Goal: Task Accomplishment & Management: Manage account settings

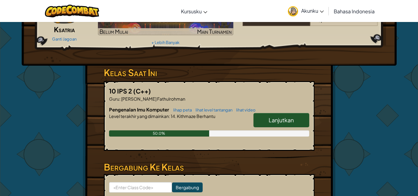
scroll to position [62, 0]
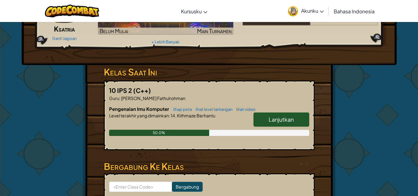
click at [295, 120] on link "Lanjutkan" at bounding box center [282, 120] width 56 height 14
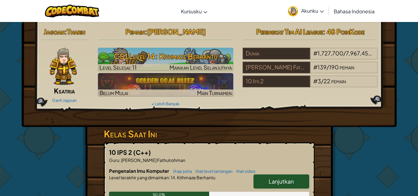
click at [275, 182] on span "Lanjutkan" at bounding box center [281, 181] width 25 height 7
select select "id"
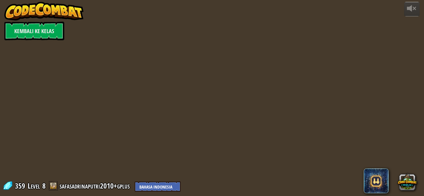
select select "id"
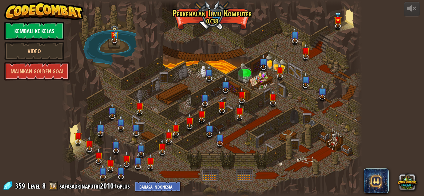
select select "id"
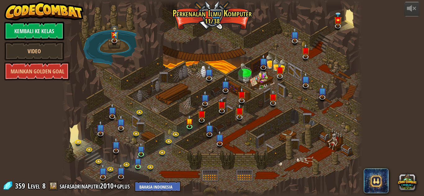
select select "id"
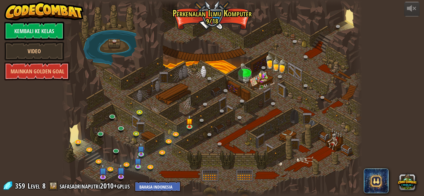
select select "id"
click at [190, 123] on img at bounding box center [189, 118] width 7 height 16
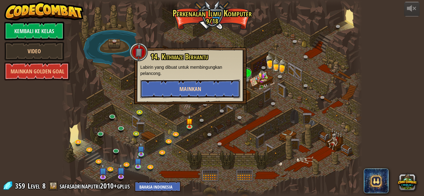
click at [201, 93] on button "Mainkan" at bounding box center [190, 89] width 100 height 19
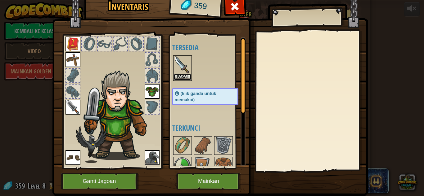
click at [183, 76] on button "Pakai" at bounding box center [182, 77] width 17 height 7
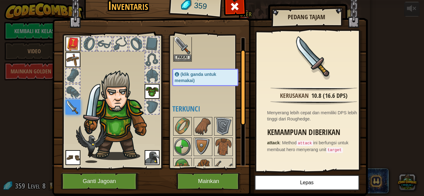
scroll to position [92, 0]
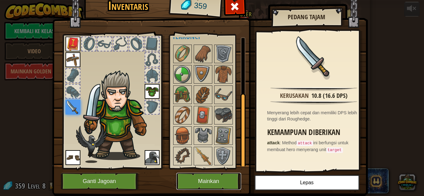
click at [221, 182] on button "Mainkan" at bounding box center [208, 181] width 65 height 17
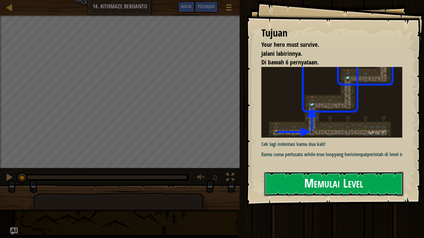
click at [318, 172] on button "Memulai Level" at bounding box center [333, 184] width 139 height 24
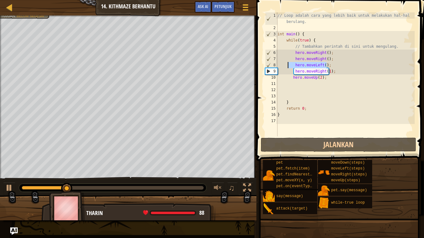
drag, startPoint x: 327, startPoint y: 65, endPoint x: 287, endPoint y: 67, distance: 39.7
click at [287, 67] on div "// Loop adalah cara yang lebih baik untuk melakukan hal-hal berulang. int main …" at bounding box center [345, 83] width 138 height 143
type textarea "hero.moveLeft();"
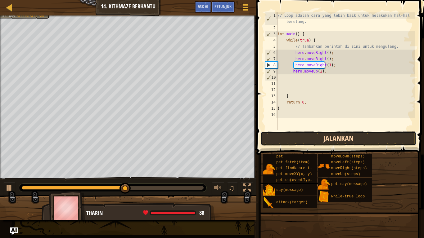
click at [361, 138] on button "Jalankan" at bounding box center [337, 138] width 155 height 14
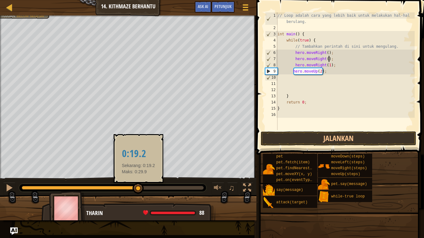
drag, startPoint x: 138, startPoint y: 187, endPoint x: 0, endPoint y: 171, distance: 139.2
click at [75, 179] on div "♫" at bounding box center [128, 186] width 256 height 19
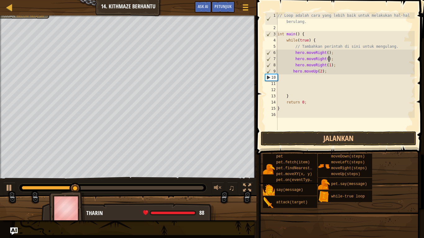
click at [0, 172] on div "Your hero must survive. Jalani labirinnya. Di bawah 6 pernyataan. Tujuan : Belu…" at bounding box center [128, 97] width 256 height 163
click at [1, 170] on div at bounding box center [1, 102] width 2 height 172
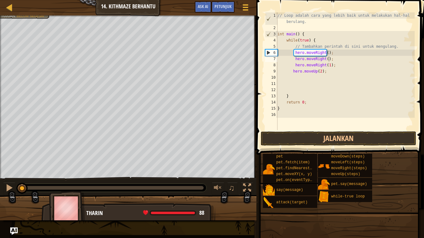
drag, startPoint x: 84, startPoint y: 184, endPoint x: 0, endPoint y: 189, distance: 84.1
click at [0, 189] on div "♫" at bounding box center [128, 186] width 256 height 19
click at [334, 139] on button "Jalankan" at bounding box center [337, 138] width 155 height 14
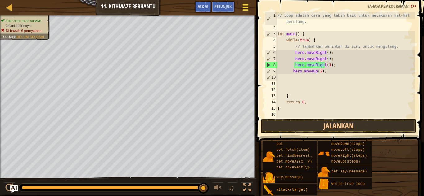
click at [246, 4] on span at bounding box center [245, 4] width 6 height 1
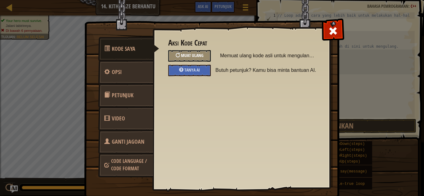
click at [198, 55] on span "Muat Ulang" at bounding box center [192, 55] width 23 height 6
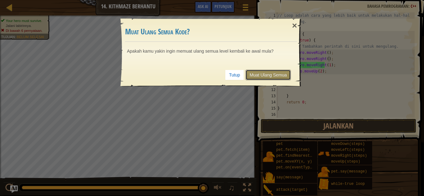
click at [277, 71] on link "Muat Ulang Semua" at bounding box center [267, 75] width 45 height 11
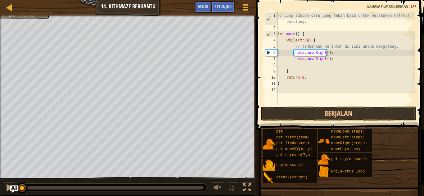
type textarea "}"
drag, startPoint x: 107, startPoint y: 4, endPoint x: 117, endPoint y: 6, distance: 9.4
click at [117, 6] on div "Peta Pengenalan Imu Komputer 14. Kithmaze Berhantu Menu Permainan Selesai Petun…" at bounding box center [128, 8] width 256 height 16
drag, startPoint x: 110, startPoint y: 5, endPoint x: 160, endPoint y: 10, distance: 50.4
click at [159, 9] on div "Peta Pengenalan Imu Komputer 14. Kithmaze Berhantu Menu Permainan Selesai Petun…" at bounding box center [128, 8] width 256 height 16
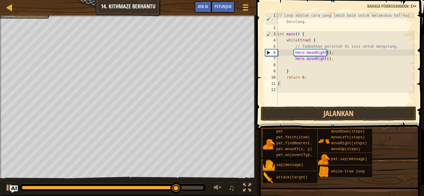
click at [171, 9] on div "Peta Pengenalan Imu Komputer 14. Kithmaze Berhantu Menu Permainan Selesai Petun…" at bounding box center [128, 8] width 256 height 16
click at [175, 9] on div "Peta Pengenalan Imu Komputer 14. Kithmaze Berhantu Menu Permainan Selesai Petun…" at bounding box center [128, 8] width 256 height 16
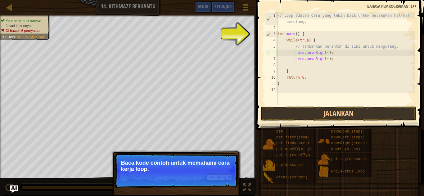
click at [216, 177] on button "Lanjutkan" at bounding box center [218, 178] width 27 height 8
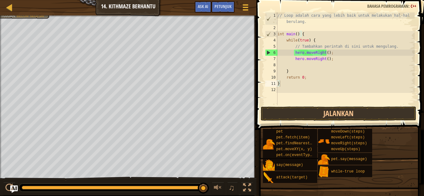
click at [299, 66] on div "// Loop adalah cara yang lebih baik untuk melakukan hal-hal berulang. int main …" at bounding box center [345, 68] width 138 height 112
type textarea "h"
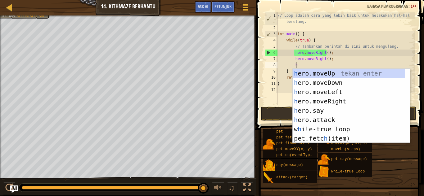
scroll to position [3, 1]
click at [327, 74] on div "h ero.moveUp tekan enter h ero.moveDown tekan enter h ero.moveLeft tekan enter …" at bounding box center [348, 115] width 112 height 93
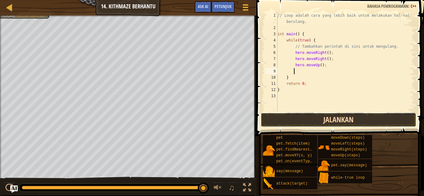
click at [340, 118] on button "Jalankan" at bounding box center [337, 120] width 155 height 14
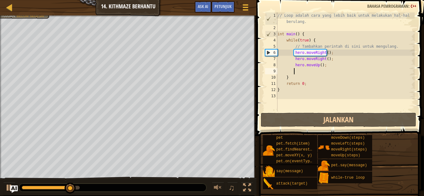
click at [317, 64] on div "// Loop adalah cara yang lebih baik untuk melakukan hal-hal berulang. int main …" at bounding box center [345, 71] width 138 height 118
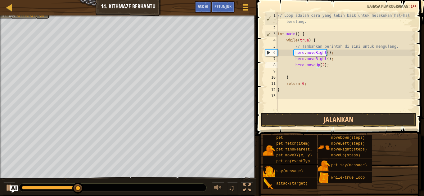
scroll to position [3, 3]
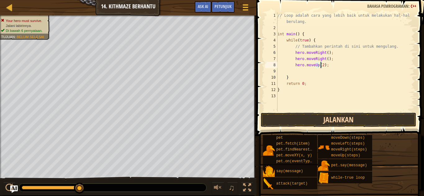
type textarea "hero.moveUp(2);"
click at [341, 117] on button "Jalankan" at bounding box center [337, 120] width 155 height 14
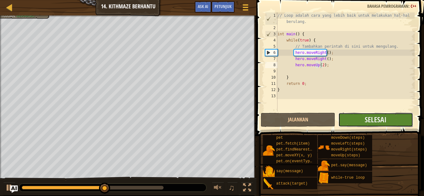
click at [398, 113] on button "Selesai" at bounding box center [375, 120] width 74 height 14
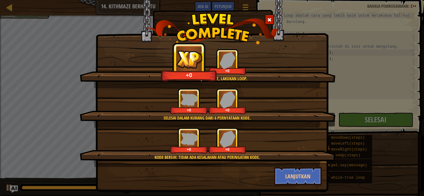
scroll to position [15, 0]
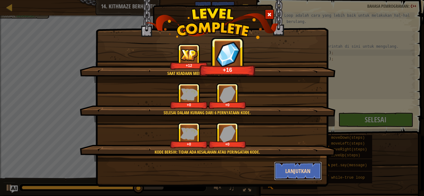
click at [296, 171] on button "Lanjutkan" at bounding box center [298, 171] width 48 height 19
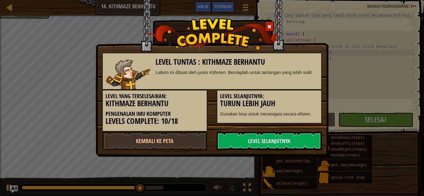
scroll to position [0, 0]
click at [274, 144] on link "Level Selanjutnya" at bounding box center [268, 141] width 105 height 19
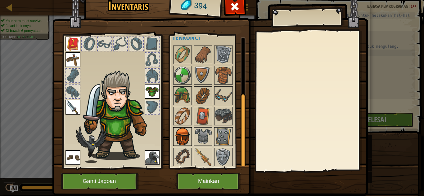
scroll to position [92, 0]
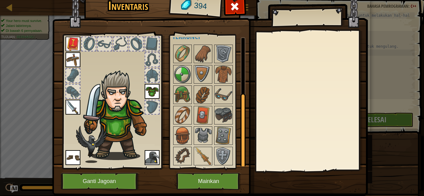
click at [74, 41] on img at bounding box center [72, 44] width 15 height 15
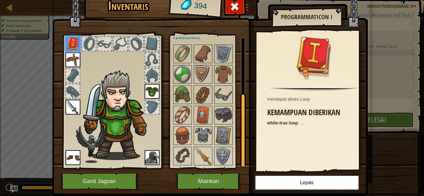
drag, startPoint x: 81, startPoint y: 40, endPoint x: 89, endPoint y: 40, distance: 7.5
click at [84, 40] on div at bounding box center [89, 44] width 14 height 14
click at [89, 40] on div at bounding box center [89, 44] width 14 height 14
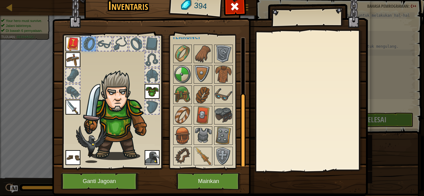
click at [103, 40] on div at bounding box center [105, 44] width 14 height 14
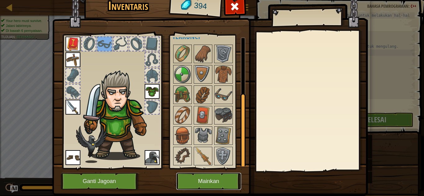
click at [196, 182] on button "Mainkan" at bounding box center [208, 181] width 65 height 17
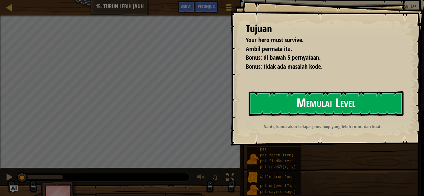
click at [303, 98] on button "Memulai Level" at bounding box center [325, 103] width 155 height 24
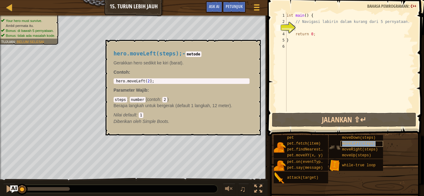
click at [366, 146] on div "moveLeft(steps)" at bounding box center [361, 144] width 42 height 6
click at [364, 149] on span "moveRight(steps)" at bounding box center [360, 150] width 36 height 4
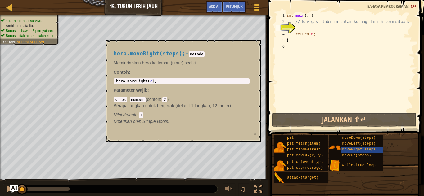
type textarea "h"
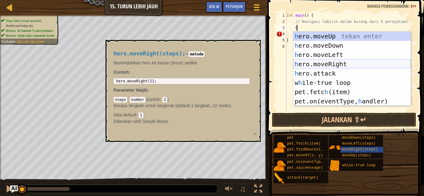
click at [334, 61] on div "h ero.moveUp tekan enter h ero.moveDown tekan enter h ero.moveLeft tekan enter …" at bounding box center [351, 78] width 117 height 93
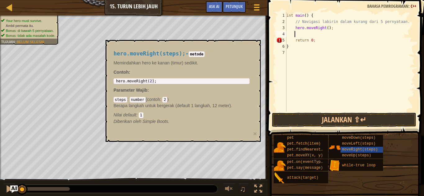
click at [326, 29] on div "int main ( ) { // Navigasi labirin dalam kurang dari 5 pernyataan. hero . moveR…" at bounding box center [349, 68] width 129 height 112
type textarea "hero.moveRight(2);"
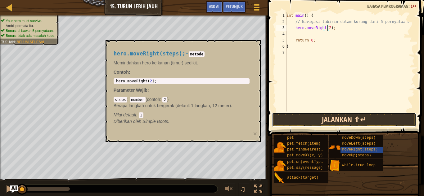
click at [314, 120] on button "Jalankan ⇧↵" at bounding box center [344, 120] width 144 height 14
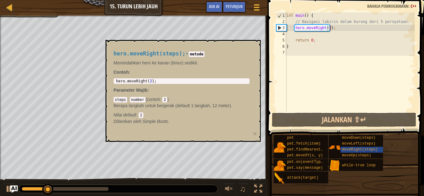
click at [116, 135] on div "hero.moveRight(steps); - metode Memindahkan hero ke kanan (timur) sedikit. Cont…" at bounding box center [182, 91] width 155 height 102
click at [338, 29] on div "int main ( ) { // Navigasi labirin dalam kurang dari 5 pernyataan. hero . moveR…" at bounding box center [349, 68] width 129 height 112
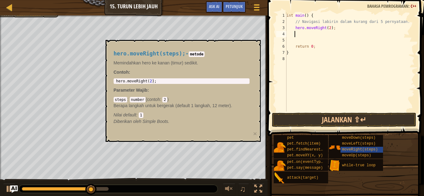
type textarea "h"
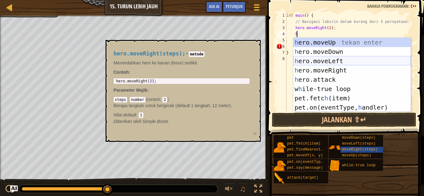
click at [339, 60] on div "h ero.moveUp tekan enter h ero.moveDown tekan enter h ero.moveLeft tekan enter …" at bounding box center [351, 84] width 117 height 93
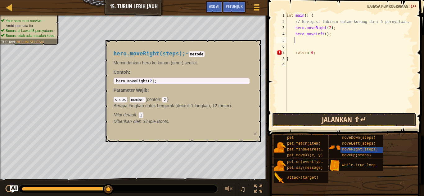
click at [348, 117] on button "Jalankan ⇧↵" at bounding box center [344, 120] width 144 height 14
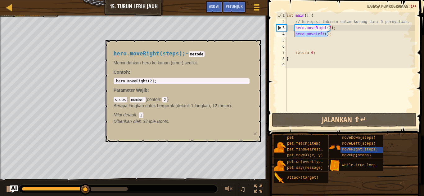
drag, startPoint x: 329, startPoint y: 33, endPoint x: 294, endPoint y: 34, distance: 34.4
click at [294, 34] on div "int main ( ) { // Navigasi labirin dalam kurang dari 5 pernyataan. hero . moveR…" at bounding box center [349, 68] width 129 height 112
type textarea "hero.moveLeft();"
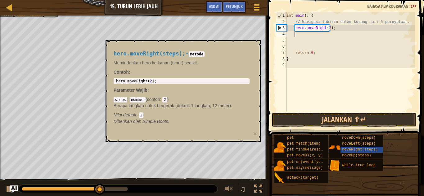
type textarea "h"
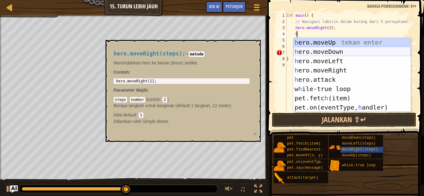
click at [340, 49] on div "h ero.moveUp tekan enter h ero.moveDown tekan enter h ero.moveLeft tekan enter …" at bounding box center [351, 84] width 117 height 93
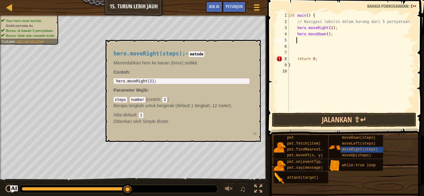
click at [325, 34] on div "int main ( ) { // Navigasi labirin dalam kurang dari 5 pernyataan. hero . moveR…" at bounding box center [350, 68] width 127 height 112
type textarea "hero.moveDown(1);"
drag, startPoint x: 211, startPoint y: 119, endPoint x: 214, endPoint y: 106, distance: 13.2
click at [211, 118] on div "hero.moveRight(steps); - metode Memindahkan hero ke kanan (timur) sedikit. Cont…" at bounding box center [181, 88] width 144 height 86
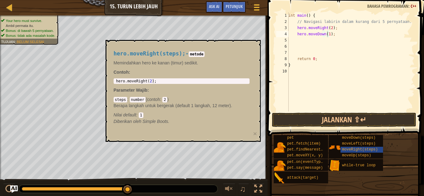
drag, startPoint x: 214, startPoint y: 106, endPoint x: 235, endPoint y: 52, distance: 58.2
click at [217, 90] on div "hero.moveRight(steps); - metode Memindahkan hero ke kanan (timur) sedikit. Cont…" at bounding box center [181, 88] width 144 height 86
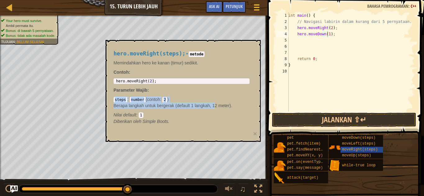
click at [235, 51] on h4 "hero.moveRight(steps); - metode" at bounding box center [181, 54] width 136 height 6
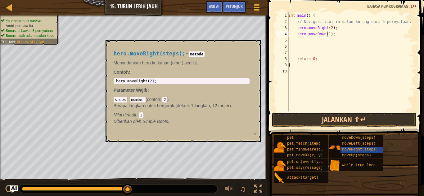
click at [235, 51] on h4 "hero.moveRight(steps); - metode" at bounding box center [181, 54] width 136 height 6
click at [239, 50] on div "hero.moveRight(steps); - metode Memindahkan hero ke kanan (timur) sedikit. Cont…" at bounding box center [181, 88] width 144 height 86
click at [246, 48] on div "hero.moveRight(steps); - metode Memindahkan hero ke kanan (timur) sedikit. Cont…" at bounding box center [181, 88] width 144 height 86
click at [253, 58] on div "hero.moveRight(steps); - metode Memindahkan hero ke kanan (timur) sedikit. Cont…" at bounding box center [181, 88] width 144 height 86
drag, startPoint x: 257, startPoint y: 51, endPoint x: 257, endPoint y: 46, distance: 5.6
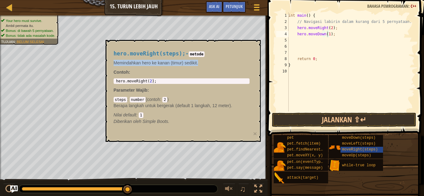
click at [257, 51] on div "hero.moveRight(steps); - metode Memindahkan hero ke kanan (timur) sedikit. Cont…" at bounding box center [182, 91] width 155 height 102
click at [257, 46] on div "hero.moveRight(steps); - metode Memindahkan hero ke kanan (timur) sedikit. Cont…" at bounding box center [182, 91] width 155 height 102
click at [173, 72] on p "Contoh :" at bounding box center [181, 72] width 136 height 6
drag, startPoint x: 189, startPoint y: 102, endPoint x: 195, endPoint y: 108, distance: 8.8
click at [189, 103] on div "steps : number ( contoh : 2 ) Berapa langkah untuk bergerak (default 1 langkah,…" at bounding box center [181, 107] width 136 height 22
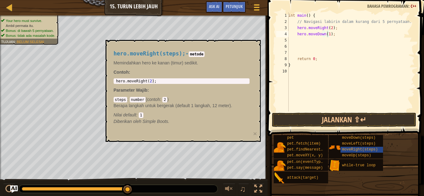
click at [196, 109] on p "Berapa langkah untuk bergerak (default 1 langkah, 12 meter)." at bounding box center [181, 106] width 136 height 6
drag, startPoint x: 199, startPoint y: 109, endPoint x: 204, endPoint y: 111, distance: 5.7
click at [199, 109] on p "Berapa langkah untuk bergerak (default 1 langkah, 12 meter)." at bounding box center [181, 106] width 136 height 6
click at [255, 135] on button "×" at bounding box center [255, 134] width 4 height 7
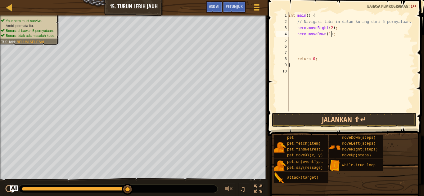
click at [336, 35] on div "int main ( ) { // Navigasi labirin dalam kurang dari 5 pernyataan. hero . moveR…" at bounding box center [350, 68] width 127 height 112
click at [367, 123] on button "Jalankan ⇧↵" at bounding box center [344, 120] width 144 height 14
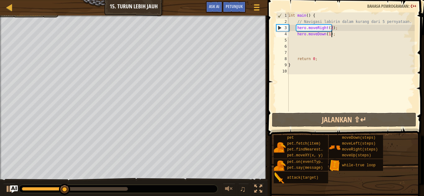
click at [334, 38] on div "int main ( ) { // Navigasi labirin dalam kurang dari 5 pernyataan. hero . moveR…" at bounding box center [350, 68] width 127 height 112
type textarea "h"
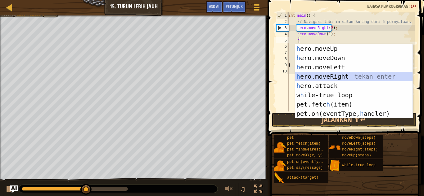
click at [345, 78] on div "h ero.moveUp tekan enter h ero.moveDown tekan enter h ero.moveLeft tekan enter …" at bounding box center [353, 90] width 117 height 93
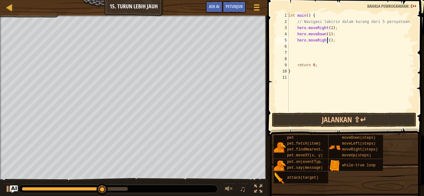
click at [328, 40] on div "int main ( ) { // Navigasi labirin dalam kurang dari 5 pernyataan. hero . moveR…" at bounding box center [350, 68] width 127 height 112
type textarea "hero.moveRight(2);"
click at [338, 48] on div "int main ( ) { // Navigasi labirin dalam kurang dari 5 pernyataan. hero . moveR…" at bounding box center [350, 68] width 127 height 112
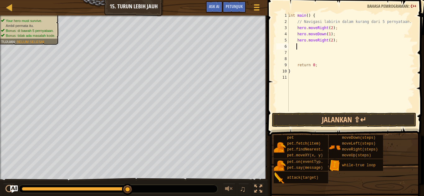
type textarea "h"
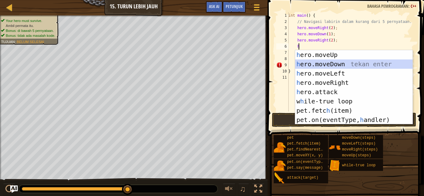
click at [339, 64] on div "h ero.moveUp tekan enter h ero.moveDown tekan enter h ero.moveLeft tekan enter …" at bounding box center [353, 96] width 117 height 93
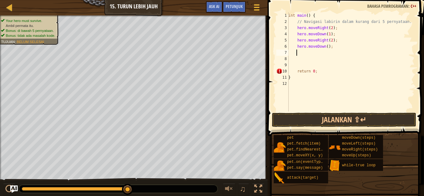
type textarea "1"
click at [324, 46] on div "int main ( ) { // Navigasi labirin dalam kurang dari 5 pernyataan. hero . moveR…" at bounding box center [350, 68] width 127 height 112
type textarea "hero.moveDown(1);"
click at [337, 48] on div "int main ( ) { // Navigasi labirin dalam kurang dari 5 pernyataan. hero . moveR…" at bounding box center [350, 68] width 127 height 112
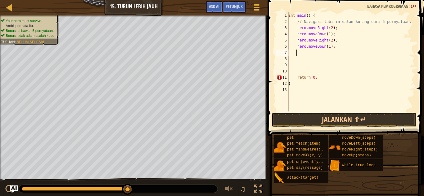
scroll to position [3, 0]
type textarea "h"
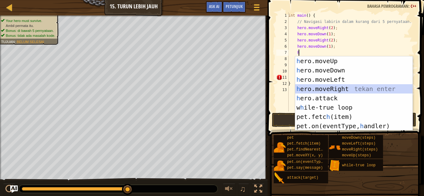
click at [340, 87] on div "h ero.moveUp tekan enter h ero.moveDown tekan enter h ero.moveLeft tekan enter …" at bounding box center [353, 102] width 117 height 93
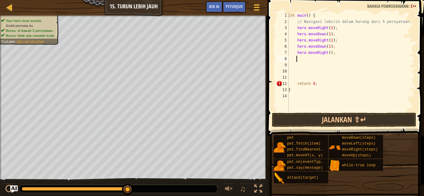
click at [328, 52] on div "int main ( ) { // Navigasi labirin dalam kurang dari 5 pernyataan. hero . moveR…" at bounding box center [350, 68] width 127 height 112
type textarea "hero.moveRight(2);"
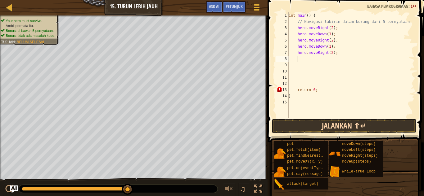
scroll to position [3, 0]
click at [347, 124] on button "Jalankan ⇧↵" at bounding box center [344, 126] width 144 height 14
click at [344, 120] on button "Jalankan ⇧↵" at bounding box center [344, 126] width 144 height 14
click at [296, 81] on div "int main ( ) { // Navigasi labirin dalam kurang dari 5 pernyataan. hero . moveR…" at bounding box center [350, 71] width 127 height 118
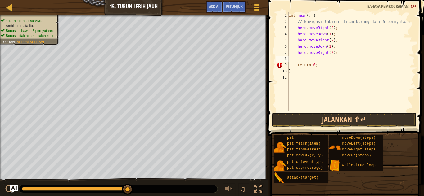
type textarea "hero.moveRight(2);"
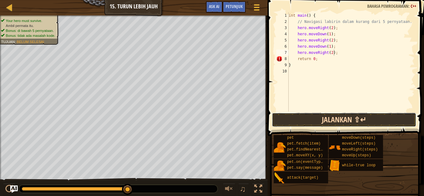
click at [316, 119] on button "Jalankan ⇧↵" at bounding box center [344, 120] width 144 height 14
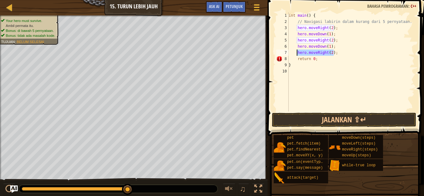
drag, startPoint x: 320, startPoint y: 55, endPoint x: 296, endPoint y: 54, distance: 24.2
click at [296, 54] on div "int main ( ) { // Navigasi labirin dalam kurang dari 5 pernyataan. hero . moveR…" at bounding box center [350, 68] width 127 height 112
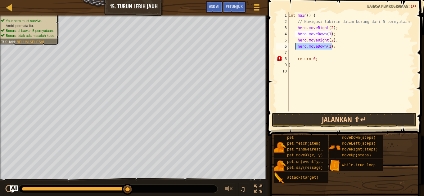
drag, startPoint x: 333, startPoint y: 49, endPoint x: 295, endPoint y: 48, distance: 38.1
click at [295, 48] on div "int main ( ) { // Navigasi labirin dalam kurang dari 5 pernyataan. hero . moveR…" at bounding box center [350, 68] width 127 height 112
type textarea "hero.moveDown(1);"
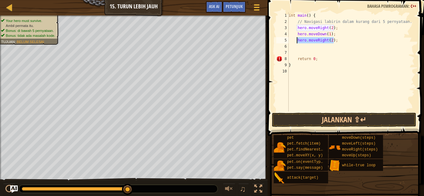
drag, startPoint x: 337, startPoint y: 41, endPoint x: 297, endPoint y: 41, distance: 40.0
click at [297, 41] on div "int main ( ) { // Navigasi labirin dalam kurang dari 5 pernyataan. hero . moveR…" at bounding box center [350, 68] width 127 height 112
type textarea "hero.moveRight(2);"
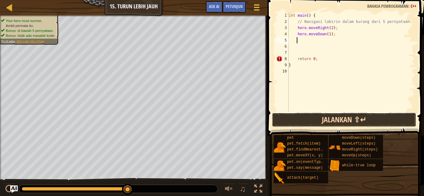
click at [350, 122] on button "Jalankan ⇧↵" at bounding box center [344, 120] width 144 height 14
click at [350, 120] on button "Jalankan ⇧↵" at bounding box center [344, 120] width 144 height 14
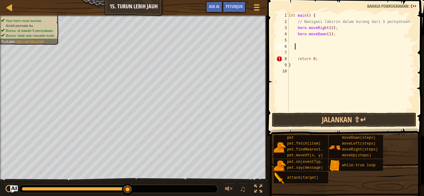
click at [296, 48] on div "int main ( ) { // Navigasi labirin dalam kurang dari 5 pernyataan. hero . moveR…" at bounding box center [350, 68] width 127 height 112
type textarea "hero.moveDown(1);"
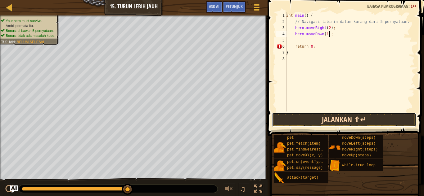
click at [373, 118] on button "Jalankan ⇧↵" at bounding box center [344, 120] width 144 height 14
click at [254, 9] on div at bounding box center [256, 7] width 8 height 9
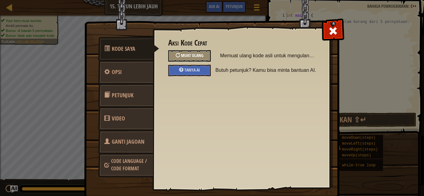
click at [198, 55] on span "Muat Ulang" at bounding box center [192, 55] width 23 height 6
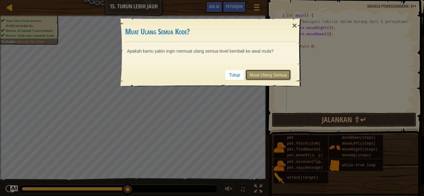
click at [280, 73] on link "Muat Ulang Semua" at bounding box center [267, 75] width 45 height 11
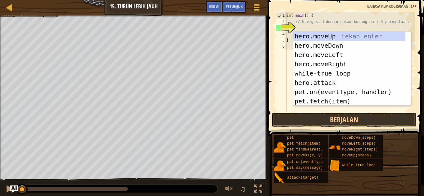
scroll to position [3, 0]
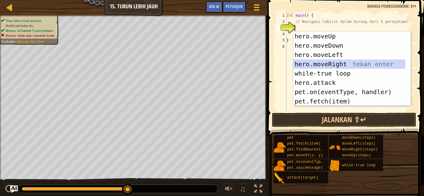
click at [331, 60] on div "hero.moveUp tekan enter hero.moveDown tekan enter hero.moveLeft tekan enter her…" at bounding box center [349, 78] width 112 height 93
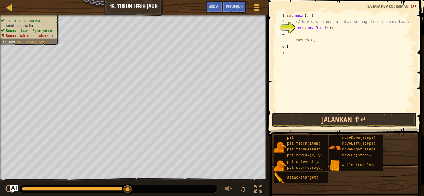
click at [324, 27] on div "int main ( ) { // Navigasi labirin dalam kurang dari 5 pernyataan. hero . moveR…" at bounding box center [349, 68] width 129 height 112
type textarea "hero.moveRight(2);"
click at [333, 29] on div "int main ( ) { // Navigasi labirin dalam kurang dari 5 pernyataan. hero . moveR…" at bounding box center [349, 68] width 129 height 112
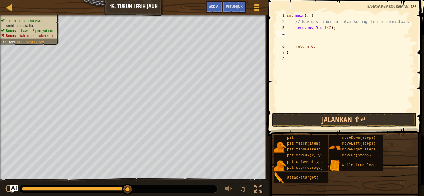
type textarea "h"
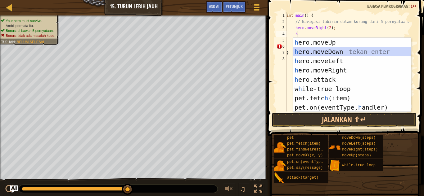
click at [332, 49] on div "h ero.moveUp tekan enter h ero.moveDown tekan enter h ero.moveLeft tekan enter …" at bounding box center [351, 84] width 117 height 93
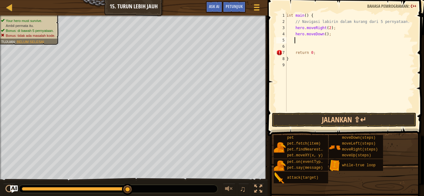
click at [322, 34] on div "int main ( ) { // Navigasi labirin dalam kurang dari 5 pernyataan. hero . moveR…" at bounding box center [349, 68] width 129 height 112
type textarea "hero.moveDown(1);"
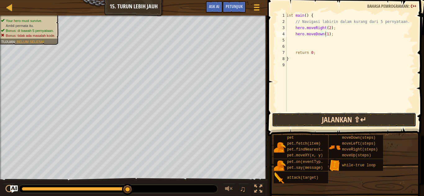
click at [343, 117] on button "Jalankan ⇧↵" at bounding box center [344, 120] width 144 height 14
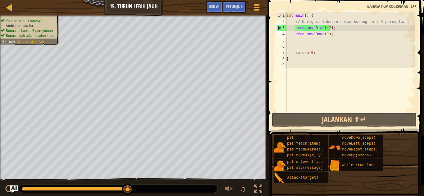
click at [331, 33] on div "int main ( ) { // Navigasi labirin dalam kurang dari 5 pernyataan. hero . moveR…" at bounding box center [349, 68] width 129 height 112
click at [306, 42] on div "int main ( ) { // Navigasi labirin dalam kurang dari 5 pernyataan. hero . moveR…" at bounding box center [349, 68] width 129 height 112
type textarea "h"
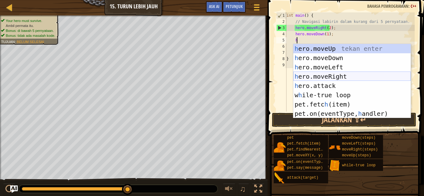
click at [331, 74] on div "h ero.moveUp tekan enter h ero.moveDown tekan enter h ero.moveLeft tekan enter …" at bounding box center [351, 90] width 117 height 93
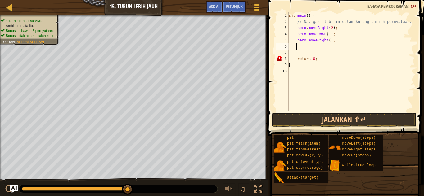
click at [327, 41] on div "int main ( ) { // Navigasi labirin dalam kurang dari 5 pernyataan. hero . moveR…" at bounding box center [350, 68] width 127 height 112
type textarea "hero.moveRight(2);"
click at [309, 47] on div "int main ( ) { // Navigasi labirin dalam kurang dari 5 pernyataan. hero . moveR…" at bounding box center [350, 68] width 127 height 112
type textarea "h"
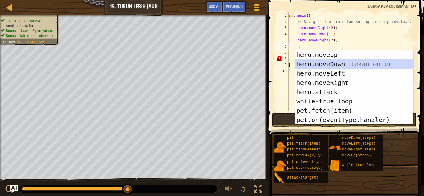
click at [327, 61] on div "h ero.moveUp tekan enter h ero.moveDown tekan enter h ero.moveLeft tekan enter …" at bounding box center [353, 96] width 117 height 93
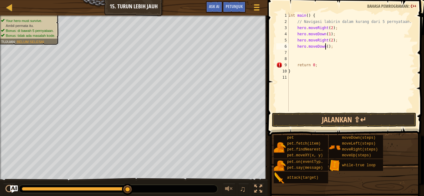
click at [324, 47] on div "int main ( ) { // Navigasi labirin dalam kurang dari 5 pernyataan. hero . moveR…" at bounding box center [350, 68] width 127 height 112
type textarea "hero.moveDown(1);"
click at [317, 56] on div "int main ( ) { // Navigasi labirin dalam kurang dari 5 pernyataan. hero . moveR…" at bounding box center [350, 68] width 127 height 112
click at [300, 51] on div "int main ( ) { // Navigasi labirin dalam kurang dari 5 pernyataan. hero . moveR…" at bounding box center [350, 68] width 127 height 112
type textarea "h"
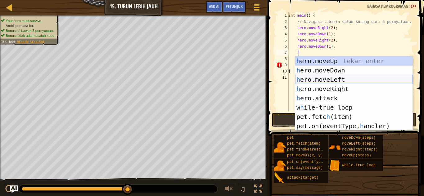
click at [326, 85] on div "h ero.moveUp tekan enter h ero.moveDown tekan enter h ero.moveLeft tekan enter …" at bounding box center [353, 102] width 117 height 93
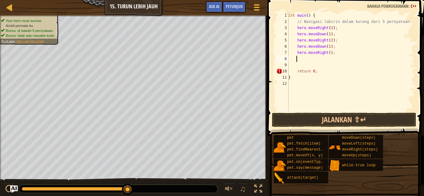
click at [327, 53] on div "int main ( ) { // Navigasi labirin dalam kurang dari 5 pernyataan. hero . moveR…" at bounding box center [350, 68] width 127 height 112
type textarea "hero.moveRight(2);"
click at [299, 59] on div "int main ( ) { // Navigasi labirin dalam kurang dari 5 pernyataan. hero . moveR…" at bounding box center [350, 68] width 127 height 112
click at [330, 115] on button "Jalankan ⇧↵" at bounding box center [344, 120] width 144 height 14
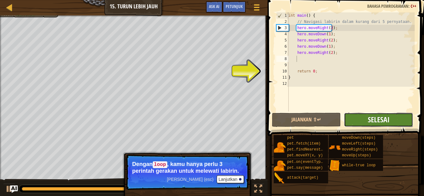
click at [386, 119] on span "Selesai" at bounding box center [378, 120] width 22 height 10
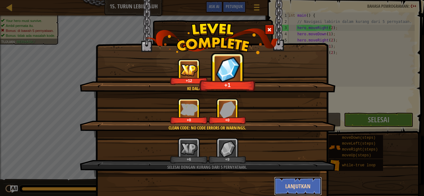
click at [312, 186] on button "Lanjutkan" at bounding box center [298, 186] width 48 height 19
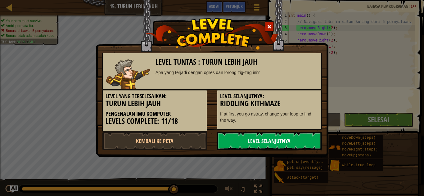
click at [302, 146] on link "Level Selanjutnya" at bounding box center [268, 141] width 105 height 19
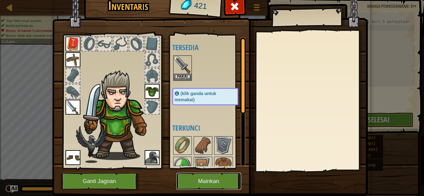
click at [213, 179] on button "Mainkan" at bounding box center [208, 181] width 65 height 17
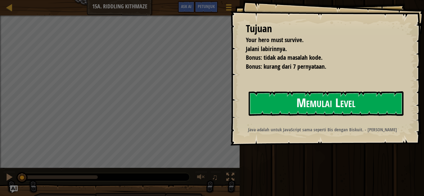
click at [324, 102] on button "Memulai Level" at bounding box center [325, 103] width 155 height 24
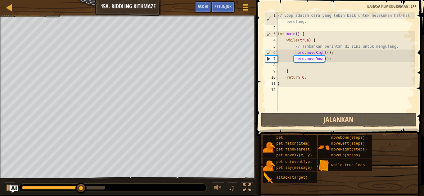
click at [324, 52] on div "// Loop adalah cara yang lebih baik untuk melakukan hal-hal berulang. int main …" at bounding box center [345, 71] width 138 height 118
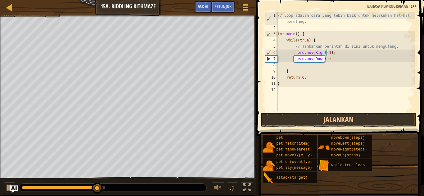
click at [322, 59] on div "// Loop adalah cara yang lebih baik untuk melakukan hal-hal berulang. int main …" at bounding box center [345, 71] width 138 height 118
type textarea "hero.moveDown(1);"
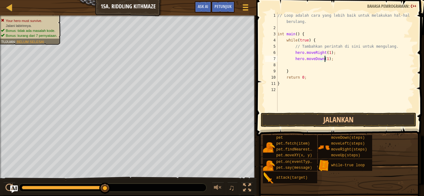
click at [296, 68] on div "// Loop adalah cara yang lebih baik untuk melakukan hal-hal berulang. int main …" at bounding box center [345, 71] width 138 height 118
type textarea "h"
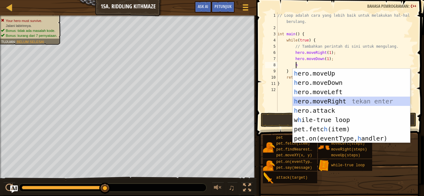
click at [329, 97] on div "h ero.moveUp tekan enter h ero.moveDown tekan enter h ero.moveLeft tekan enter …" at bounding box center [350, 115] width 117 height 93
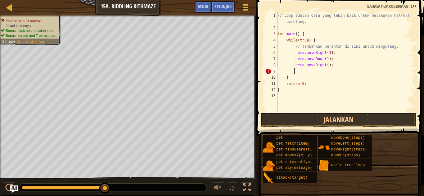
click at [323, 65] on div "// Loop adalah cara yang lebih baik untuk melakukan hal-hal berulang. int main …" at bounding box center [345, 71] width 138 height 118
click at [324, 65] on div "// Loop adalah cara yang lebih baik untuk melakukan hal-hal berulang. int main …" at bounding box center [345, 71] width 138 height 118
type textarea "hero.moveRight(1);"
click at [297, 71] on div "// Loop adalah cara yang lebih baik untuk melakukan hal-hal berulang. int main …" at bounding box center [345, 71] width 138 height 118
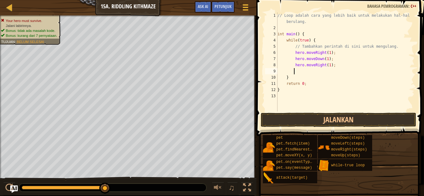
scroll to position [3, 1]
type textarea "h"
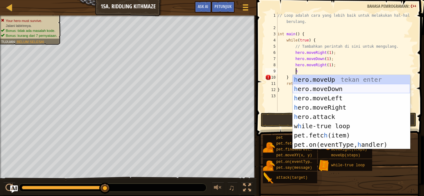
click at [329, 87] on div "h ero.moveUp tekan enter h ero.moveDown tekan enter h ero.moveLeft tekan enter …" at bounding box center [350, 121] width 117 height 93
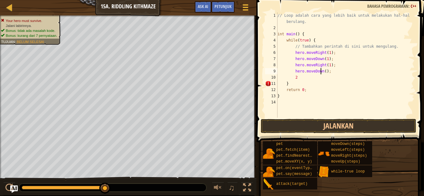
click at [320, 71] on div "// Loop adalah cara yang lebih baik untuk melakukan hal-hal berulang. int main …" at bounding box center [345, 74] width 138 height 124
click at [322, 71] on div "// Loop adalah cara yang lebih baik untuk melakukan hal-hal berulang. int main …" at bounding box center [345, 74] width 138 height 124
click at [303, 77] on div "// Loop adalah cara yang lebih baik untuk melakukan hal-hal berulang. int main …" at bounding box center [345, 74] width 138 height 124
type textarea "2"
type textarea "h"
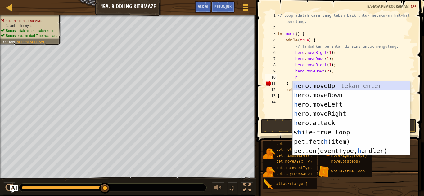
click at [329, 84] on div "h ero.moveUp tekan enter h ero.moveDown tekan enter h ero.moveLeft tekan enter …" at bounding box center [350, 127] width 117 height 93
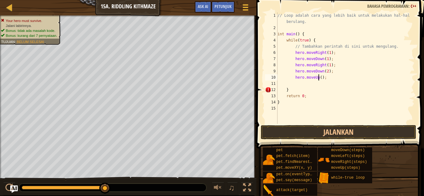
click at [318, 78] on div "// Loop adalah cara yang lebih baik untuk melakukan hal-hal berulang. int main …" at bounding box center [345, 77] width 138 height 130
type textarea "hero.moveUp(2);"
click at [308, 85] on div "// Loop adalah cara yang lebih baik untuk melakukan hal-hal berulang. int main …" at bounding box center [345, 77] width 138 height 130
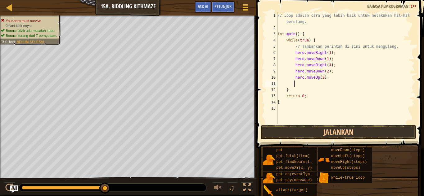
type textarea "h"
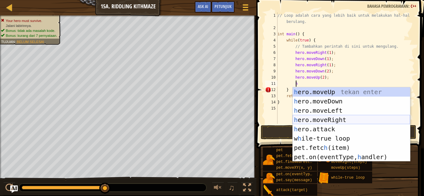
click at [327, 117] on div "h ero.moveUp tekan enter h ero.moveDown tekan enter h ero.moveLeft tekan enter …" at bounding box center [350, 133] width 117 height 93
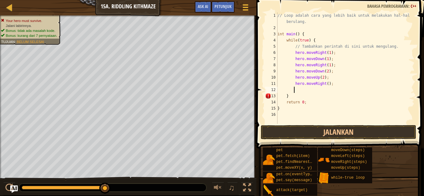
click at [324, 85] on div "// Loop adalah cara yang lebih baik untuk melakukan hal-hal berulang. int main …" at bounding box center [345, 77] width 138 height 130
type textarea "hero.moveRight(1);"
click at [309, 92] on div "// Loop adalah cara yang lebih baik untuk melakukan hal-hal berulang. int main …" at bounding box center [345, 77] width 138 height 130
type textarea "h"
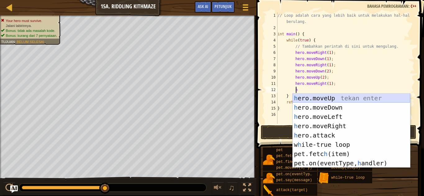
click at [325, 96] on div "h ero.moveUp tekan enter h ero.moveDown tekan enter h ero.moveLeft tekan enter …" at bounding box center [350, 140] width 117 height 93
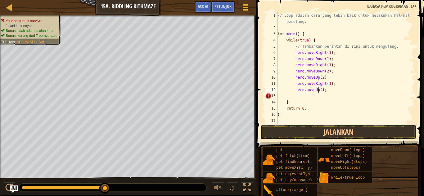
click at [319, 89] on div "// Loop adalah cara yang lebih baik untuk melakukan hal-hal berulang. int main …" at bounding box center [345, 77] width 138 height 130
type textarea "hero.moveUp(1);"
click at [312, 94] on div "// Loop adalah cara yang lebih baik untuk melakukan hal-hal berulang. int main …" at bounding box center [345, 77] width 138 height 130
type textarea "h"
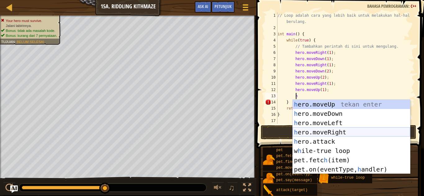
click at [332, 130] on div "h ero.moveUp tekan enter h ero.moveDown tekan enter h ero.moveLeft tekan enter …" at bounding box center [350, 146] width 117 height 93
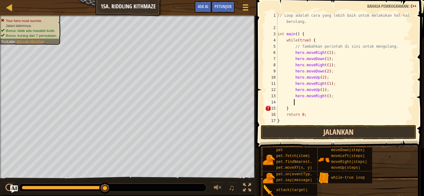
type textarea "1"
click at [324, 97] on div "// Loop adalah cara yang lebih baik untuk melakukan hal-hal berulang. int main …" at bounding box center [342, 77] width 133 height 130
type textarea "hero.moveRight(1);"
click at [299, 103] on div "// Loop adalah cara yang lebih baik untuk melakukan hal-hal berulang. int main …" at bounding box center [342, 77] width 133 height 130
type textarea "h"
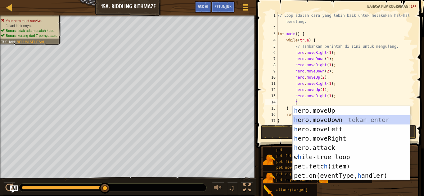
click at [328, 118] on div "h ero.moveUp tekan enter h ero.moveDown tekan enter h ero.moveLeft tekan enter …" at bounding box center [350, 152] width 117 height 93
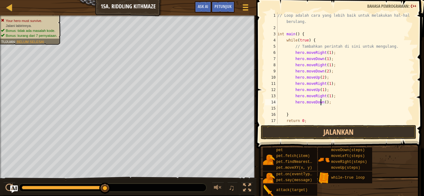
click at [321, 103] on div "// Loop adalah cara yang lebih baik untuk melakukan hal-hal berulang. int main …" at bounding box center [342, 77] width 133 height 130
click at [323, 102] on div "// Loop adalah cara yang lebih baik untuk melakukan hal-hal berulang. int main …" at bounding box center [342, 77] width 133 height 130
click at [322, 102] on div "// Loop adalah cara yang lebih baik untuk melakukan hal-hal berulang. int main …" at bounding box center [342, 77] width 133 height 130
type textarea "hero.moveDown(1);"
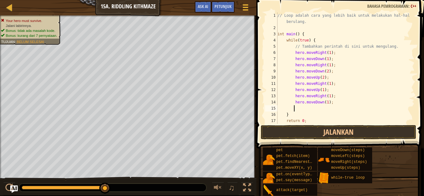
click at [312, 108] on div "// Loop adalah cara yang lebih baik untuk melakukan hal-hal berulang. int main …" at bounding box center [342, 77] width 133 height 130
type textarea "h"
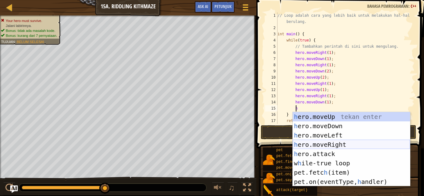
click at [328, 140] on div "h ero.moveUp tekan enter h ero.moveDown tekan enter h ero.moveLeft tekan enter …" at bounding box center [350, 158] width 117 height 93
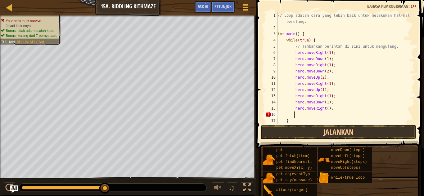
click at [324, 109] on div "// Loop adalah cara yang lebih baik untuk melakukan hal-hal berulang. int main …" at bounding box center [342, 77] width 133 height 130
type textarea "hero.moveRight(3);"
click at [294, 115] on div "// Loop adalah cara yang lebih baik untuk melakukan hal-hal berulang. int main …" at bounding box center [342, 77] width 133 height 130
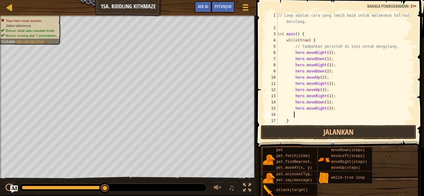
type textarea "h"
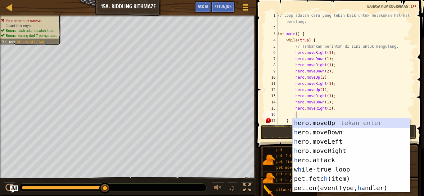
click at [315, 125] on div "h ero.moveUp tekan enter h ero.moveDown tekan enter h ero.moveLeft tekan enter …" at bounding box center [350, 164] width 117 height 93
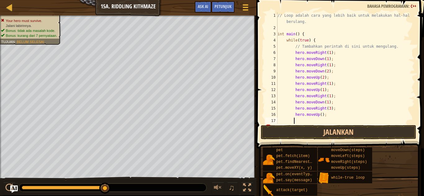
click at [318, 116] on div "// Loop adalah cara yang lebih baik untuk melakukan hal-hal berulang. int main …" at bounding box center [342, 77] width 133 height 130
type textarea "hero.moveUp(1);"
click at [331, 132] on button "Jalankan" at bounding box center [337, 132] width 155 height 14
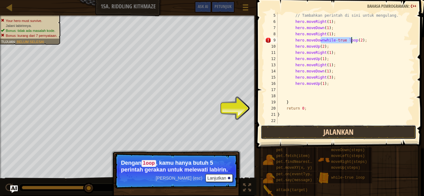
click at [343, 136] on button "Jalankan" at bounding box center [337, 132] width 155 height 14
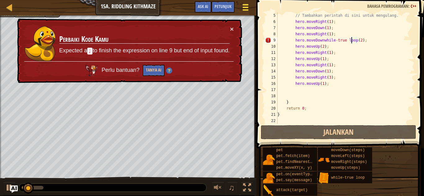
click at [247, 5] on span at bounding box center [245, 4] width 6 height 1
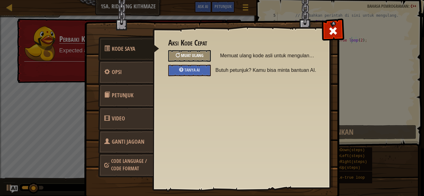
click at [197, 55] on span "Muat Ulang" at bounding box center [192, 55] width 23 height 6
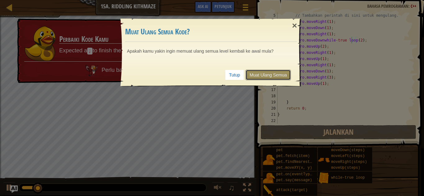
click at [265, 75] on link "Muat Ulang Semua" at bounding box center [267, 75] width 45 height 11
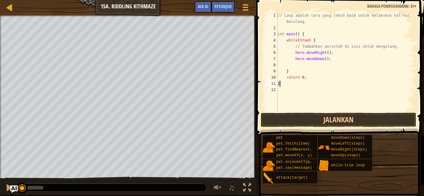
scroll to position [3, 0]
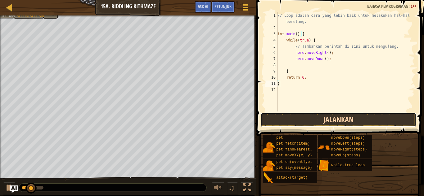
click at [341, 122] on button "Jalankan" at bounding box center [337, 120] width 155 height 14
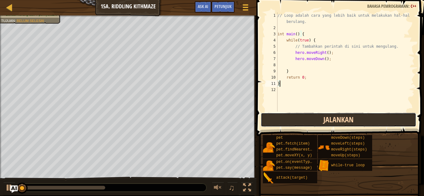
click at [336, 119] on button "Jalankan" at bounding box center [337, 120] width 155 height 14
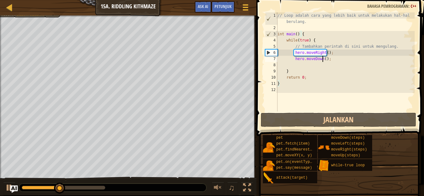
click at [322, 59] on div "// Loop adalah cara yang lebih baik untuk melakukan hal-hal berulang. int main …" at bounding box center [345, 71] width 138 height 118
type textarea "hero.moveDown(1);"
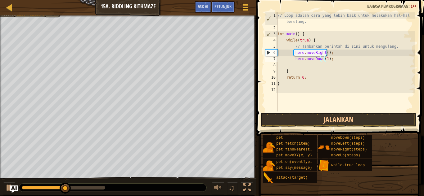
click at [297, 65] on div "// Loop adalah cara yang lebih baik untuk melakukan hal-hal berulang. int main …" at bounding box center [345, 71] width 138 height 118
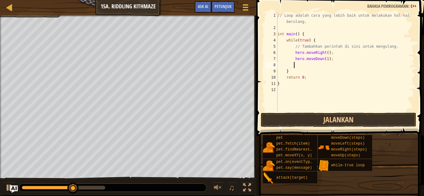
type textarea "h"
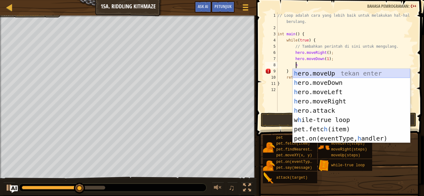
click at [325, 75] on div "h ero.moveUp tekan enter h ero.moveDown tekan enter h ero.moveLeft tekan enter …" at bounding box center [350, 115] width 117 height 93
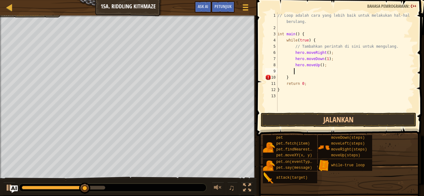
click at [317, 65] on div "// Loop adalah cara yang lebih baik untuk melakukan hal-hal berulang. int main …" at bounding box center [345, 71] width 138 height 118
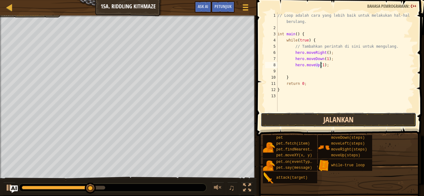
click at [330, 120] on button "Jalankan" at bounding box center [337, 120] width 155 height 14
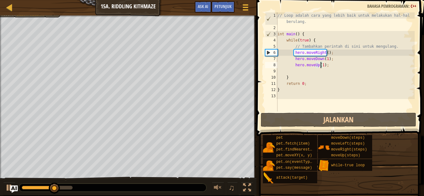
click at [333, 60] on div "// Loop adalah cara yang lebih baik untuk melakukan hal-hal berulang. int main …" at bounding box center [345, 71] width 138 height 118
type textarea "hero.moveDown(1);"
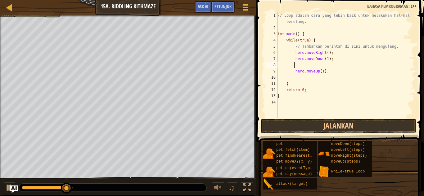
type textarea "h"
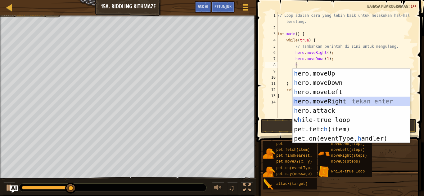
click at [328, 100] on div "h ero.moveUp tekan enter h ero.moveDown tekan enter h ero.moveLeft tekan enter …" at bounding box center [350, 115] width 117 height 93
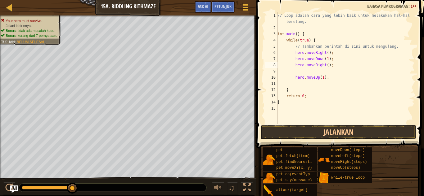
click at [324, 65] on div "// Loop adalah cara yang lebih baik untuk melakukan hal-hal berulang. int main …" at bounding box center [345, 77] width 138 height 130
type textarea "hero.moveRight(1);"
click at [317, 72] on div "// Loop adalah cara yang lebih baik untuk melakukan hal-hal berulang. int main …" at bounding box center [345, 77] width 138 height 130
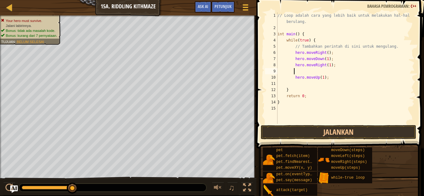
type textarea "n"
type textarea "h"
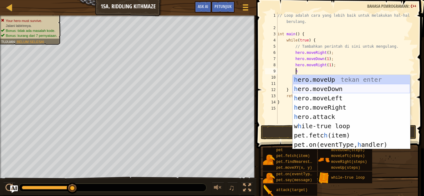
click at [331, 88] on div "h ero.moveUp tekan enter h ero.moveDown tekan enter h ero.moveLeft tekan enter …" at bounding box center [350, 121] width 117 height 93
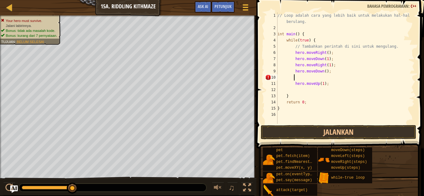
click at [321, 72] on div "// Loop adalah cara yang lebih baik untuk melakukan hal-hal berulang. int main …" at bounding box center [345, 77] width 138 height 130
type textarea "hero.moveDown1();"
click at [323, 78] on div "// Loop adalah cara yang lebih baik untuk melakukan hal-hal berulang. int main …" at bounding box center [345, 77] width 138 height 130
click at [321, 71] on div "// Loop adalah cara yang lebih baik untuk melakukan hal-hal berulang. int main …" at bounding box center [345, 77] width 138 height 130
click at [322, 72] on div "// Loop adalah cara yang lebih baik untuk melakukan hal-hal berulang. int main …" at bounding box center [345, 77] width 138 height 130
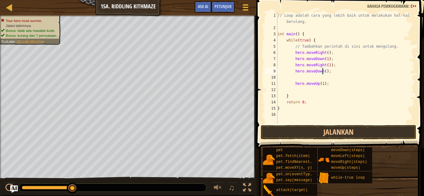
type textarea "hero.moveDown(1);"
click at [325, 79] on div "// Loop adalah cara yang lebih baik untuk melakukan hal-hal berulang. int main …" at bounding box center [345, 77] width 138 height 130
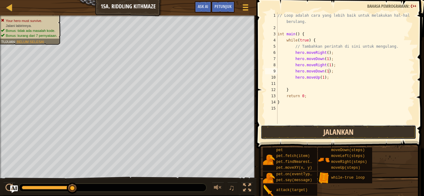
click at [336, 131] on button "Jalankan" at bounding box center [337, 132] width 155 height 14
click at [336, 128] on button "Jalankan" at bounding box center [337, 132] width 155 height 14
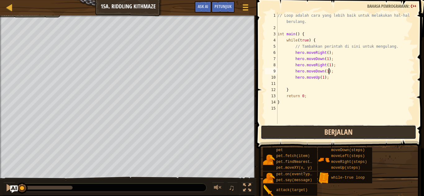
click at [335, 129] on button "Berjalan" at bounding box center [337, 132] width 155 height 14
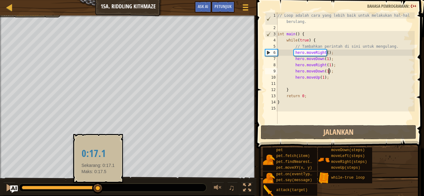
drag, startPoint x: 60, startPoint y: 189, endPoint x: 98, endPoint y: 193, distance: 37.8
click at [98, 193] on div at bounding box center [97, 188] width 11 height 11
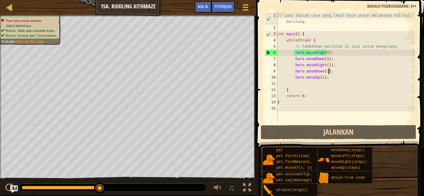
click at [308, 87] on div "// Loop adalah cara yang lebih baik untuk melakukan hal-hal berulang. int main …" at bounding box center [345, 77] width 138 height 130
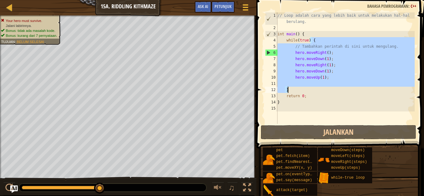
click at [302, 87] on div "// Loop adalah cara yang lebih baik untuk melakukan hal-hal berulang. int main …" at bounding box center [345, 68] width 138 height 112
type textarea "}"
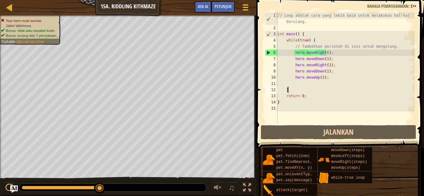
click at [296, 82] on div "// Loop adalah cara yang lebih baik untuk melakukan hal-hal berulang. int main …" at bounding box center [345, 77] width 138 height 130
type textarea "h"
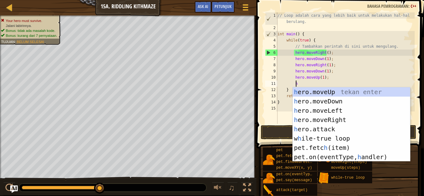
scroll to position [3, 1]
click at [337, 117] on div "h ero.moveUp tekan enter h ero.moveDown tekan enter h ero.moveLeft tekan enter …" at bounding box center [350, 133] width 117 height 93
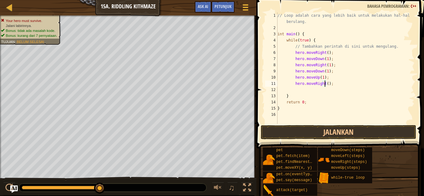
click at [325, 85] on div "// Loop adalah cara yang lebih baik untuk melakukan hal-hal berulang. int main …" at bounding box center [345, 77] width 138 height 130
type textarea "hero.moveRight(1);"
click at [310, 92] on div "// Loop adalah cara yang lebih baik untuk melakukan hal-hal berulang. int main …" at bounding box center [345, 77] width 138 height 130
type textarea "h"
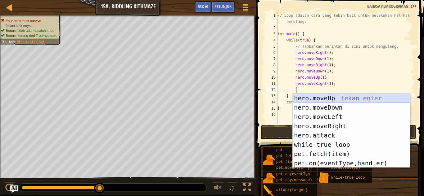
click at [322, 97] on div "h ero.moveUp tekan enter h ero.moveDown tekan enter h ero.moveLeft tekan enter …" at bounding box center [350, 140] width 117 height 93
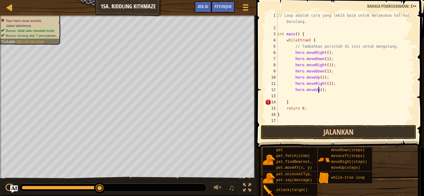
click at [319, 90] on div "// Loop adalah cara yang lebih baik untuk melakukan hal-hal berulang. int main …" at bounding box center [345, 77] width 138 height 130
type textarea "hero.moveUp(1);"
click at [311, 96] on div "// Loop adalah cara yang lebih baik untuk melakukan hal-hal berulang. int main …" at bounding box center [345, 77] width 138 height 130
type textarea "h"
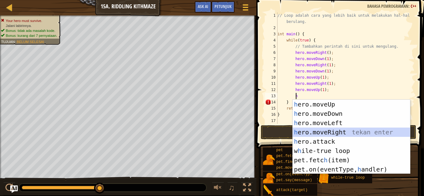
click at [323, 128] on div "h ero.moveUp tekan enter h ero.moveDown tekan enter h ero.moveLeft tekan enter …" at bounding box center [350, 146] width 117 height 93
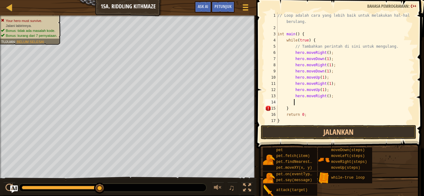
scroll to position [0, 0]
click at [324, 97] on div "// Loop adalah cara yang lebih baik untuk melakukan hal-hal berulang. int main …" at bounding box center [342, 77] width 133 height 130
click at [321, 106] on div "// Loop adalah cara yang lebih baik untuk melakukan hal-hal berulang. int main …" at bounding box center [342, 77] width 133 height 130
type textarea "}"
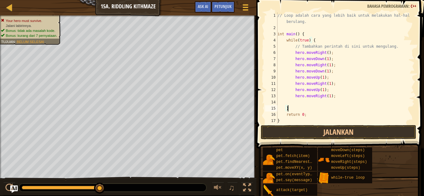
click at [305, 101] on div "// Loop adalah cara yang lebih baik untuk melakukan hal-hal berulang. int main …" at bounding box center [342, 77] width 133 height 130
type textarea "h"
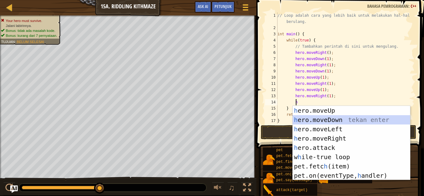
click at [320, 119] on div "h ero.moveUp tekan enter h ero.moveDown tekan enter h ero.moveLeft tekan enter …" at bounding box center [350, 152] width 117 height 93
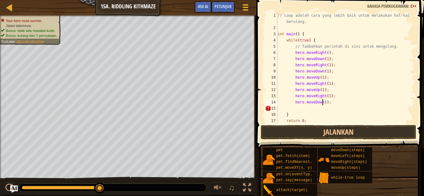
click at [323, 103] on div "// Loop adalah cara yang lebih baik untuk melakukan hal-hal berulang. int main …" at bounding box center [342, 77] width 133 height 130
type textarea "hero.moveDown(1);"
click at [308, 109] on div "// Loop adalah cara yang lebih baik untuk melakukan hal-hal berulang. int main …" at bounding box center [342, 77] width 133 height 130
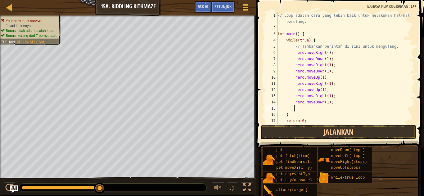
type textarea "h"
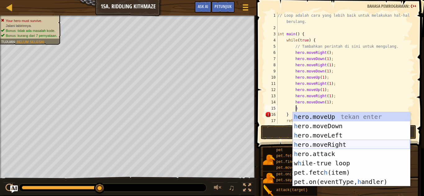
click at [329, 141] on div "h ero.moveUp tekan enter h ero.moveDown tekan enter h ero.moveLeft tekan enter …" at bounding box center [350, 158] width 117 height 93
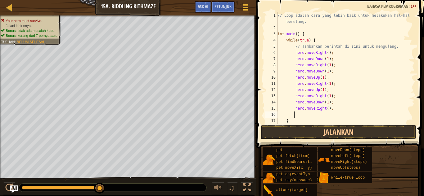
click at [324, 109] on div "// Loop adalah cara yang lebih baik untuk melakukan hal-hal berulang. int main …" at bounding box center [342, 77] width 133 height 130
type textarea "hero.moveRight(3);"
click at [324, 116] on div "// Loop adalah cara yang lebih baik untuk melakukan hal-hal berulang. int main …" at bounding box center [342, 77] width 133 height 130
type textarea "h"
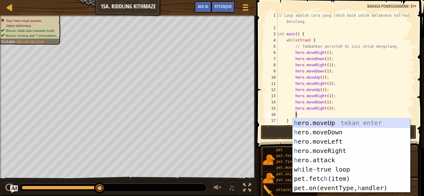
click at [322, 123] on div "h ero.moveUp tekan enter h ero.moveDown tekan enter h ero.moveLeft tekan enter …" at bounding box center [350, 164] width 117 height 93
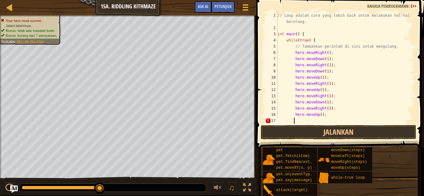
click at [318, 114] on div "// Loop adalah cara yang lebih baik untuk melakukan hal-hal berulang. int main …" at bounding box center [342, 77] width 133 height 130
type textarea "hero.moveUp(1);"
click at [329, 133] on button "Jalankan" at bounding box center [337, 132] width 155 height 14
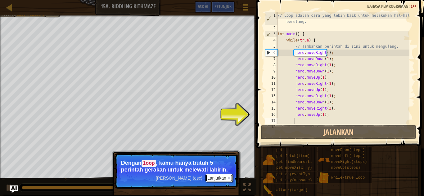
click at [221, 179] on button "Lanjutkan" at bounding box center [218, 178] width 27 height 8
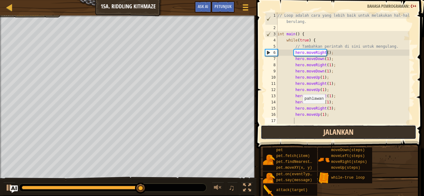
click at [339, 135] on button "Jalankan" at bounding box center [337, 132] width 155 height 14
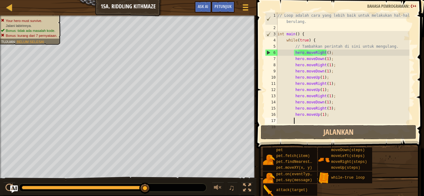
click at [255, 127] on div "Peta Pengenalan Imu Komputer 15a. Riddling Kithmaze Menu Permainan Selesai Petu…" at bounding box center [212, 98] width 424 height 196
click at [326, 108] on div "// Loop adalah cara yang lebih baik untuk melakukan hal-hal berulang. int main …" at bounding box center [342, 77] width 133 height 130
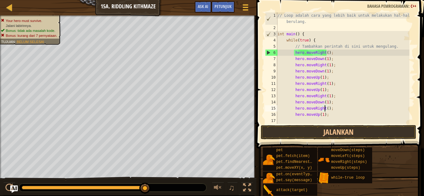
scroll to position [3, 4]
click at [325, 114] on div "// Loop adalah cara yang lebih baik untuk melakukan hal-hal berulang. int main …" at bounding box center [342, 77] width 133 height 130
type textarea "hero.moveUp(1);"
type textarea "h"
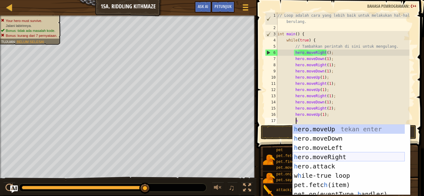
click at [334, 154] on div "h ero.moveUp tekan enter h ero.moveDown tekan enter h ero.moveLeft tekan enter …" at bounding box center [348, 169] width 112 height 89
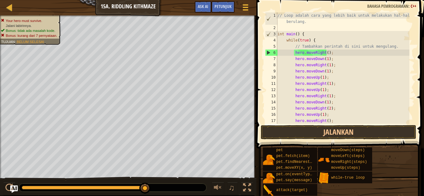
click at [323, 122] on div "// Loop adalah cara yang lebih baik untuk melakukan hal-hal berulang. int main …" at bounding box center [342, 77] width 133 height 130
type textarea "hero.moveRight(1);"
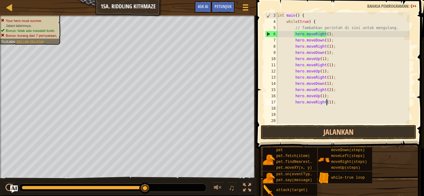
scroll to position [19, 0]
click at [301, 109] on div "int main ( ) { while ( true ) { // Tambahkan perintah di sini untuk mengulang. …" at bounding box center [342, 74] width 133 height 124
type textarea "h"
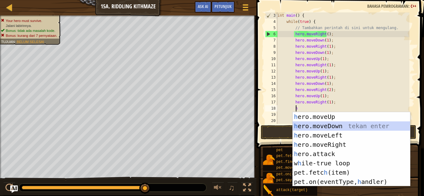
click at [331, 126] on div "h ero.moveUp tekan enter h ero.moveDown tekan enter h ero.moveLeft tekan enter …" at bounding box center [350, 158] width 117 height 93
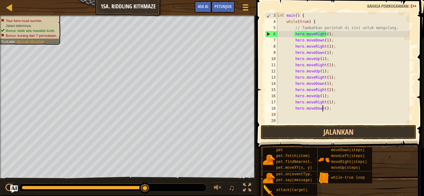
click at [322, 108] on div "int main ( ) { while ( true ) { // Tambahkan perintah di sini untuk mengulang. …" at bounding box center [342, 74] width 133 height 124
type textarea "hero.moveDown(1);"
click at [329, 110] on div "int main ( ) { while ( true ) { // Tambahkan perintah di sini untuk mengulang. …" at bounding box center [342, 74] width 133 height 124
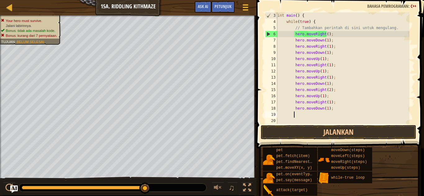
type textarea "h"
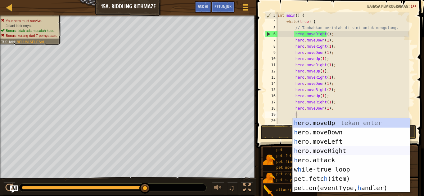
click at [331, 149] on div "h ero.moveUp tekan enter h ero.moveDown tekan enter h ero.moveLeft tekan enter …" at bounding box center [350, 164] width 117 height 93
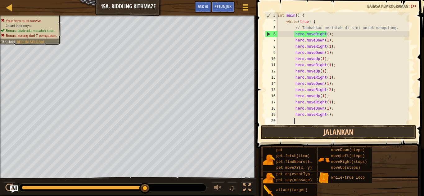
click at [323, 115] on div "int main ( ) { while ( true ) { // Tambahkan perintah di sini untuk mengulang. …" at bounding box center [342, 74] width 133 height 124
click at [325, 115] on div "int main ( ) { while ( true ) { // Tambahkan perintah di sini untuk mengulang. …" at bounding box center [342, 74] width 133 height 124
type textarea "hero.moveRight(2);"
drag, startPoint x: 332, startPoint y: 115, endPoint x: 327, endPoint y: 116, distance: 5.1
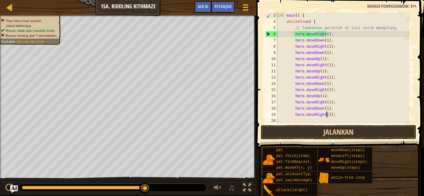
click at [331, 115] on div "int main ( ) { while ( true ) { // Tambahkan perintah di sini untuk mengulang. …" at bounding box center [342, 74] width 133 height 124
click at [295, 120] on div "int main ( ) { while ( true ) { // Tambahkan perintah di sini untuk mengulang. …" at bounding box center [342, 74] width 133 height 124
type textarea "h"
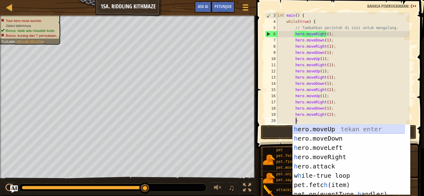
click at [315, 128] on div "h ero.moveUp tekan enter h ero.moveDown tekan enter h ero.moveLeft tekan enter …" at bounding box center [348, 169] width 112 height 89
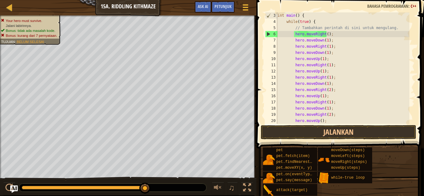
click at [317, 121] on div "int main ( ) { while ( true ) { // Tambahkan perintah di sini untuk mengulang. …" at bounding box center [342, 74] width 133 height 124
click at [319, 121] on div "int main ( ) { while ( true ) { // Tambahkan perintah di sini untuk mengulang. …" at bounding box center [342, 74] width 133 height 124
type textarea "hero.moveUp(1);"
click at [329, 121] on div "int main ( ) { while ( true ) { // Tambahkan perintah di sini untuk mengulang. …" at bounding box center [342, 74] width 133 height 124
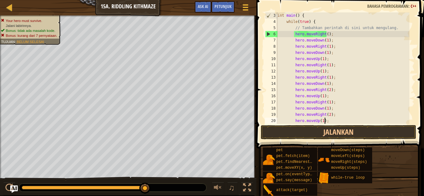
scroll to position [3, 1]
type textarea "h"
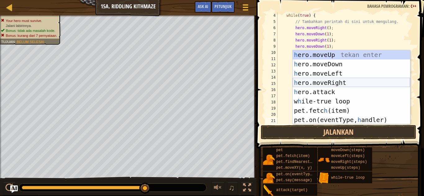
click at [333, 84] on div "h ero.moveUp tekan enter h ero.moveDown tekan enter h ero.moveLeft tekan enter …" at bounding box center [350, 96] width 117 height 93
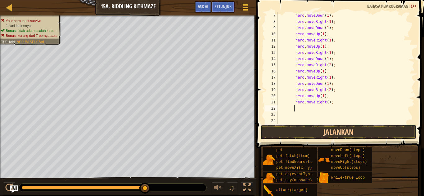
scroll to position [62, 0]
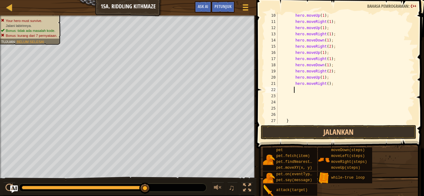
click at [324, 85] on div "hero . moveUp ( 1 ) ; hero . moveRight ( 1 ) ; hero . moveUp ( 1 ) ; hero . mov…" at bounding box center [342, 74] width 133 height 124
type textarea "hero.moveRight(1);"
click at [346, 132] on button "Jalankan" at bounding box center [337, 132] width 155 height 14
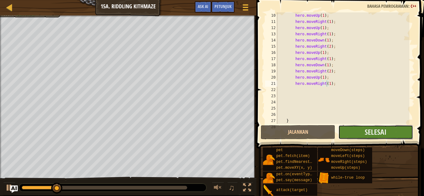
click at [394, 129] on button "Selesai" at bounding box center [375, 132] width 74 height 14
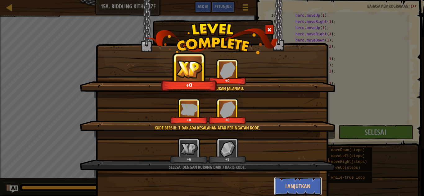
drag, startPoint x: 298, startPoint y: 186, endPoint x: 299, endPoint y: 180, distance: 6.4
click at [298, 186] on button "Lanjutkan" at bounding box center [298, 186] width 48 height 19
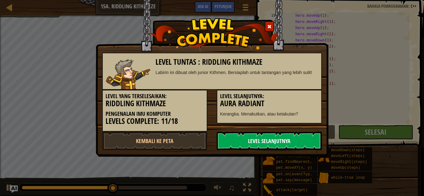
click at [288, 140] on link "Level Selanjutnya" at bounding box center [268, 141] width 105 height 19
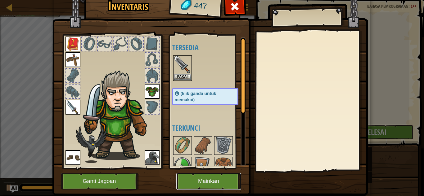
click at [213, 179] on button "Mainkan" at bounding box center [208, 181] width 65 height 17
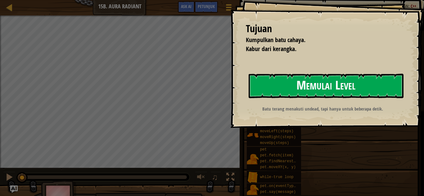
click at [294, 86] on button "Memulai Level" at bounding box center [325, 86] width 155 height 24
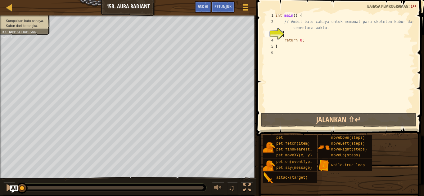
click at [287, 34] on div "int main ( ) { // Ambil batu cahaya untuk membuat para skeleton kabur darimu se…" at bounding box center [344, 68] width 140 height 112
type textarea "h"
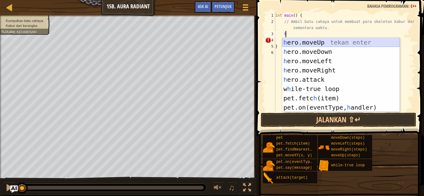
click at [316, 44] on div "h ero.moveUp tekan enter h ero.moveDown tekan enter h ero.moveLeft tekan enter …" at bounding box center [340, 84] width 117 height 93
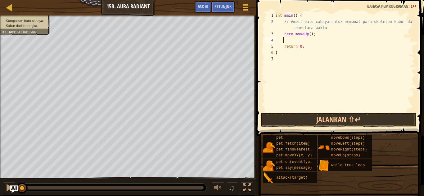
click at [299, 40] on div "int main ( ) { // Ambil batu cahaya untuk membuat para skeleton kabur darimu se…" at bounding box center [344, 68] width 140 height 112
type textarea "h"
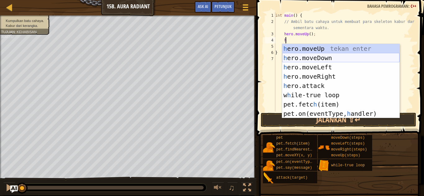
click at [309, 55] on div "h ero.moveUp tekan enter h ero.moveDown tekan enter h ero.moveLeft tekan enter …" at bounding box center [340, 90] width 117 height 93
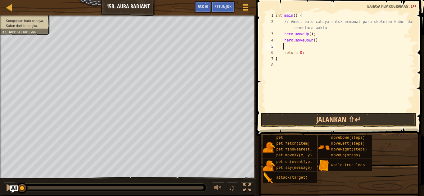
type textarea "h"
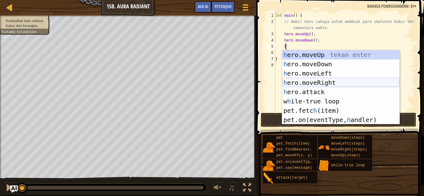
click at [325, 79] on div "h ero.moveUp tekan enter h ero.moveDown tekan enter h ero.moveLeft tekan enter …" at bounding box center [340, 96] width 117 height 93
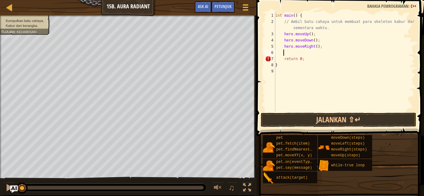
click at [314, 46] on div "int main ( ) { // Ambil batu cahaya untuk membuat para skeleton kabur darimu se…" at bounding box center [344, 68] width 140 height 112
type textarea "hero.moveRight(1);"
click at [312, 54] on div "int main ( ) { // Ambil batu cahaya untuk membuat para skeleton kabur darimu se…" at bounding box center [344, 68] width 140 height 112
type textarea "h"
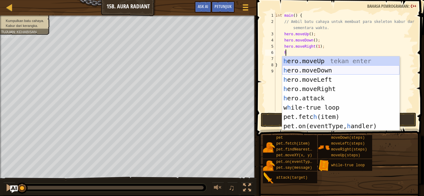
click at [320, 69] on div "h ero.moveUp tekan enter h ero.moveDown tekan enter h ero.moveLeft tekan enter …" at bounding box center [340, 102] width 117 height 93
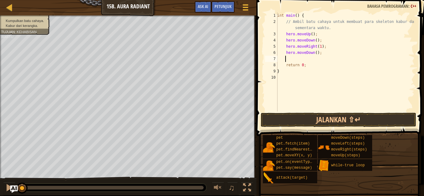
click at [309, 57] on div "int main ( ) { // Ambil batu cahaya untuk membuat para skeleton kabur darimu se…" at bounding box center [345, 68] width 139 height 112
type textarea "h"
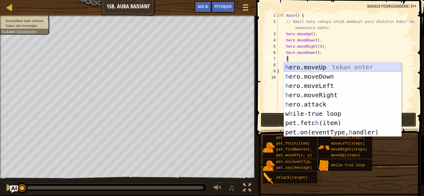
click at [310, 66] on div "h ero.moveUp tekan enter h ero.moveDown tekan enter h ero.moveLeft tekan enter …" at bounding box center [342, 109] width 117 height 93
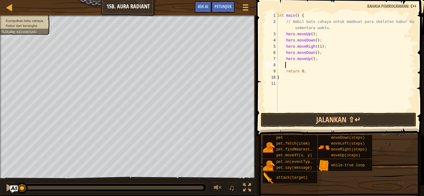
click at [322, 53] on div "int main ( ) { // Ambil batu cahaya untuk membuat para skeleton kabur darimu se…" at bounding box center [345, 68] width 139 height 112
type textarea "hero.moveDown();"
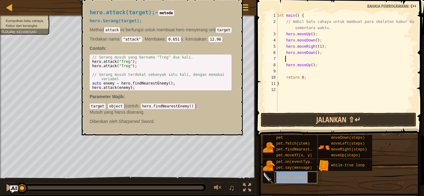
click at [291, 172] on div "attack(target)" at bounding box center [295, 178] width 42 height 12
drag, startPoint x: 291, startPoint y: 57, endPoint x: 288, endPoint y: 60, distance: 4.4
click at [288, 60] on div "int main ( ) { // Ambil batu cahaya untuk membuat para skeleton kabur darimu se…" at bounding box center [345, 68] width 139 height 112
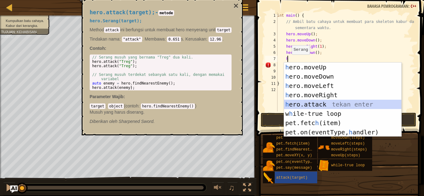
click at [315, 107] on div "h ero.moveUp tekan enter h ero.moveDown tekan enter h ero.moveLeft tekan enter …" at bounding box center [342, 109] width 117 height 93
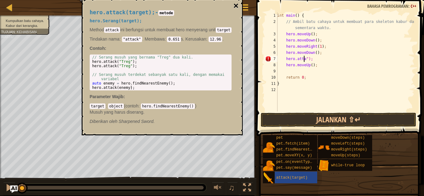
type textarea "hero.atta");"
click at [238, 7] on button "×" at bounding box center [235, 6] width 5 height 9
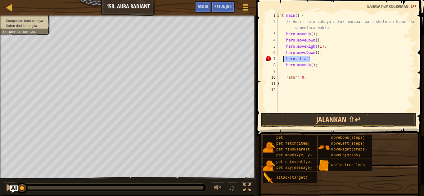
drag, startPoint x: 309, startPoint y: 59, endPoint x: 284, endPoint y: 60, distance: 25.7
click at [284, 60] on div "int main ( ) { // Ambil batu cahaya untuk membuat para skeleton kabur darimu se…" at bounding box center [345, 68] width 139 height 112
drag, startPoint x: 307, startPoint y: 55, endPoint x: 278, endPoint y: 55, distance: 29.5
click at [278, 55] on div "int main ( ) { // Ambil batu cahaya untuk membuat para skeleton kabur darimu se…" at bounding box center [345, 68] width 139 height 112
type textarea "hero.moveDown();"
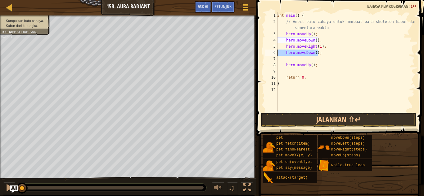
scroll to position [3, 0]
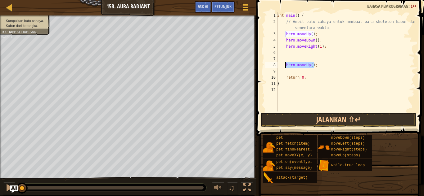
drag, startPoint x: 318, startPoint y: 67, endPoint x: 284, endPoint y: 67, distance: 33.5
click at [284, 67] on div "int main ( ) { // Ambil batu cahaya untuk membuat para skeleton kabur darimu se…" at bounding box center [345, 68] width 139 height 112
type textarea "hero.moveUp();"
click at [317, 46] on div "int main ( ) { // Ambil batu cahaya untuk membuat para skeleton kabur darimu se…" at bounding box center [345, 68] width 139 height 112
type textarea "hero.moveRight(2);"
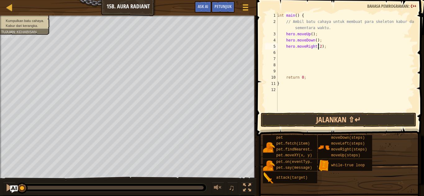
scroll to position [3, 3]
click at [309, 55] on div "int main ( ) { // Ambil batu cahaya untuk membuat para skeleton kabur darimu se…" at bounding box center [345, 68] width 139 height 112
click at [289, 52] on div "int main ( ) { // Ambil batu cahaya untuk membuat para skeleton kabur darimu se…" at bounding box center [345, 68] width 139 height 112
type textarea "h"
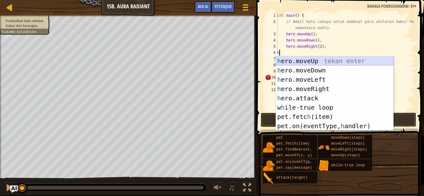
click at [306, 62] on div "h ero.moveUp tekan enter h ero.moveDown tekan enter h ero.moveLeft tekan enter …" at bounding box center [334, 102] width 117 height 93
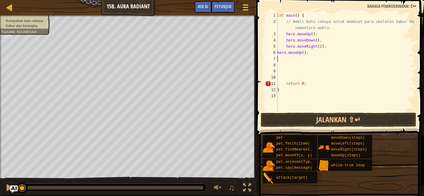
click at [289, 59] on div "int main ( ) { // Ambil batu cahaya untuk membuat para skeleton kabur darimu se…" at bounding box center [345, 68] width 139 height 112
type textarea "h"
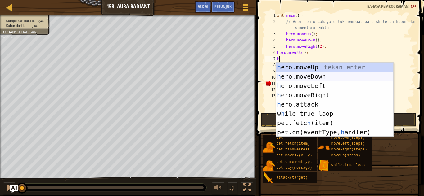
click at [313, 75] on div "h ero.moveUp tekan enter h ero.moveDown tekan enter h ero.moveLeft tekan enter …" at bounding box center [334, 109] width 117 height 93
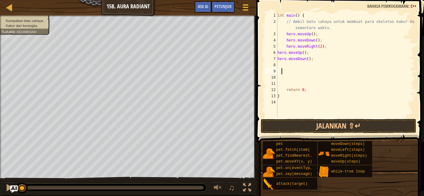
click at [282, 69] on div "int main ( ) { // Ambil batu cahaya untuk membuat para skeleton kabur darimu se…" at bounding box center [345, 71] width 138 height 118
click at [282, 64] on div "int main ( ) { // Ambil batu cahaya untuk membuat para skeleton kabur darimu se…" at bounding box center [345, 71] width 138 height 118
type textarea "h"
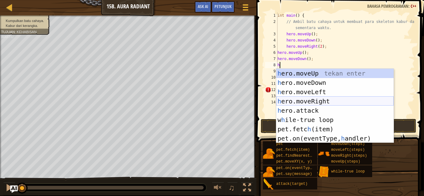
click at [313, 100] on div "h ero.moveUp tekan enter h ero.moveDown tekan enter h ero.moveLeft tekan enter …" at bounding box center [334, 115] width 117 height 93
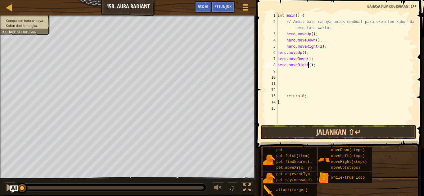
click at [308, 64] on div "int main ( ) { // Ambil batu cahaya untuk membuat para skeleton kabur darimu se…" at bounding box center [345, 74] width 138 height 124
type textarea "hero.moveRight(2);"
click at [297, 72] on div "int main ( ) { // Ambil batu cahaya untuk membuat para skeleton kabur darimu se…" at bounding box center [345, 74] width 138 height 124
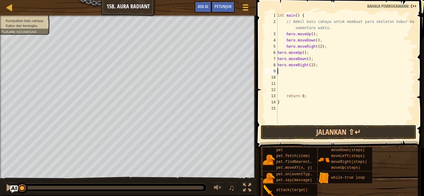
type textarea "h"
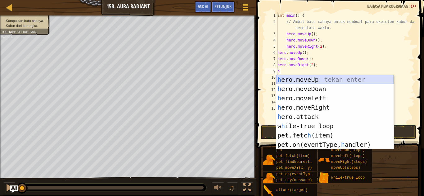
click at [313, 79] on div "h ero.moveUp tekan enter h ero.moveDown tekan enter h ero.moveLeft tekan enter …" at bounding box center [334, 121] width 117 height 93
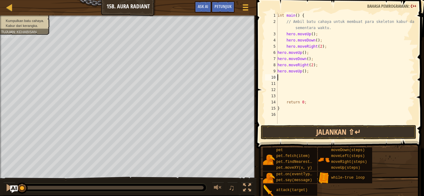
type textarea "h"
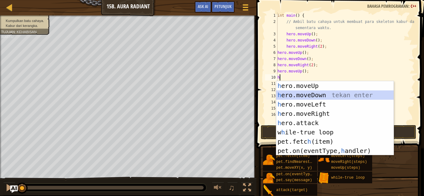
click at [305, 94] on div "h ero.moveUp tekan enter h ero.moveDown tekan enter h ero.moveLeft tekan enter …" at bounding box center [334, 127] width 117 height 93
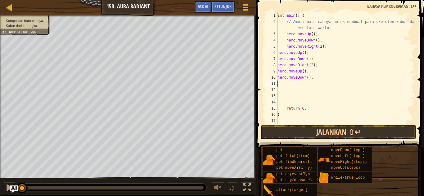
type textarea "h"
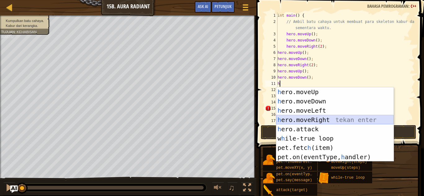
click at [312, 120] on div "h ero.moveUp tekan enter h ero.moveDown tekan enter h ero.moveLeft tekan enter …" at bounding box center [334, 133] width 117 height 93
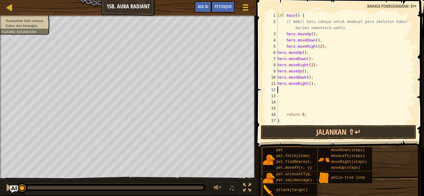
click at [307, 84] on div "int main ( ) { // Ambil batu cahaya untuk membuat para skeleton kabur darimu se…" at bounding box center [342, 74] width 133 height 124
type textarea "hero.moveRight(2);"
click at [345, 131] on button "Jalankan ⇧↵" at bounding box center [337, 132] width 155 height 14
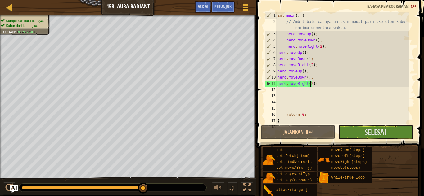
drag, startPoint x: 48, startPoint y: 188, endPoint x: 190, endPoint y: 182, distance: 142.7
click at [182, 184] on div at bounding box center [112, 188] width 187 height 8
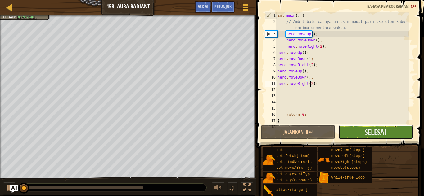
click at [392, 130] on button "Selesai" at bounding box center [375, 132] width 74 height 14
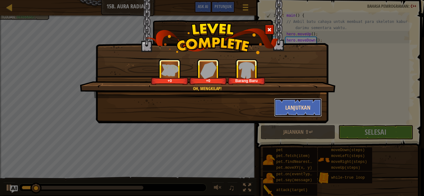
click at [303, 103] on button "Lanjutkan" at bounding box center [298, 107] width 48 height 19
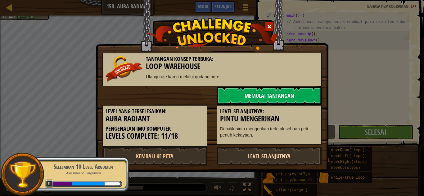
click at [279, 155] on link "Level Selanjutnya" at bounding box center [268, 156] width 105 height 19
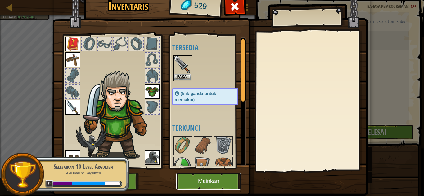
click at [210, 179] on button "Mainkan" at bounding box center [208, 181] width 65 height 17
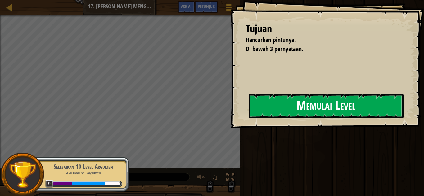
click at [319, 101] on button "Memulai Level" at bounding box center [325, 106] width 155 height 24
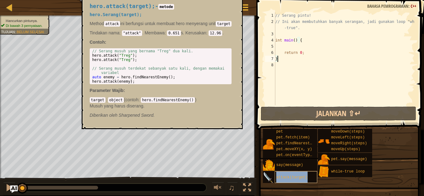
click at [288, 176] on span "attack(target)" at bounding box center [291, 177] width 31 height 4
click at [291, 174] on div "attack(target)" at bounding box center [295, 177] width 42 height 12
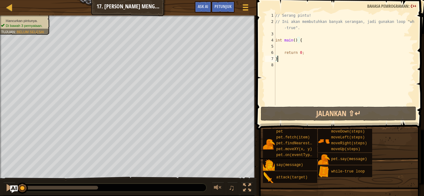
click at [279, 65] on div "// Serang pintu! // Ini akan membutuhkan banyak serangan, jadi gunakan loop "wh…" at bounding box center [344, 64] width 140 height 105
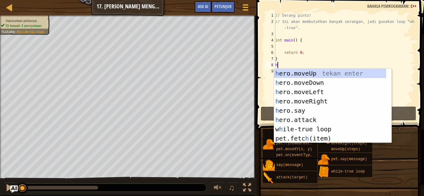
scroll to position [3, 0]
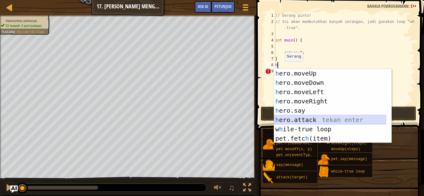
click at [298, 119] on div "h ero.moveUp tekan enter h ero.moveDown tekan enter h ero.moveLeft tekan enter …" at bounding box center [330, 115] width 112 height 93
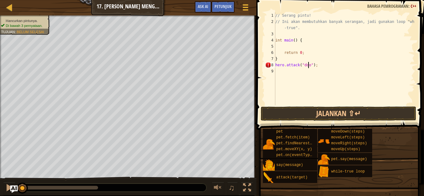
scroll to position [3, 3]
click at [339, 113] on button "Jalankan ⇧↵" at bounding box center [337, 114] width 155 height 14
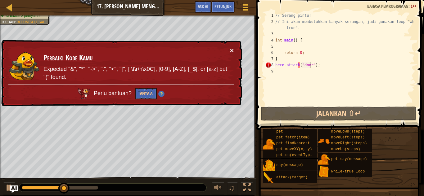
click at [233, 52] on button "×" at bounding box center [232, 50] width 4 height 7
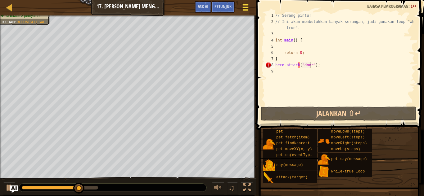
click at [246, 9] on div at bounding box center [245, 7] width 8 height 9
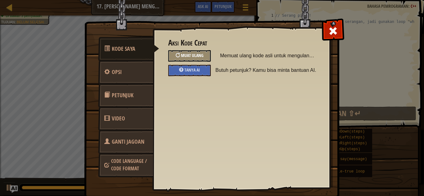
click at [191, 57] on span "Muat Ulang" at bounding box center [192, 55] width 23 height 6
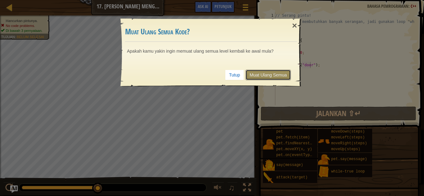
click at [280, 71] on link "Muat Ulang Semua" at bounding box center [267, 75] width 45 height 11
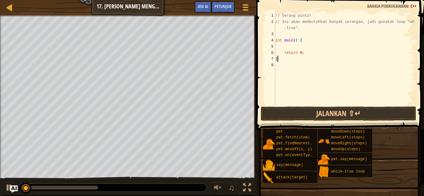
scroll to position [3, 0]
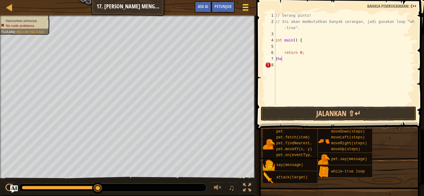
click at [250, 9] on button "Menu Permainan" at bounding box center [245, 8] width 16 height 15
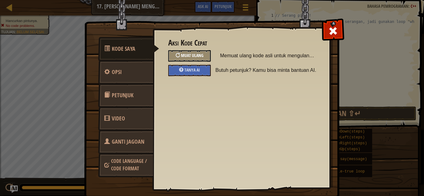
click at [194, 59] on div "Muat Ulang" at bounding box center [189, 55] width 42 height 11
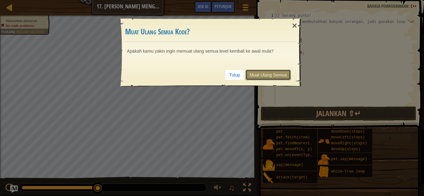
click at [261, 72] on link "Muat Ulang Semua" at bounding box center [267, 75] width 45 height 11
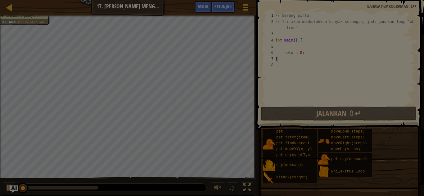
type textarea "}"
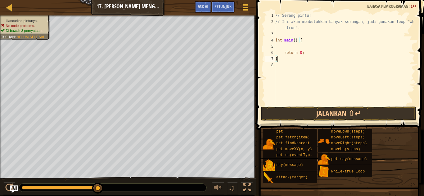
click at [279, 46] on div "// Serang pintu! // Ini akan membutuhkan banyak serangan, jadi gunakan loop "wh…" at bounding box center [344, 64] width 140 height 105
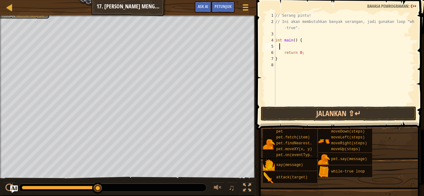
scroll to position [3, 0]
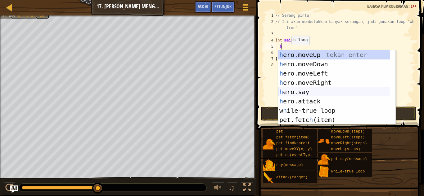
click at [300, 100] on div "h ero.moveUp tekan enter h ero.moveDown tekan enter h ero.moveLeft tekan enter …" at bounding box center [334, 96] width 112 height 93
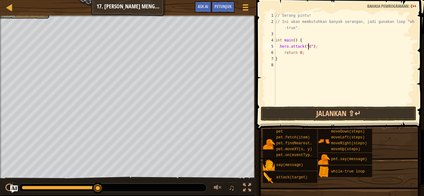
scroll to position [3, 3]
type textarea "hero.attack("door");"
click at [316, 115] on button "Jalankan ⇧↵" at bounding box center [337, 114] width 155 height 14
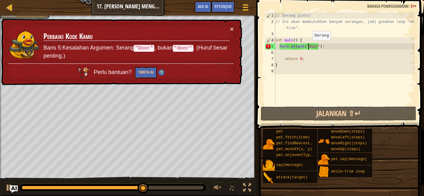
click at [307, 47] on div "// Serang pintu! // Ini akan membutuhkan banyak serangan, jadi gunakan loop "wh…" at bounding box center [344, 64] width 140 height 105
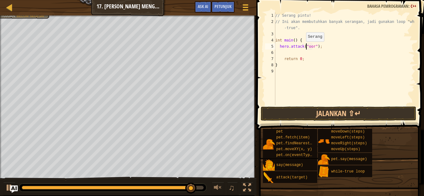
scroll to position [3, 2]
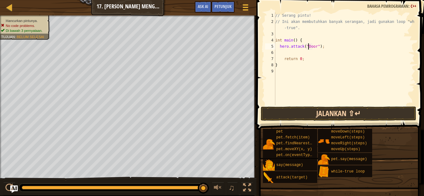
type textarea "hero.attack("Door");"
click at [328, 110] on button "Jalankan ⇧↵" at bounding box center [337, 114] width 155 height 14
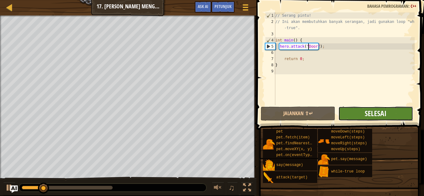
click at [384, 112] on span "Selesai" at bounding box center [375, 114] width 22 height 10
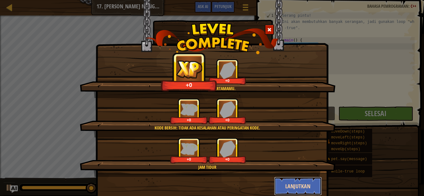
click at [305, 182] on button "Lanjutkan" at bounding box center [298, 186] width 48 height 19
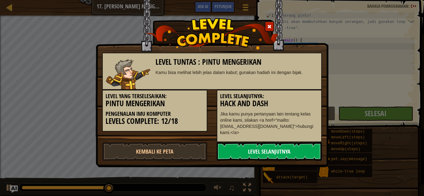
click at [292, 149] on link "Level Selanjutnya" at bounding box center [268, 151] width 105 height 19
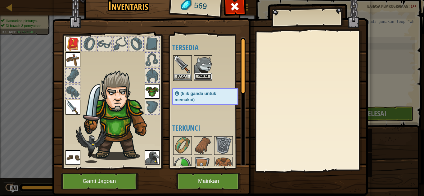
click at [201, 74] on button "Pakai" at bounding box center [202, 76] width 17 height 7
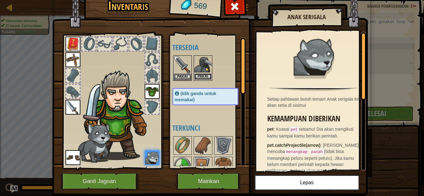
click at [197, 76] on button "Pakai" at bounding box center [202, 76] width 17 height 7
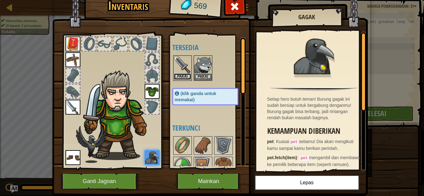
click at [181, 76] on button "Pakai" at bounding box center [182, 76] width 17 height 7
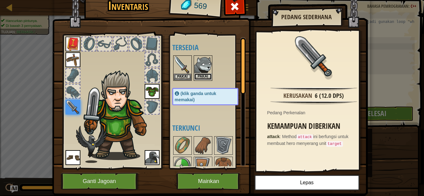
click at [202, 75] on button "Pakai" at bounding box center [202, 76] width 17 height 7
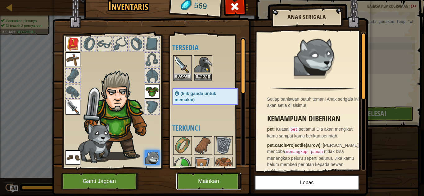
click at [213, 176] on button "Mainkan" at bounding box center [208, 181] width 65 height 17
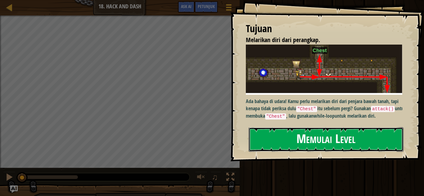
click at [350, 135] on button "Memulai Level" at bounding box center [325, 139] width 155 height 24
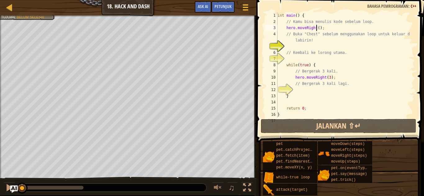
click at [317, 25] on div "int main ( ) { // Kamu bisa menulis kode sebelum loop. hero . moveRight ( ) ; /…" at bounding box center [342, 71] width 133 height 118
type textarea "hero.moveRight(1);"
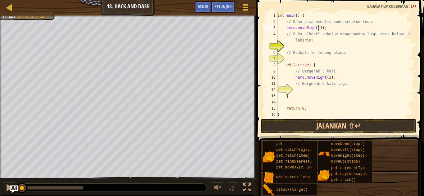
click at [324, 26] on div "int main ( ) { // Kamu bisa menulis kode sebelum loop. hero . moveRight ( 1 ) ;…" at bounding box center [342, 71] width 133 height 118
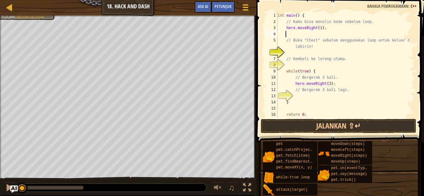
type textarea "h"
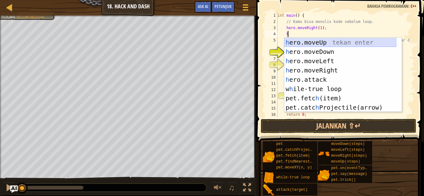
click at [316, 42] on div "h ero.moveUp tekan enter h ero.moveDown tekan enter h ero.moveLeft tekan enter …" at bounding box center [340, 84] width 112 height 93
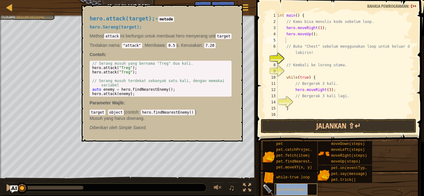
click at [287, 191] on span "attack(target)" at bounding box center [291, 190] width 31 height 4
click at [238, 10] on button "×" at bounding box center [235, 12] width 5 height 9
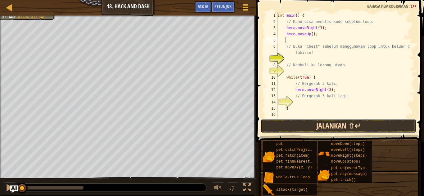
click at [335, 124] on button "Jalankan ⇧↵" at bounding box center [337, 126] width 155 height 14
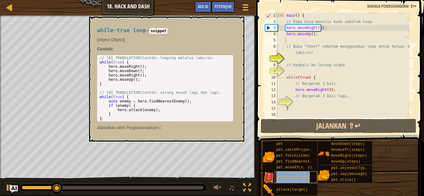
click at [301, 175] on span "while-true loop" at bounding box center [292, 177] width 33 height 4
click at [308, 41] on div "int main ( ) { // Kamu bisa menulis kode sebelum loop. hero . moveRight ( 1 ) ;…" at bounding box center [342, 71] width 133 height 118
type textarea "h"
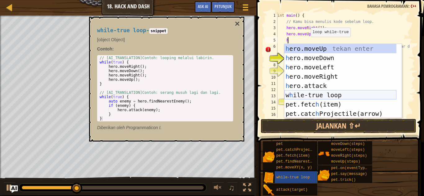
click at [304, 94] on div "h ero.moveUp tekan enter h ero.moveDown tekan enter h ero.moveLeft tekan enter …" at bounding box center [340, 90] width 112 height 93
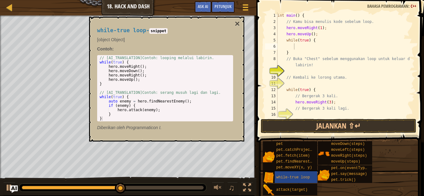
click at [253, 86] on div "Peta Pengenalan Imu Komputer 18. Hack and Dash Menu Permainan Selesai Petunjuk …" at bounding box center [212, 98] width 424 height 196
click at [238, 20] on button "×" at bounding box center [236, 24] width 5 height 9
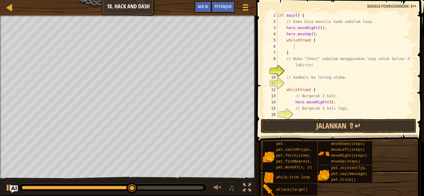
type textarea "while(true) {"
drag, startPoint x: 315, startPoint y: 41, endPoint x: 281, endPoint y: 42, distance: 33.5
click at [281, 42] on div "int main ( ) { // Kamu bisa menulis kode sebelum loop. hero . moveRight ( 1 ) ;…" at bounding box center [342, 71] width 133 height 118
click at [290, 41] on div "int main ( ) { // Kamu bisa menulis kode sebelum loop. hero . moveRight ( 1 ) ;…" at bounding box center [342, 71] width 133 height 118
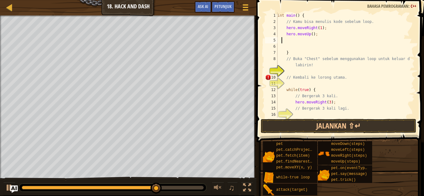
type textarea "h"
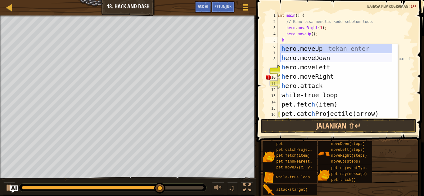
click at [317, 57] on div "h ero.moveUp tekan enter h ero.moveDown tekan enter h ero.moveLeft tekan enter …" at bounding box center [336, 90] width 112 height 93
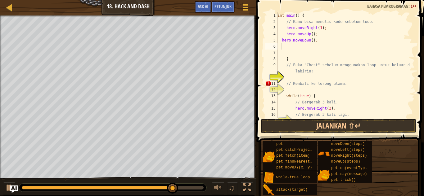
click at [347, 118] on span at bounding box center [340, 62] width 172 height 161
click at [341, 118] on div "int main ( ) { // Kamu bisa menulis kode sebelum loop. hero . moveRight ( 1 ) ;…" at bounding box center [342, 71] width 133 height 118
type textarea "// Bergerak 3 kali lagi."
click at [336, 122] on button "Jalankan ⇧↵" at bounding box center [337, 126] width 155 height 14
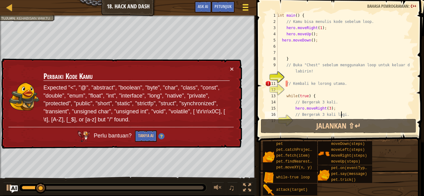
click at [248, 8] on div at bounding box center [245, 7] width 8 height 9
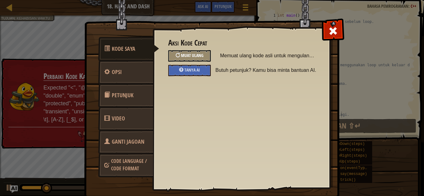
click at [202, 57] on div "Muat Ulang" at bounding box center [189, 55] width 42 height 11
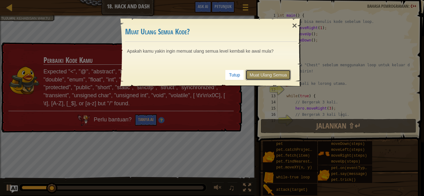
click at [278, 76] on link "Muat Ulang Semua" at bounding box center [267, 75] width 45 height 11
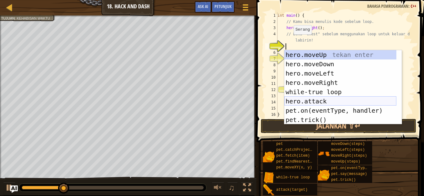
click at [318, 102] on div "hero.moveUp tekan enter hero.moveDown tekan enter hero.moveLeft tekan enter her…" at bounding box center [340, 96] width 112 height 93
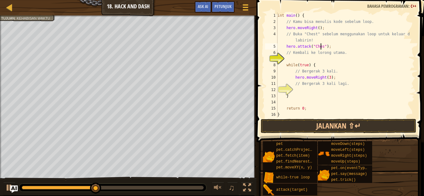
scroll to position [3, 4]
click at [332, 46] on div "int main ( ) { // Kamu bisa menulis kode sebelum loop. hero . moveRight ( ) ; /…" at bounding box center [342, 71] width 133 height 118
click at [300, 62] on div "int main ( ) { // Kamu bisa menulis kode sebelum loop. hero . moveRight ( ) ; /…" at bounding box center [342, 71] width 133 height 118
type textarea "while(true) {"
click at [293, 57] on div "int main ( ) { // Kamu bisa menulis kode sebelum loop. hero . moveRight ( ) ; /…" at bounding box center [342, 71] width 133 height 118
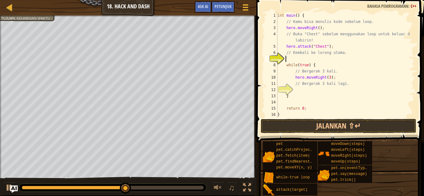
scroll to position [3, 0]
type textarea "h"
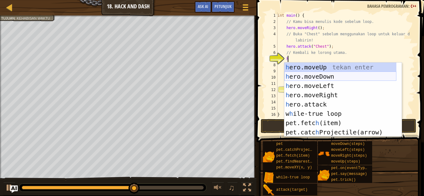
click at [313, 77] on div "h ero.moveUp tekan enter h ero.moveDown tekan enter h ero.moveLeft tekan enter …" at bounding box center [340, 109] width 112 height 93
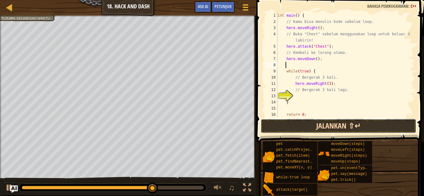
click at [350, 123] on button "Jalankan ⇧↵" at bounding box center [337, 126] width 155 height 14
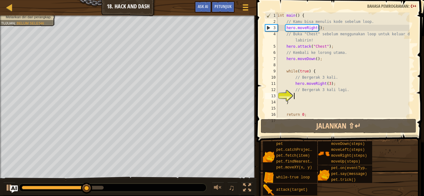
click at [322, 94] on div "int main ( ) { // Kamu bisa menulis kode sebelum loop. hero . moveRight ( ) ; /…" at bounding box center [342, 71] width 133 height 118
type textarea "h"
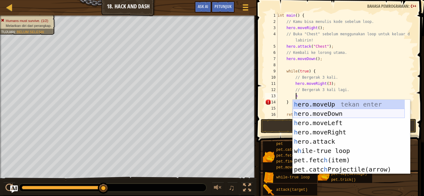
click at [353, 113] on div "h ero.moveUp tekan enter h ero.moveDown tekan enter h ero.moveLeft tekan enter …" at bounding box center [348, 146] width 112 height 93
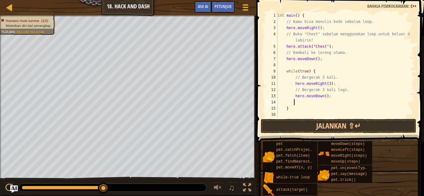
click at [321, 95] on div "int main ( ) { // Kamu bisa menulis kode sebelum loop. hero . moveRight ( ) ; /…" at bounding box center [342, 71] width 133 height 118
type textarea "hero.moveDown(3);"
click at [347, 126] on button "Jalankan ⇧↵" at bounding box center [337, 126] width 155 height 14
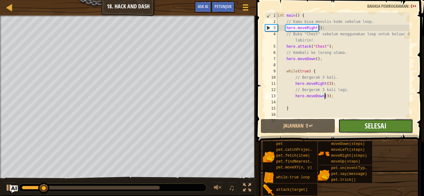
click at [365, 125] on span "Selesai" at bounding box center [375, 126] width 22 height 10
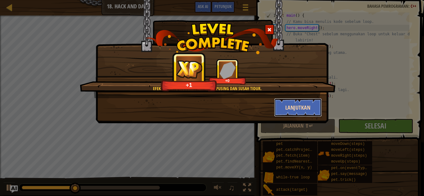
click at [298, 109] on button "Lanjutkan" at bounding box center [298, 107] width 48 height 19
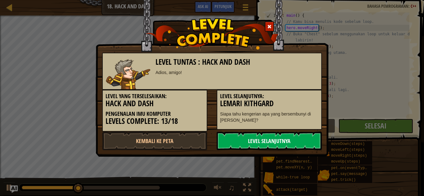
click at [269, 135] on link "Level Selanjutnya" at bounding box center [268, 141] width 105 height 19
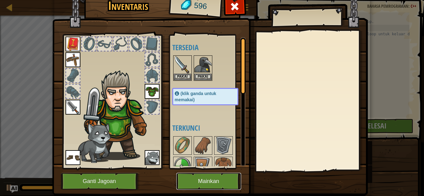
click at [217, 181] on button "Mainkan" at bounding box center [208, 181] width 65 height 17
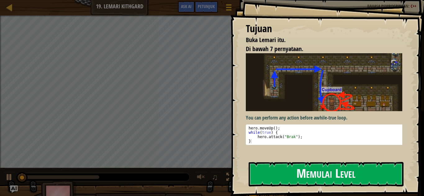
click at [289, 162] on button "Memulai Level" at bounding box center [325, 174] width 155 height 24
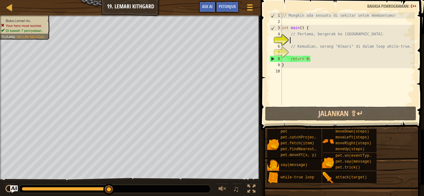
type textarea "h"
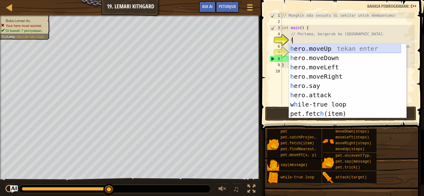
click at [313, 49] on div "h ero.moveUp tekan enter h ero.moveDown tekan enter h ero.moveLeft tekan enter …" at bounding box center [345, 90] width 112 height 93
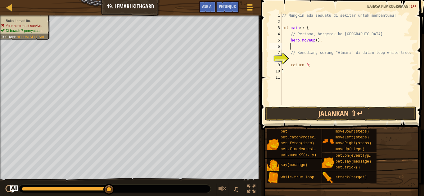
type textarea "h"
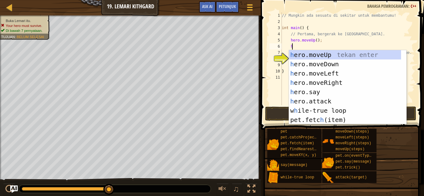
scroll to position [3, 1]
click at [328, 78] on div "h ero.moveUp tekan enter h ero.moveDown tekan enter h ero.moveLeft tekan enter …" at bounding box center [345, 96] width 112 height 93
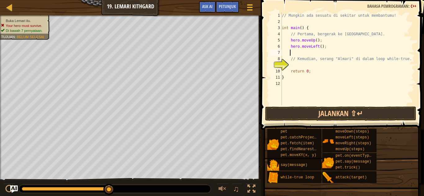
click at [319, 47] on div "// Mungkin ada sesuatu di sekitar untuk membantumu! int main ( ) { // Pertama, …" at bounding box center [347, 64] width 134 height 105
type textarea "hero.moveLeft(2);"
click at [315, 55] on div "// Mungkin ada sesuatu di sekitar untuk membantumu! int main ( ) { // Pertama, …" at bounding box center [347, 64] width 134 height 105
type textarea "h"
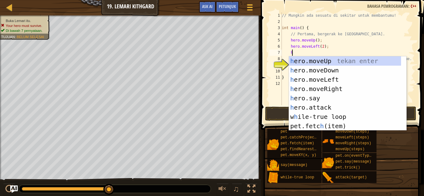
scroll to position [3, 1]
click at [322, 69] on div "h ero.moveUp tekan enter h ero.moveDown tekan enter h ero.moveLeft tekan enter …" at bounding box center [345, 102] width 112 height 93
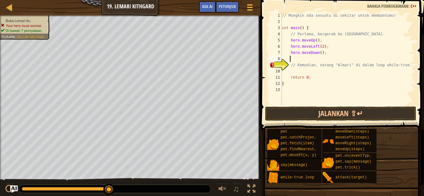
scroll to position [3, 0]
click at [318, 50] on div "// Mungkin ada sesuatu di sekitar untuk membantumu! int main ( ) { // Pertama, …" at bounding box center [347, 64] width 134 height 105
click at [334, 109] on button "Jalankan ⇧↵" at bounding box center [340, 114] width 151 height 14
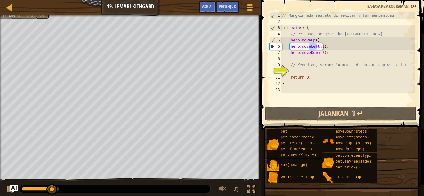
drag, startPoint x: 317, startPoint y: 46, endPoint x: 309, endPoint y: 48, distance: 8.0
click at [309, 48] on div "// Mungkin ada sesuatu di sekitar untuk membantumu! int main ( ) { // Pertama, …" at bounding box center [347, 64] width 134 height 105
type textarea "hero.moveLeft(2);"
drag, startPoint x: 329, startPoint y: 46, endPoint x: 284, endPoint y: 47, distance: 45.0
click at [284, 47] on div "// Mungkin ada sesuatu di sekitar untuk membantumu! int main ( ) { // Pertama, …" at bounding box center [347, 64] width 134 height 105
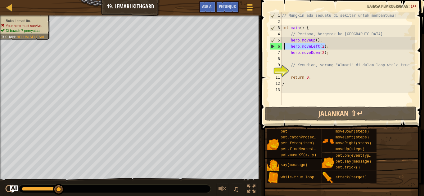
scroll to position [3, 0]
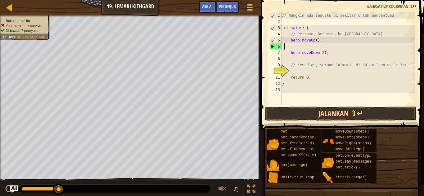
type textarea "h"
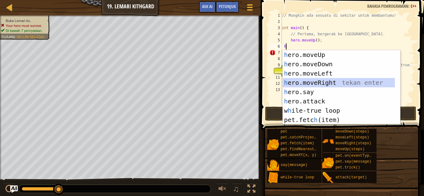
click at [315, 82] on div "h ero.moveUp tekan enter h ero.moveDown tekan enter h ero.moveLeft tekan enter …" at bounding box center [338, 96] width 112 height 93
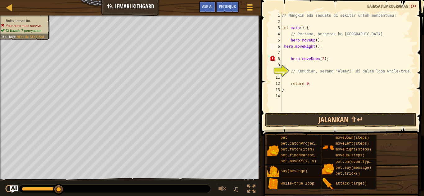
click at [314, 47] on div "// Mungkin ada sesuatu di sekitar untuk membantumu! int main ( ) { // Pertama, …" at bounding box center [347, 68] width 134 height 112
type textarea "hero.moveRight(2);"
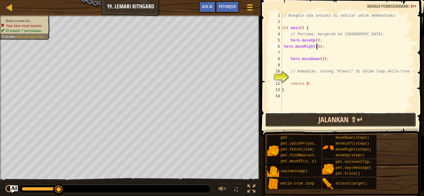
click at [352, 120] on button "Jalankan ⇧↵" at bounding box center [340, 120] width 151 height 14
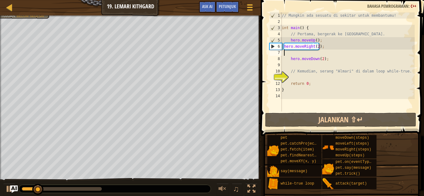
click at [289, 54] on div "// Mungkin ada sesuatu di sekitar untuk membantumu! int main ( ) { // Pertama, …" at bounding box center [347, 68] width 134 height 112
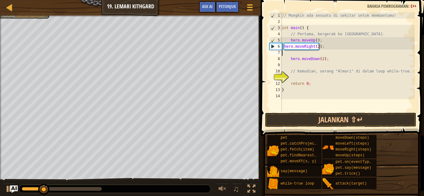
type textarea "hero.moveRight(2);"
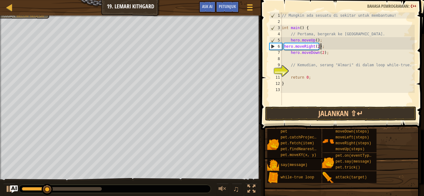
click at [291, 58] on div "// Mungkin ada sesuatu di sekitar untuk membantumu! int main ( ) { // Pertama, …" at bounding box center [347, 64] width 134 height 105
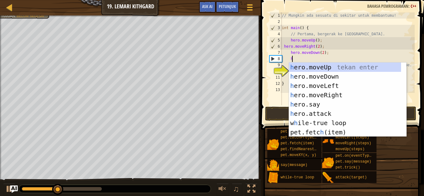
scroll to position [3, 1]
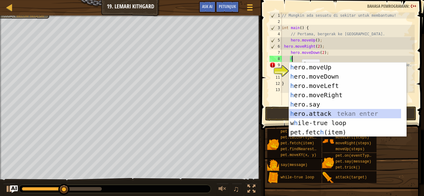
click at [324, 112] on div "h ero.moveUp tekan enter h ero.moveDown tekan enter h ero.moveLeft tekan enter …" at bounding box center [345, 109] width 112 height 93
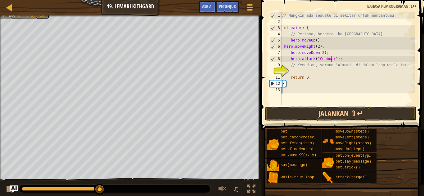
scroll to position [3, 4]
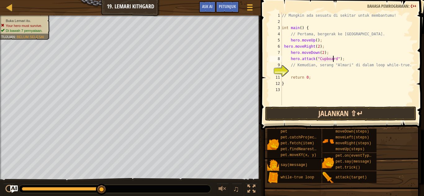
type textarea "hero.attack("Cupboard");"
click at [325, 112] on button "Jalankan ⇧↵" at bounding box center [340, 114] width 151 height 14
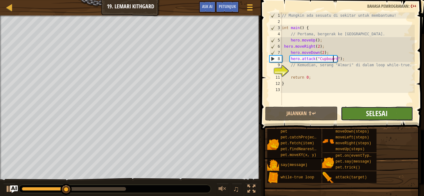
click at [387, 115] on span "Selesai" at bounding box center [377, 114] width 22 height 10
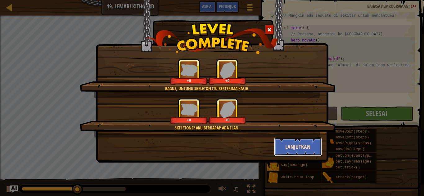
click at [300, 141] on button "Lanjutkan" at bounding box center [298, 147] width 48 height 19
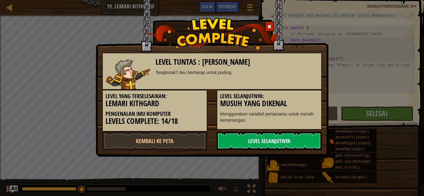
click at [280, 137] on link "Level Selanjutnya" at bounding box center [268, 141] width 105 height 19
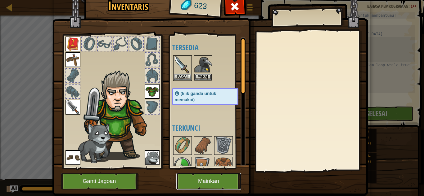
click at [205, 178] on button "Mainkan" at bounding box center [208, 181] width 65 height 17
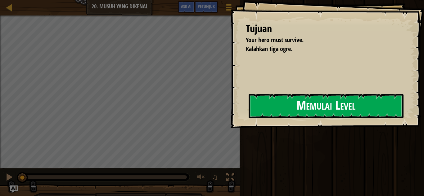
click at [257, 105] on button "Memulai Level" at bounding box center [325, 106] width 155 height 24
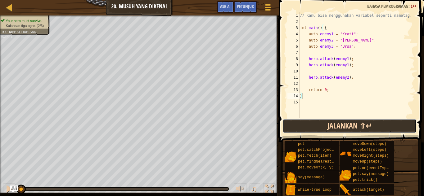
click at [346, 128] on button "Jalankan ⇧↵" at bounding box center [349, 126] width 134 height 14
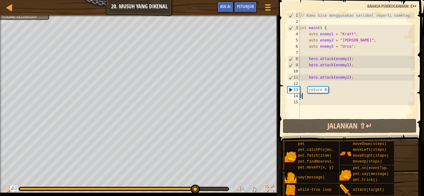
drag, startPoint x: 133, startPoint y: 188, endPoint x: 195, endPoint y: 198, distance: 63.2
click at [195, 0] on html "Peta Pengenalan Imu Komputer 20. Musuh yang Dikenal Menu Permainan Selesai Petu…" at bounding box center [212, 0] width 424 height 0
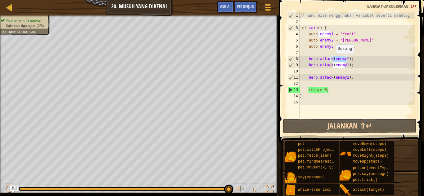
drag, startPoint x: 344, startPoint y: 59, endPoint x: 332, endPoint y: 60, distance: 11.8
click at [332, 60] on div "// Kamu bisa menggunakan variabel seperti nametag. int main ( ) { auto enemy1 =…" at bounding box center [356, 71] width 116 height 118
click at [371, 47] on div "// Kamu bisa menggunakan variabel seperti nametag. int main ( ) { auto enemy1 =…" at bounding box center [356, 71] width 116 height 118
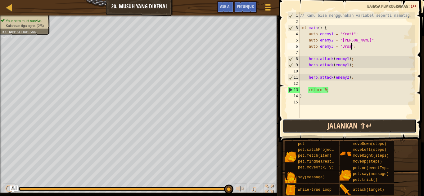
click at [341, 128] on button "Jalankan ⇧↵" at bounding box center [349, 126] width 134 height 14
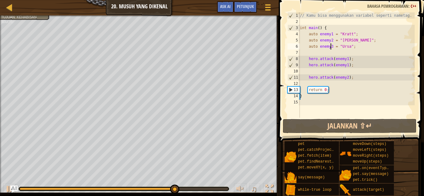
click at [330, 46] on div "// Kamu bisa menggunakan variabel seperti nametag. int main ( ) { auto enemy1 =…" at bounding box center [356, 71] width 116 height 118
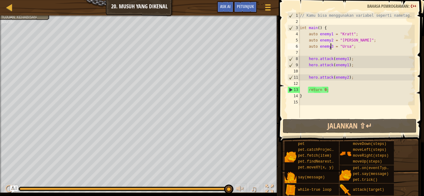
click at [345, 58] on div "// Kamu bisa menggunakan variabel seperti nametag. int main ( ) { auto enemy1 =…" at bounding box center [356, 71] width 116 height 118
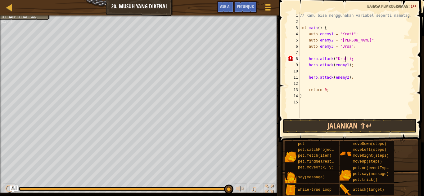
scroll to position [3, 4]
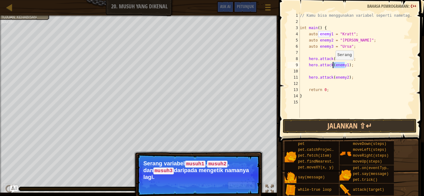
drag, startPoint x: 344, startPoint y: 66, endPoint x: 332, endPoint y: 66, distance: 12.1
click at [332, 66] on div "// Kamu bisa menggunakan variabel seperti nametag. int main ( ) { auto enemy1 =…" at bounding box center [356, 71] width 116 height 118
click at [344, 77] on div "// Kamu bisa menggunakan variabel seperti nametag. int main ( ) { auto enemy1 =…" at bounding box center [356, 71] width 116 height 118
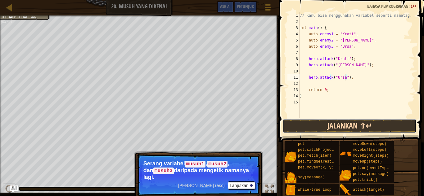
click at [353, 122] on button "Jalankan ⇧↵" at bounding box center [349, 126] width 134 height 14
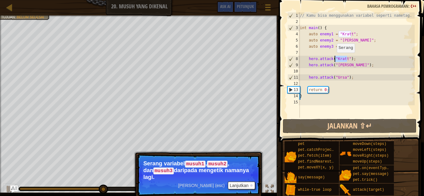
drag, startPoint x: 346, startPoint y: 58, endPoint x: 333, endPoint y: 59, distance: 12.7
click at [333, 59] on div "// Kamu bisa menggunakan variabel seperti nametag. int main ( ) { auto enemy1 =…" at bounding box center [356, 71] width 116 height 118
click at [262, 11] on button "Menu Permainan" at bounding box center [267, 8] width 16 height 15
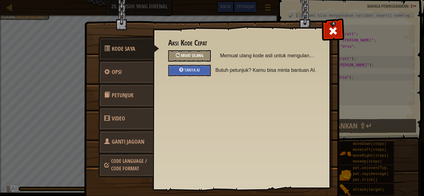
click at [183, 53] on div "Muat Ulang" at bounding box center [189, 55] width 42 height 11
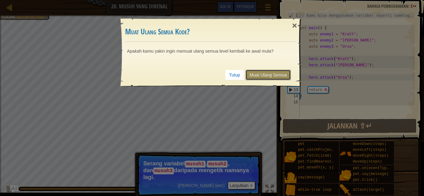
click at [253, 71] on link "Muat Ulang Semua" at bounding box center [267, 75] width 45 height 11
type textarea "}"
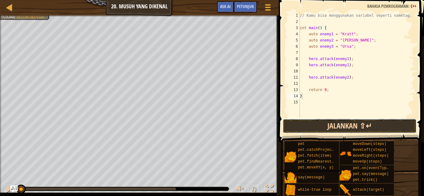
click at [303, 122] on button "Jalankan ⇧↵" at bounding box center [349, 126] width 134 height 14
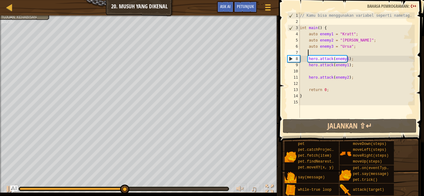
click at [308, 84] on div "// Kamu bisa menggunakan variabel seperti nametag. int main ( ) { auto enemy1 =…" at bounding box center [356, 71] width 116 height 118
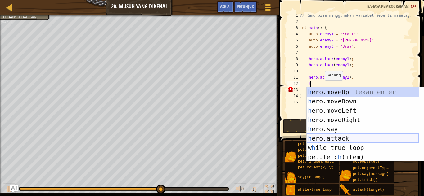
click at [331, 139] on div "h ero.moveUp tekan enter h ero.moveDown tekan enter h ero.moveLeft tekan enter …" at bounding box center [362, 133] width 112 height 93
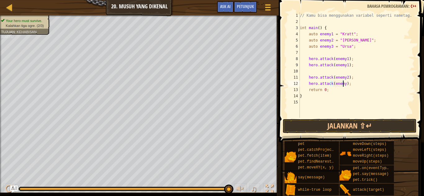
scroll to position [3, 4]
click at [359, 122] on button "Jalankan ⇧↵" at bounding box center [349, 126] width 134 height 14
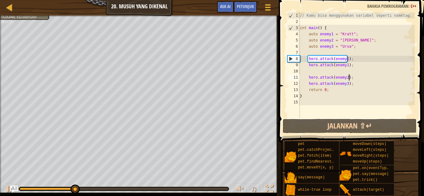
click at [352, 78] on div "// Kamu bisa menggunakan variabel seperti nametag. int main ( ) { auto enemy1 =…" at bounding box center [356, 71] width 116 height 118
type textarea "hero.attack(enemy2);"
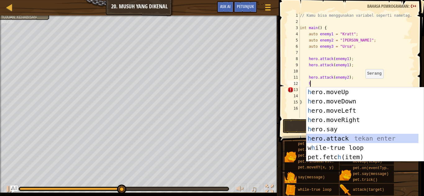
click at [345, 135] on div "h ero.moveUp tekan enter h ero.moveDown tekan enter h ero.moveLeft tekan enter …" at bounding box center [364, 133] width 117 height 93
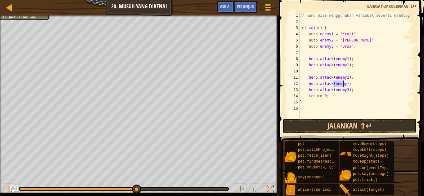
click at [343, 83] on div "// Kamu bisa menggunakan variabel seperti nametag. int main ( ) { auto enemy1 =…" at bounding box center [356, 64] width 116 height 105
click at [355, 93] on div "// Kamu bisa menggunakan variabel seperti nametag. int main ( ) { auto enemy1 =…" at bounding box center [356, 71] width 116 height 118
click at [351, 90] on div "// Kamu bisa menggunakan variabel seperti nametag. int main ( ) { auto enemy1 =…" at bounding box center [356, 71] width 116 height 118
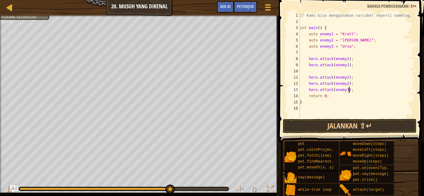
type textarea "hero.attack(enemy3);"
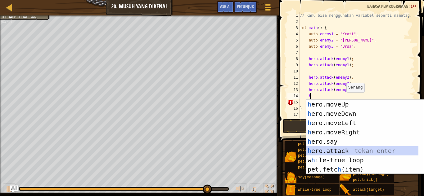
click at [338, 150] on div "h ero.moveUp tekan enter h ero.moveDown tekan enter h ero.moveLeft tekan enter …" at bounding box center [362, 146] width 112 height 93
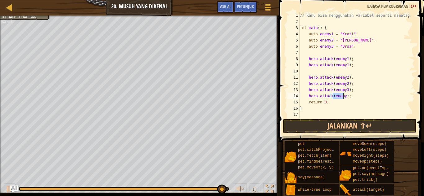
click at [342, 96] on div "// Kamu bisa menggunakan variabel seperti nametag. int main ( ) { auto enemy1 =…" at bounding box center [356, 64] width 116 height 105
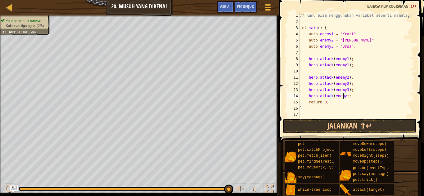
type textarea "hero.attack(enemy3);"
click at [355, 126] on button "Jalankan ⇧↵" at bounding box center [349, 126] width 134 height 14
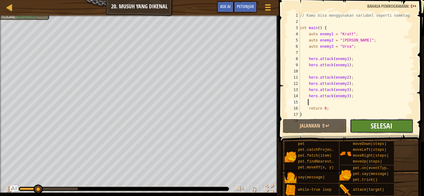
click at [384, 124] on span "Selesai" at bounding box center [381, 126] width 22 height 10
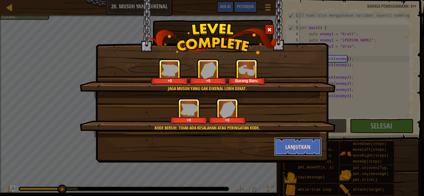
click at [289, 145] on button "Lanjutkan" at bounding box center [298, 147] width 48 height 19
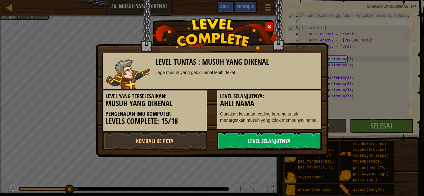
click at [275, 139] on link "Level Selanjutnya" at bounding box center [268, 141] width 105 height 19
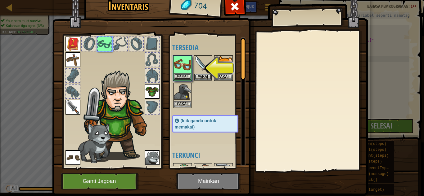
click at [180, 72] on img at bounding box center [182, 64] width 17 height 17
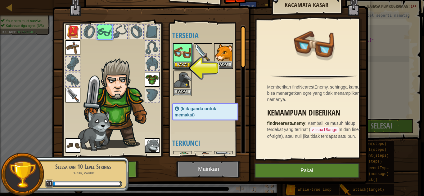
scroll to position [18, 0]
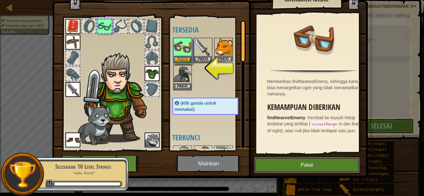
click at [281, 161] on button "Pakai" at bounding box center [306, 165] width 105 height 16
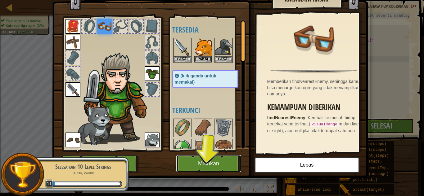
click at [223, 163] on button "Mainkan" at bounding box center [208, 163] width 65 height 17
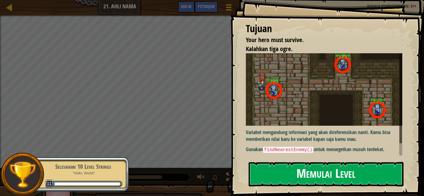
click at [326, 175] on button "Memulai Level" at bounding box center [325, 174] width 155 height 24
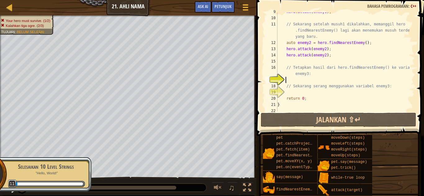
scroll to position [68, 0]
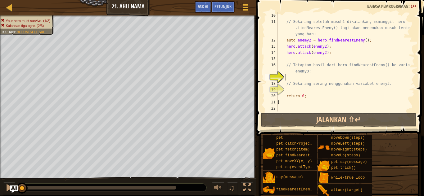
drag, startPoint x: 302, startPoint y: 75, endPoint x: 289, endPoint y: 75, distance: 12.7
click at [289, 75] on div "// Sekarang setelah musuh1 dikalahkan, memanggil hero .findNearestEnemy() lagi …" at bounding box center [342, 68] width 133 height 112
type textarea "h"
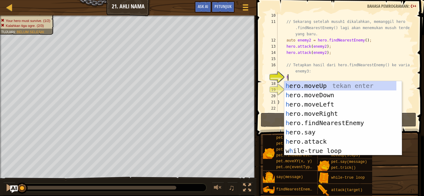
scroll to position [3, 0]
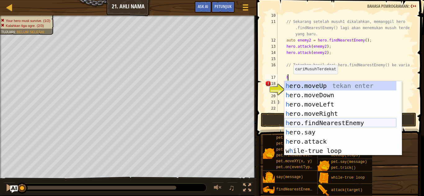
click at [308, 119] on div "h ero.moveUp tekan enter h ero.moveDown tekan enter h ero.moveLeft tekan enter …" at bounding box center [340, 127] width 112 height 93
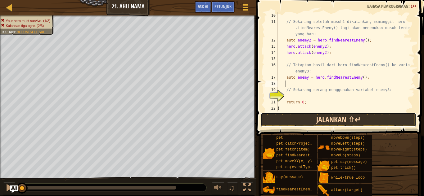
click at [322, 119] on button "Jalankan ⇧↵" at bounding box center [337, 120] width 155 height 14
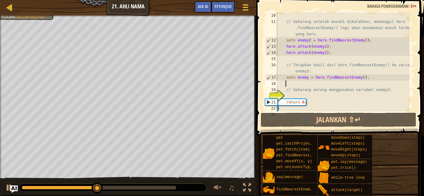
scroll to position [3, 0]
drag, startPoint x: 297, startPoint y: 96, endPoint x: 288, endPoint y: 95, distance: 8.7
click at [288, 95] on div "// Sekarang setelah musuh1 dikalahkan, memanggil hero .findNearestEnemy() lagi …" at bounding box center [342, 68] width 133 height 112
type textarea "h"
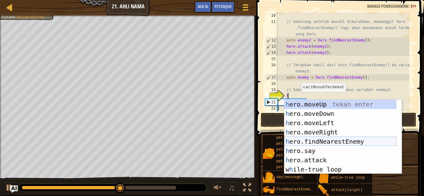
click at [339, 140] on div "h ero.moveUp tekan enter h ero.moveDown tekan enter h ero.moveLeft tekan enter …" at bounding box center [340, 146] width 112 height 93
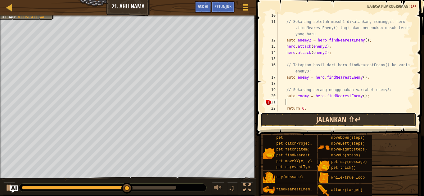
click at [344, 121] on button "Jalankan ⇧↵" at bounding box center [337, 120] width 155 height 14
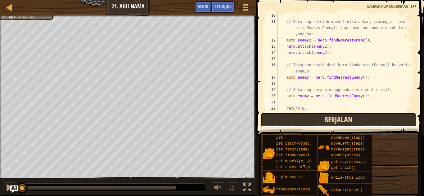
click at [342, 119] on button "Berjalan" at bounding box center [337, 120] width 155 height 14
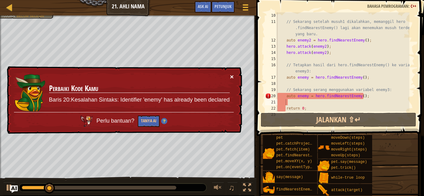
click at [231, 78] on button "×" at bounding box center [232, 76] width 4 height 7
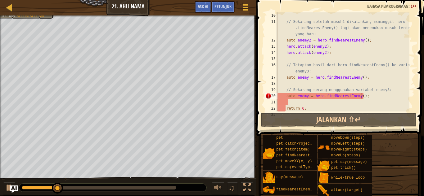
click at [376, 99] on div "// Sekarang setelah musuh1 dikalahkan, memanggil hero .findNearestEnemy() lagi …" at bounding box center [342, 68] width 133 height 112
type textarea "auto enemy = hero.findNearestEnemy();"
click at [294, 105] on div "// Sekarang setelah musuh1 dikalahkan, memanggil hero .findNearestEnemy() lagi …" at bounding box center [342, 68] width 133 height 112
type textarea "h"
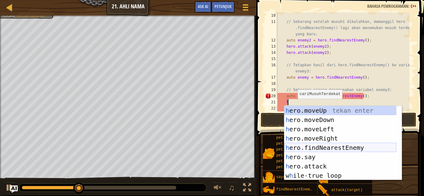
click at [328, 150] on div "h ero.moveUp tekan enter h ero.moveDown tekan enter h ero.moveLeft tekan enter …" at bounding box center [340, 152] width 112 height 93
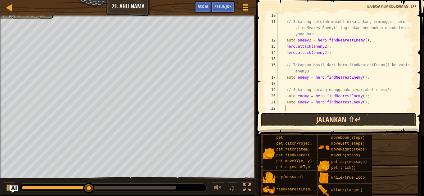
click at [341, 119] on button "Jalankan ⇧↵" at bounding box center [337, 120] width 155 height 14
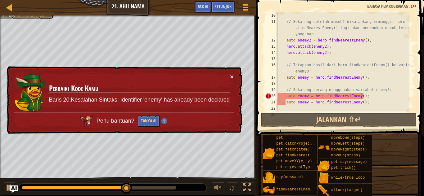
drag, startPoint x: 365, startPoint y: 97, endPoint x: 380, endPoint y: 98, distance: 15.9
click at [380, 98] on div "// Sekarang setelah musuh1 dikalahkan, memanggil hero .findNearestEnemy() lagi …" at bounding box center [342, 68] width 133 height 112
click at [357, 95] on div "// Sekarang setelah musuh1 dikalahkan, memanggil hero .findNearestEnemy() lagi …" at bounding box center [342, 68] width 133 height 112
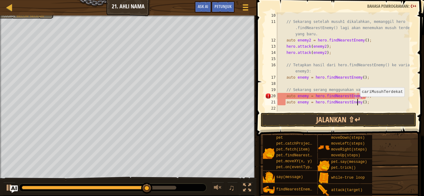
click at [357, 103] on div "// Sekarang setelah musuh1 dikalahkan, memanggil hero .findNearestEnemy() lagi …" at bounding box center [342, 68] width 133 height 112
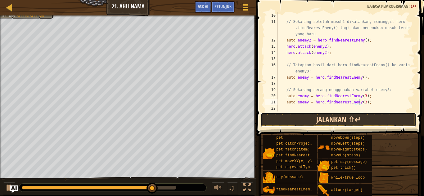
click at [368, 116] on button "Jalankan ⇧↵" at bounding box center [337, 120] width 155 height 14
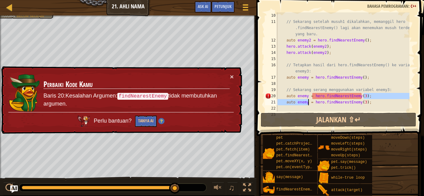
drag, startPoint x: 376, startPoint y: 94, endPoint x: 255, endPoint y: 74, distance: 122.3
click at [271, 88] on div "auto enemy = hero.findNearestEnemy(3); 10 11 12 13 14 15 16 17 18 19 20 21 22 2…" at bounding box center [339, 61] width 151 height 99
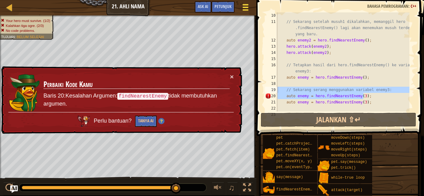
click at [243, 9] on div at bounding box center [245, 7] width 8 height 9
type textarea "// Sekarang serang menggunakan variabel enemy3:"
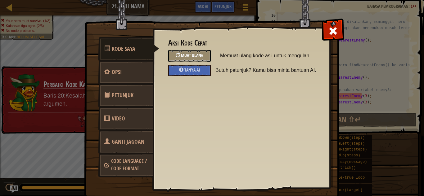
click at [199, 59] on div "Muat Ulang" at bounding box center [189, 55] width 42 height 11
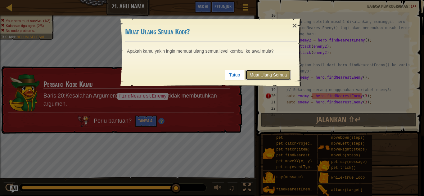
click at [270, 74] on link "Muat Ulang Semua" at bounding box center [267, 75] width 45 height 11
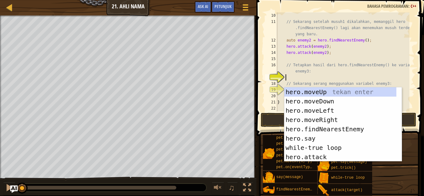
scroll to position [3, 0]
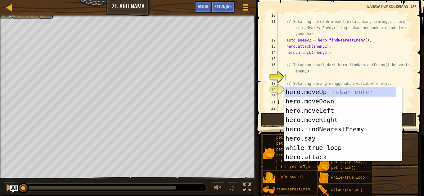
click at [300, 75] on div "// Sekarang setelah musuh1 dikalahkan, memanggil hero .findNearestEnemy() lagi …" at bounding box center [342, 68] width 133 height 112
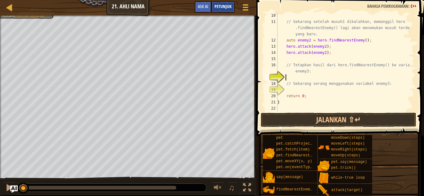
click at [224, 6] on span "Petunjuk" at bounding box center [222, 6] width 17 height 6
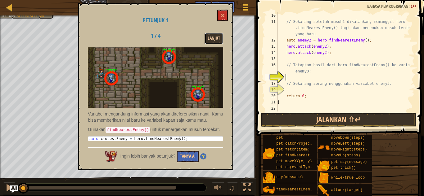
click at [213, 36] on button "Lanjut" at bounding box center [213, 38] width 19 height 11
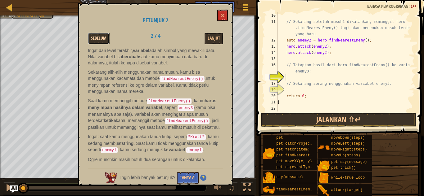
click at [100, 36] on button "Sebelum" at bounding box center [99, 38] width 22 height 11
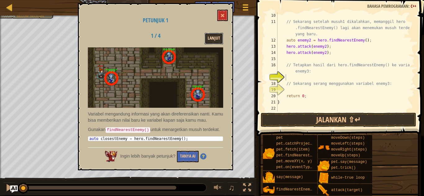
click at [211, 39] on button "Lanjut" at bounding box center [213, 38] width 19 height 11
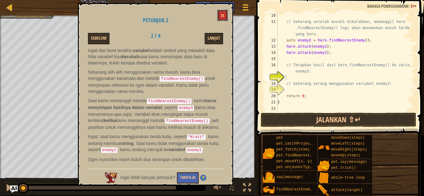
click at [223, 11] on button at bounding box center [222, 15] width 11 height 11
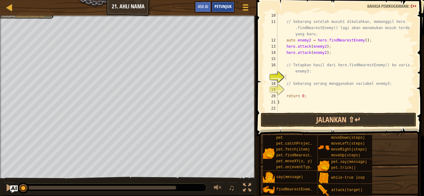
click at [227, 5] on span "Petunjuk" at bounding box center [222, 6] width 17 height 6
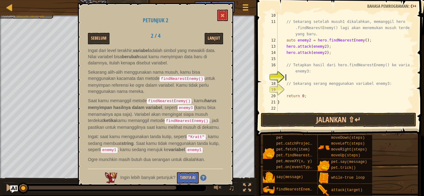
click at [322, 47] on div "// Sekarang setelah musuh1 dikalahkan, memanggil hero .findNearestEnemy() lagi …" at bounding box center [342, 68] width 133 height 112
click at [322, 53] on div "// Sekarang setelah musuh1 dikalahkan, memanggil hero .findNearestEnemy() lagi …" at bounding box center [342, 68] width 133 height 112
type textarea "hero.attack(enemy);"
click at [320, 75] on div "// Sekarang setelah musuh1 dikalahkan, memanggil hero .findNearestEnemy() lagi …" at bounding box center [342, 68] width 133 height 112
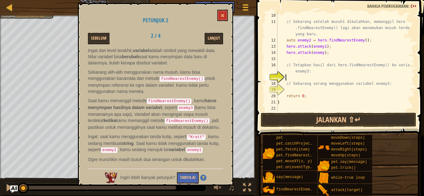
scroll to position [3, 0]
type textarea "h"
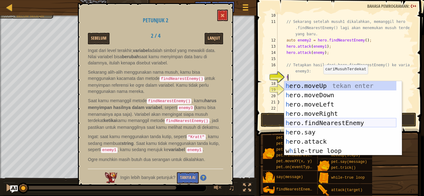
click at [331, 121] on div "h ero.moveUp tekan enter h ero.moveDown tekan enter h ero.moveLeft tekan enter …" at bounding box center [340, 127] width 112 height 93
click at [331, 121] on button "Jalankan ⇧↵" at bounding box center [337, 120] width 155 height 14
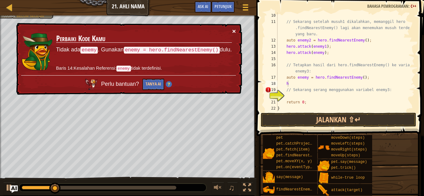
click at [234, 29] on button "×" at bounding box center [234, 31] width 4 height 7
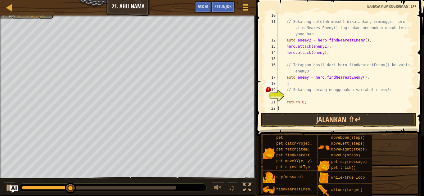
click at [306, 77] on div "// Sekarang setelah musuh1 dikalahkan, memanggil hero .findNearestEnemy() lagi …" at bounding box center [342, 68] width 133 height 112
click at [307, 38] on div "// Sekarang setelah musuh1 dikalahkan, memanggil hero .findNearestEnemy() lagi …" at bounding box center [342, 68] width 133 height 112
click at [365, 80] on div "// Sekarang setelah musuh1 dikalahkan, memanggil hero .findNearestEnemy() lagi …" at bounding box center [342, 68] width 133 height 112
click at [300, 84] on div "// Sekarang setelah musuh1 dikalahkan, memanggil hero .findNearestEnemy() lagi …" at bounding box center [342, 68] width 133 height 112
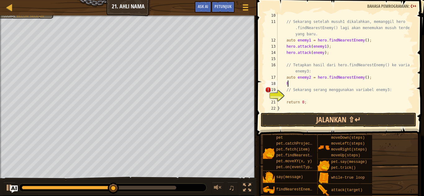
scroll to position [3, 1]
drag, startPoint x: 364, startPoint y: 79, endPoint x: 292, endPoint y: 85, distance: 72.1
click at [292, 85] on div "// Sekarang setelah musuh1 dikalahkan, memanggil hero .findNearestEnemy() lagi …" at bounding box center [342, 68] width 133 height 112
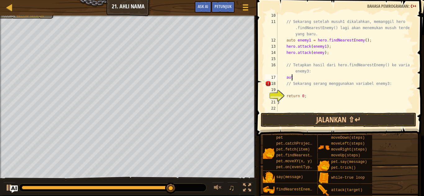
type textarea "a"
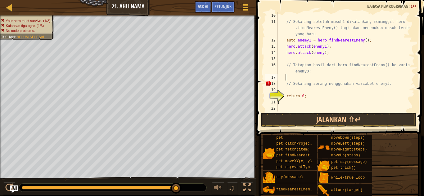
scroll to position [3, 0]
click at [328, 54] on div "// Sekarang setelah musuh1 dikalahkan, memanggil hero .findNearestEnemy() lagi …" at bounding box center [342, 68] width 133 height 112
type textarea "hero.attack(enemy);"
click at [305, 61] on div "// Sekarang setelah musuh1 dikalahkan, memanggil hero .findNearestEnemy() lagi …" at bounding box center [342, 68] width 133 height 112
type textarea "a"
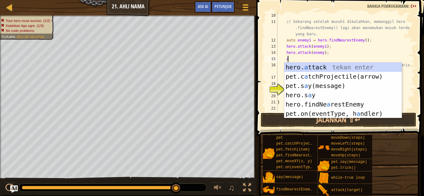
scroll to position [3, 0]
click at [355, 102] on div "hero. a ttack tekan enter pet.c a tchProjectile(arrow) tekan enter pet.s a y(me…" at bounding box center [342, 100] width 117 height 74
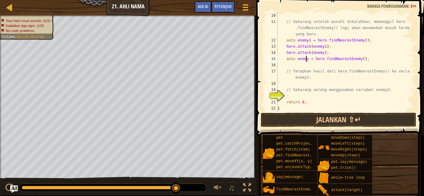
click at [305, 60] on div "// Sekarang setelah musuh1 dikalahkan, memanggil hero .findNearestEnemy() lagi …" at bounding box center [342, 68] width 133 height 112
type textarea "auto enemy2 = hero.findNearestEnemy();"
click at [302, 65] on div "// Sekarang setelah musuh1 dikalahkan, memanggil hero .findNearestEnemy() lagi …" at bounding box center [342, 68] width 133 height 112
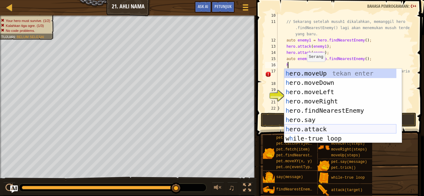
click at [317, 125] on div "h ero.moveUp tekan enter h ero.moveDown tekan enter h ero.moveLeft tekan enter …" at bounding box center [340, 115] width 112 height 93
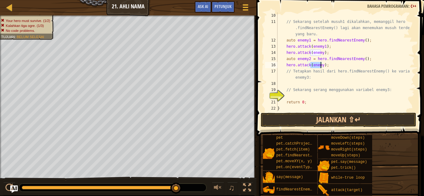
click at [321, 66] on div "// Sekarang setelah musuh1 dikalahkan, memanggil hero .findNearestEnemy() lagi …" at bounding box center [342, 61] width 133 height 99
type textarea "hero.attack(enemy2);"
click at [339, 66] on div "// Sekarang setelah musuh1 dikalahkan, memanggil hero .findNearestEnemy() lagi …" at bounding box center [342, 68] width 133 height 112
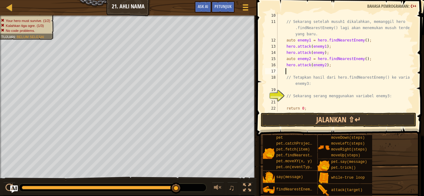
scroll to position [3, 0]
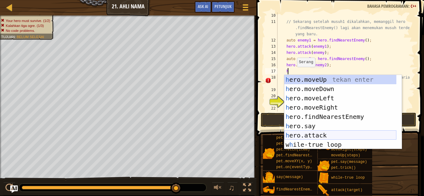
click at [312, 132] on div "h ero.moveUp tekan enter h ero.moveDown tekan enter h ero.moveLeft tekan enter …" at bounding box center [340, 121] width 112 height 93
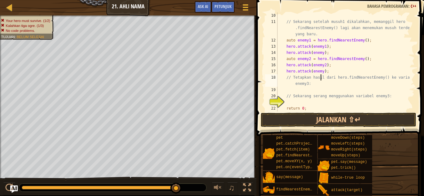
click at [320, 74] on div "// Sekarang setelah musuh1 dikalahkan, memanggil hero .findNearestEnemy() lagi …" at bounding box center [342, 68] width 133 height 112
click at [321, 71] on div "// Sekarang setelah musuh1 dikalahkan, memanggil hero .findNearestEnemy() lagi …" at bounding box center [342, 68] width 133 height 112
type textarea "hero.attack(enemy2);"
click at [330, 73] on div "// Sekarang setelah musuh1 dikalahkan, memanggil hero .findNearestEnemy() lagi …" at bounding box center [342, 68] width 133 height 112
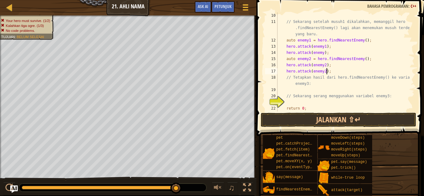
scroll to position [3, 0]
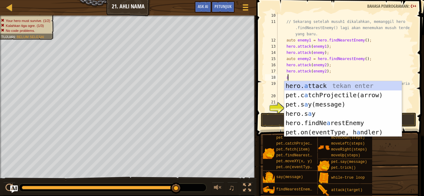
type textarea "a"
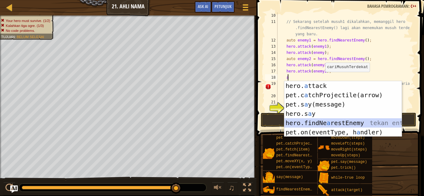
click at [334, 122] on div "hero. a ttack tekan enter pet.c a tchProjectile(arrow) tekan enter pet.s a y(me…" at bounding box center [342, 118] width 117 height 74
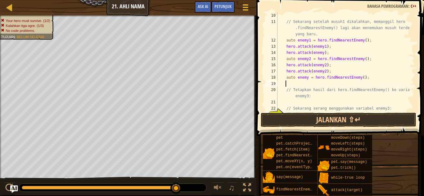
click at [305, 78] on div "// Sekarang setelah musuh1 dikalahkan, memanggil hero .findNearestEnemy() lagi …" at bounding box center [342, 68] width 133 height 112
type textarea "auto enemy3 = hero.findNearestEnemy();"
click at [302, 81] on div "// Sekarang setelah musuh1 dikalahkan, memanggil hero .findNearestEnemy() lagi …" at bounding box center [342, 68] width 133 height 112
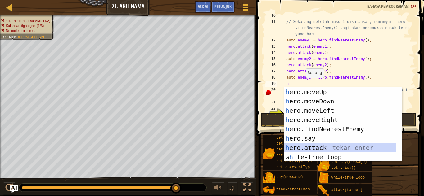
click at [309, 143] on div "h ero.moveUp tekan enter h ero.moveDown tekan enter h ero.moveLeft tekan enter …" at bounding box center [340, 133] width 112 height 93
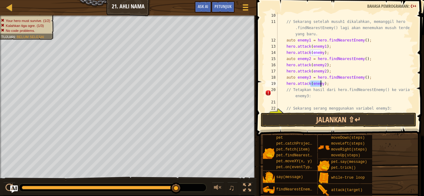
click at [319, 86] on div "// Sekarang setelah musuh1 dikalahkan, memanggil hero .findNearestEnemy() lagi …" at bounding box center [342, 61] width 133 height 99
type textarea "hero.attack(enemy3);"
click at [329, 83] on div "// Sekarang setelah musuh1 dikalahkan, memanggil hero .findNearestEnemy() lagi …" at bounding box center [342, 68] width 133 height 112
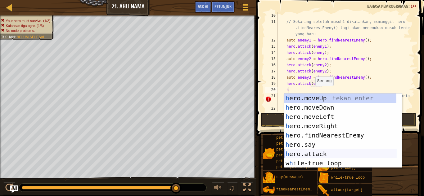
click at [315, 152] on div "h ero.moveUp tekan enter h ero.moveDown tekan enter h ero.moveLeft tekan enter …" at bounding box center [340, 140] width 112 height 93
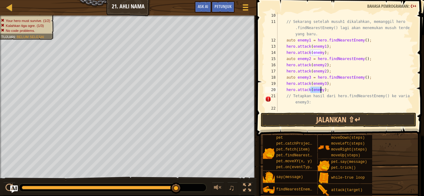
click at [319, 91] on div "// Sekarang setelah musuh1 dikalahkan, memanggil hero .findNearestEnemy() lagi …" at bounding box center [342, 61] width 133 height 99
click at [319, 90] on div "// Sekarang setelah musuh1 dikalahkan, memanggil hero .findNearestEnemy() lagi …" at bounding box center [342, 68] width 133 height 112
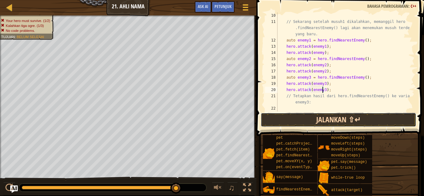
click at [367, 115] on button "Jalankan ⇧↵" at bounding box center [337, 120] width 155 height 14
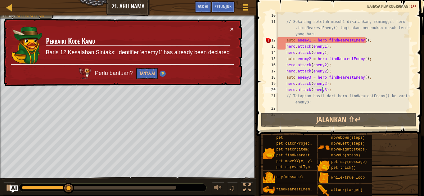
drag, startPoint x: 233, startPoint y: 28, endPoint x: 233, endPoint y: 24, distance: 3.7
click at [233, 28] on div "× Perbaiki Kode Kamu Baris 12:Kesalahan Sintaks: Identifier 'enemy1' has alread…" at bounding box center [122, 53] width 240 height 68
click at [285, 40] on div "// Sekarang setelah musuh1 dikalahkan, memanggil hero .findNearestEnemy() lagi …" at bounding box center [342, 68] width 133 height 112
click at [308, 39] on div "// Sekarang setelah musuh1 dikalahkan, memanggil hero .findNearestEnemy() lagi …" at bounding box center [342, 68] width 133 height 112
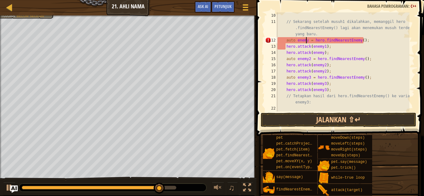
click at [307, 57] on div "// Sekarang setelah musuh1 dikalahkan, memanggil hero .findNearestEnemy() lagi …" at bounding box center [342, 68] width 133 height 112
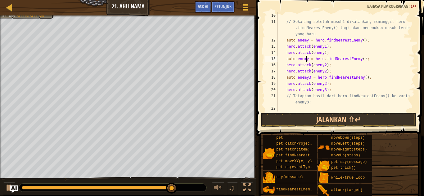
click at [308, 76] on div "// Sekarang setelah musuh1 dikalahkan, memanggil hero .findNearestEnemy() lagi …" at bounding box center [342, 68] width 133 height 112
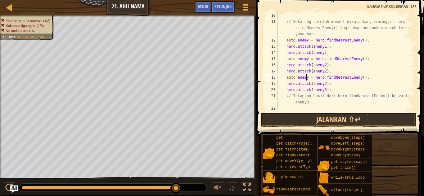
click at [326, 52] on div "// Sekarang setelah musuh1 dikalahkan, memanggil hero .findNearestEnemy() lagi …" at bounding box center [342, 68] width 133 height 112
type textarea "hero.attack(enemy);"
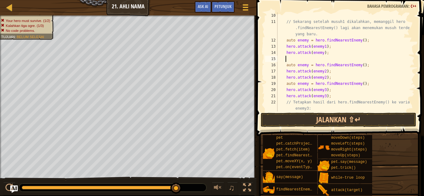
scroll to position [3, 0]
click at [334, 77] on div "// Sekarang setelah musuh1 dikalahkan, memanggil hero .findNearestEnemy() lagi …" at bounding box center [342, 68] width 133 height 112
type textarea "hero.attack(enemy2);"
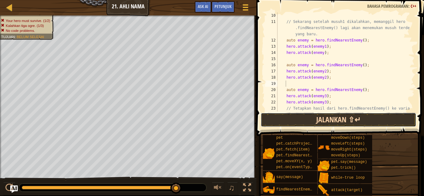
click at [337, 119] on button "Jalankan ⇧↵" at bounding box center [337, 120] width 155 height 14
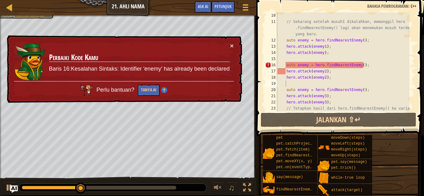
click at [236, 47] on div "× Perbaiki Kode Kamu Baris 16:Kesalahan Sintaks: Identifier 'enemy' has already…" at bounding box center [124, 69] width 237 height 68
click at [233, 43] on button "×" at bounding box center [232, 45] width 4 height 7
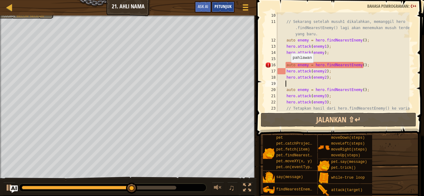
click at [231, 5] on span "Petunjuk" at bounding box center [222, 6] width 17 height 6
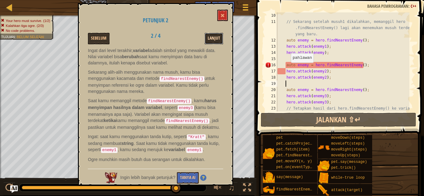
click at [217, 38] on button "Lanjut" at bounding box center [213, 38] width 19 height 11
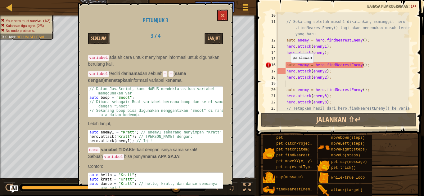
scroll to position [31, 0]
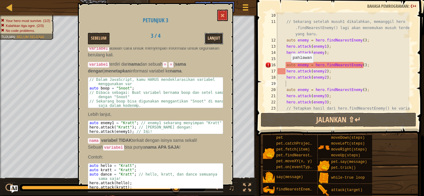
click at [220, 41] on button "Lanjut" at bounding box center [213, 38] width 19 height 11
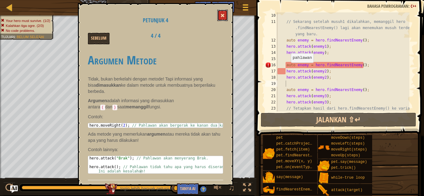
click at [217, 17] on button at bounding box center [222, 15] width 11 height 11
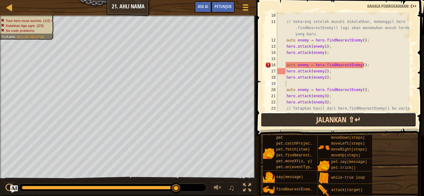
click at [320, 117] on button "Jalankan ⇧↵" at bounding box center [337, 120] width 155 height 14
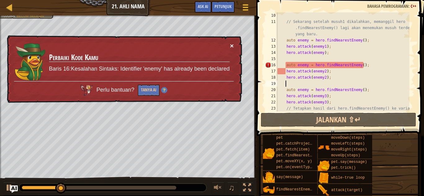
click at [230, 45] on button "×" at bounding box center [232, 45] width 4 height 7
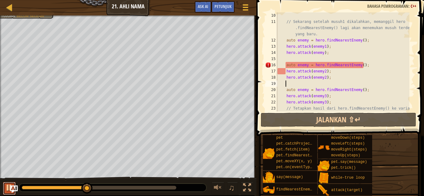
click at [12, 185] on div at bounding box center [9, 188] width 8 height 8
click at [0, 0] on div at bounding box center [0, 0] width 0 height 0
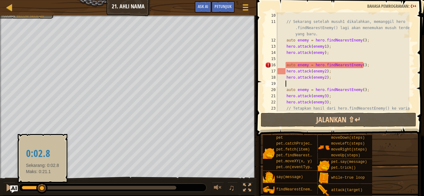
drag, startPoint x: 101, startPoint y: 190, endPoint x: 42, endPoint y: 186, distance: 58.8
click at [42, 186] on div at bounding box center [41, 188] width 11 height 11
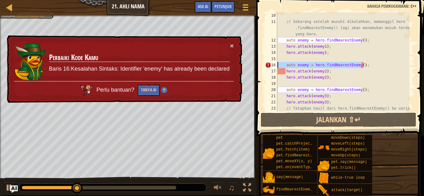
drag, startPoint x: 365, startPoint y: 65, endPoint x: 270, endPoint y: 65, distance: 95.2
click at [270, 65] on div "10 11 12 13 14 15 16 17 18 19 20 21 22 23 // Sekarang setelah musuh1 dikalahkan…" at bounding box center [339, 61] width 151 height 99
type textarea "auto enemy = hero.findNearestEnemy();"
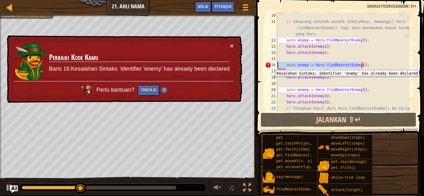
scroll to position [3, 0]
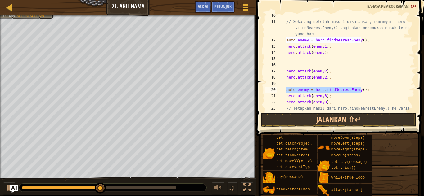
drag, startPoint x: 367, startPoint y: 91, endPoint x: 285, endPoint y: 90, distance: 82.2
click at [285, 90] on div "// Sekarang setelah musuh1 dikalahkan, memanggil hero .findNearestEnemy() lagi …" at bounding box center [342, 71] width 133 height 118
type textarea "auto enemy = hero.findNearestEnemy();"
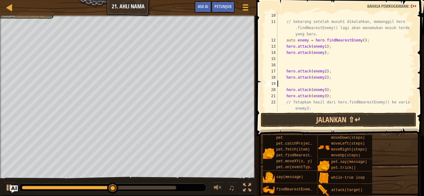
type textarea "hero.attack(enemy2);"
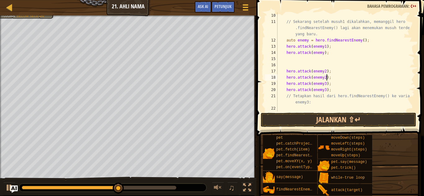
click at [286, 61] on div "// Sekarang setelah musuh1 dikalahkan, memanggil hero .findNearestEnemy() lagi …" at bounding box center [342, 68] width 133 height 112
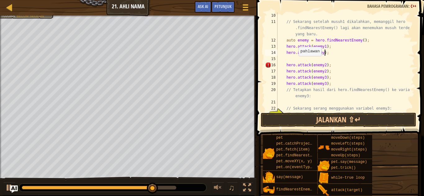
scroll to position [3, 3]
click at [300, 63] on div "// Sekarang setelah musuh1 dikalahkan, memanggil hero .findNearestEnemy() lagi …" at bounding box center [342, 68] width 133 height 112
type textarea "hero.attack(enemy2);"
click at [291, 58] on div "// Sekarang setelah musuh1 dikalahkan, memanggil hero .findNearestEnemy() lagi …" at bounding box center [342, 68] width 133 height 112
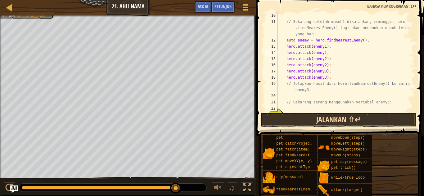
type textarea "hero.attack(enemy);"
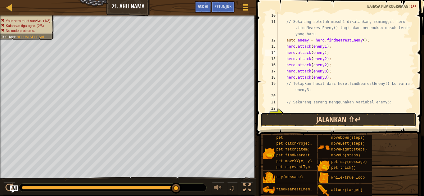
click at [350, 116] on button "Jalankan ⇧↵" at bounding box center [337, 120] width 155 height 14
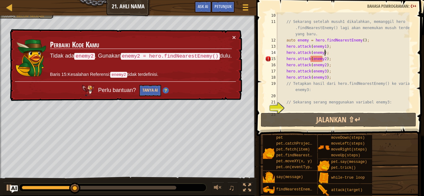
click at [338, 53] on div "// Sekarang setelah musuh1 dikalahkan, memanggil hero .findNearestEnemy() lagi …" at bounding box center [342, 68] width 133 height 112
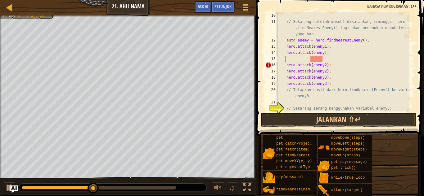
type textarea "h"
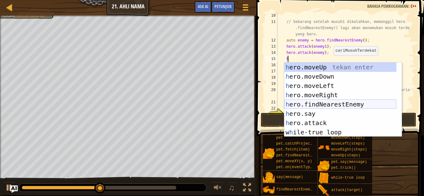
click at [333, 104] on div "h ero.moveUp tekan enter h ero.moveDown tekan enter h ero.moveLeft tekan enter …" at bounding box center [340, 109] width 112 height 93
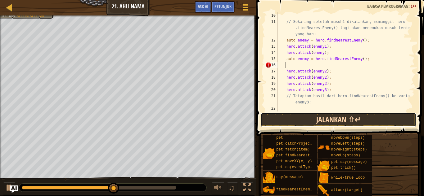
click at [323, 119] on button "Jalankan ⇧↵" at bounding box center [337, 120] width 155 height 14
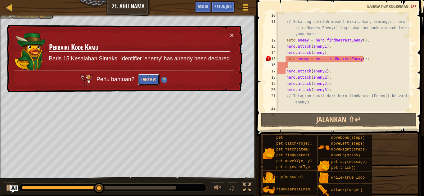
click at [148, 82] on button "Tanya AI" at bounding box center [149, 79] width 22 height 11
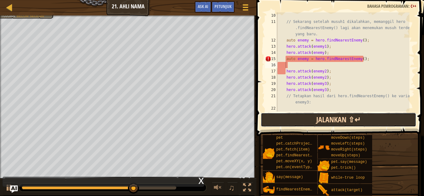
click at [308, 116] on button "Jalankan ⇧↵" at bounding box center [337, 120] width 155 height 14
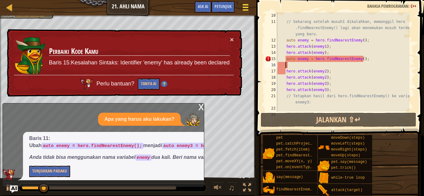
click at [240, 5] on button "Menu Permainan" at bounding box center [245, 8] width 16 height 15
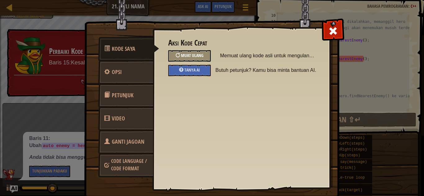
click at [176, 57] on div at bounding box center [177, 55] width 4 height 4
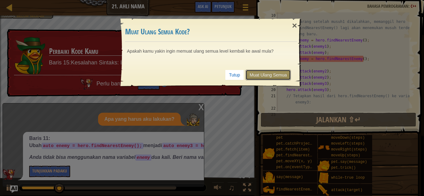
click at [258, 73] on link "Muat Ulang Semua" at bounding box center [267, 75] width 45 height 11
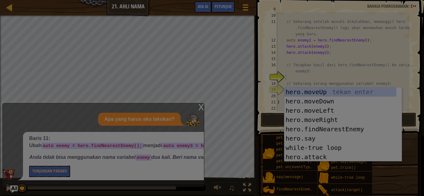
scroll to position [68, 0]
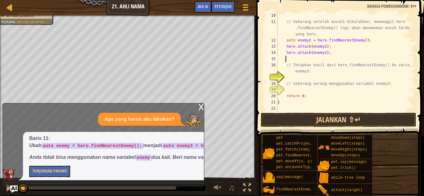
click at [332, 56] on div "// Sekarang setelah musuh1 dikalahkan, memanggil hero .findNearestEnemy() lagi …" at bounding box center [342, 68] width 133 height 112
click at [287, 22] on div "// Sekarang setelah musuh1 dikalahkan, memanggil hero .findNearestEnemy() lagi …" at bounding box center [342, 68] width 133 height 112
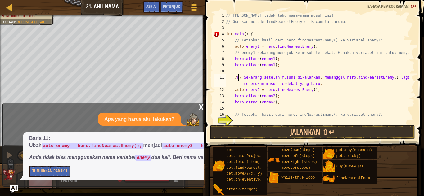
scroll to position [19, 0]
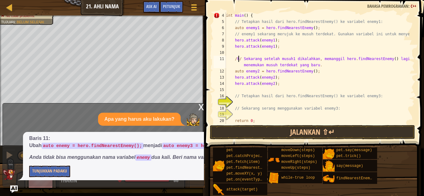
type textarea "// Sekarang setelah musuh1 dikalahkan, memanggil hero.findNearestEnemy() lagi a…"
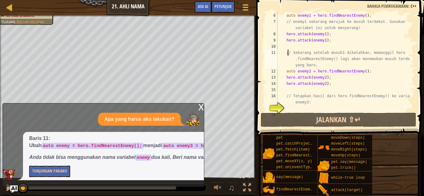
scroll to position [68, 0]
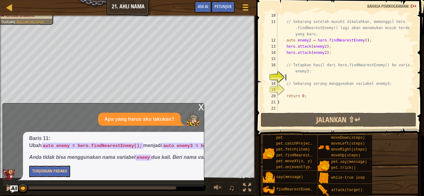
click at [292, 76] on div "// Sekarang setelah musuh1 dikalahkan, memanggil hero .findNearestEnemy() lagi …" at bounding box center [342, 68] width 133 height 112
click at [68, 174] on button "Tunjukkan Padaku" at bounding box center [49, 171] width 41 height 11
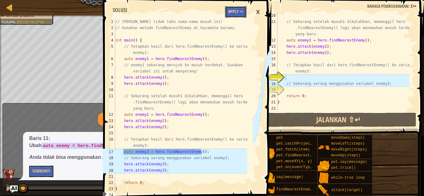
click at [235, 8] on button "Apply =>" at bounding box center [235, 11] width 21 height 11
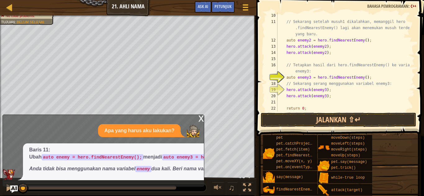
scroll to position [81, 0]
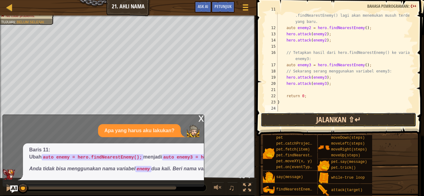
click at [343, 120] on button "Jalankan ⇧↵" at bounding box center [337, 120] width 155 height 14
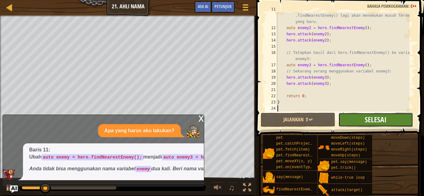
click at [366, 117] on span "Selesai" at bounding box center [375, 120] width 22 height 10
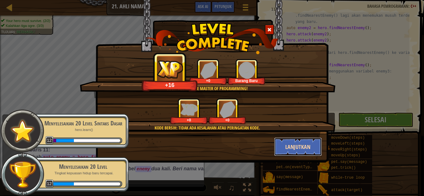
click at [303, 145] on button "Lanjutkan" at bounding box center [298, 147] width 48 height 19
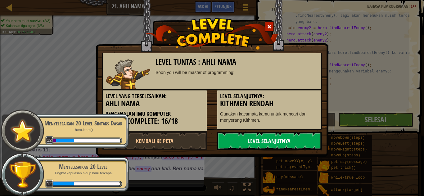
click at [303, 143] on link "Level Selanjutnya" at bounding box center [268, 141] width 105 height 19
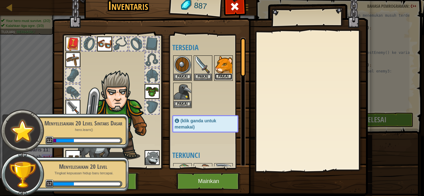
click at [225, 79] on button "Pakai" at bounding box center [223, 76] width 17 height 7
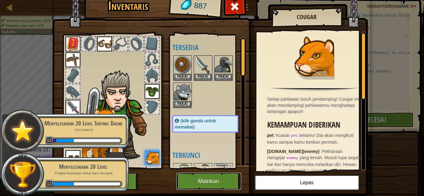
click at [225, 175] on button "Mainkan" at bounding box center [208, 181] width 65 height 17
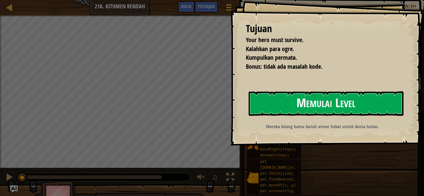
click at [323, 102] on button "Memulai Level" at bounding box center [325, 103] width 155 height 24
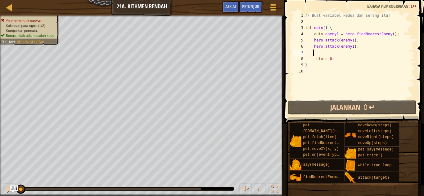
click at [326, 52] on div "// Buat variabel kedua dan serang itu! int main ( ) { auto enemy1 = hero . find…" at bounding box center [359, 61] width 111 height 99
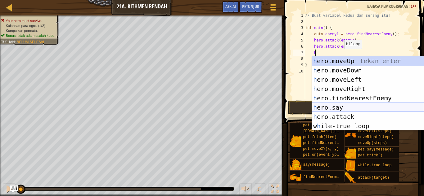
click at [344, 111] on div "h ero.moveUp tekan enter h ero.moveDown tekan enter h ero.moveLeft tekan enter …" at bounding box center [368, 102] width 112 height 93
type textarea "hero.say("message");"
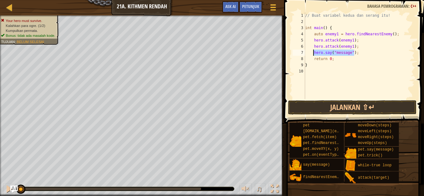
drag, startPoint x: 355, startPoint y: 52, endPoint x: 313, endPoint y: 54, distance: 42.5
click at [313, 54] on div "// Buat variabel kedua dan serang itu! int main ( ) { auto enemy1 = hero . find…" at bounding box center [359, 61] width 111 height 99
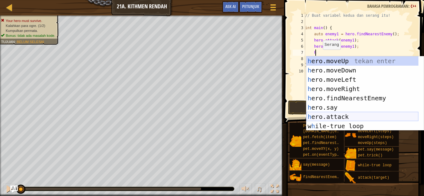
click at [337, 115] on div "h ero.moveUp tekan enter h ero.moveDown tekan enter h ero.moveLeft tekan enter …" at bounding box center [362, 102] width 112 height 93
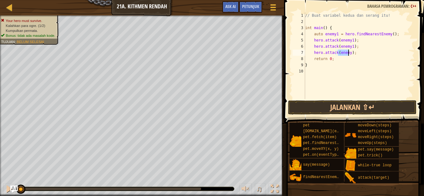
click at [348, 54] on div "// Buat variabel kedua dan serang itu! int main ( ) { auto enemy1 = hero . find…" at bounding box center [359, 55] width 111 height 87
type textarea "hero.attack(enemy2);"
click at [357, 55] on div "// Buat variabel kedua dan serang itu! int main ( ) { auto enemy1 = hero . find…" at bounding box center [359, 61] width 111 height 99
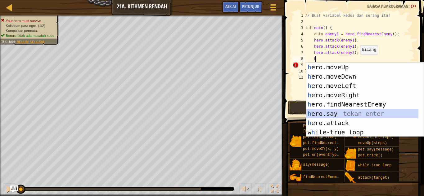
click at [336, 118] on div "h ero.moveUp tekan enter h ero.moveDown tekan enter h ero.moveLeft tekan enter …" at bounding box center [362, 109] width 112 height 93
type textarea "hero.say("message");"
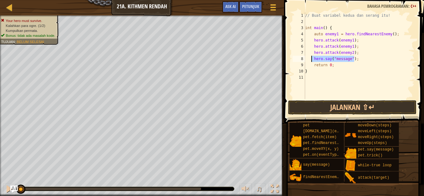
drag, startPoint x: 355, startPoint y: 58, endPoint x: 311, endPoint y: 61, distance: 44.1
click at [311, 61] on div "// Buat variabel kedua dan serang itu! int main ( ) { auto enemy1 = hero . find…" at bounding box center [359, 61] width 111 height 99
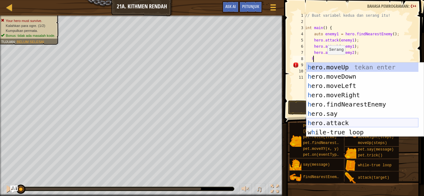
click at [340, 119] on div "h ero.moveUp tekan enter h ero.moveDown tekan enter h ero.moveLeft tekan enter …" at bounding box center [362, 109] width 112 height 93
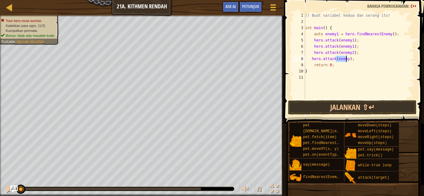
click at [345, 58] on div "// Buat variabel kedua dan serang itu! int main ( ) { auto enemy1 = hero . find…" at bounding box center [359, 55] width 111 height 87
click at [366, 104] on button "Jalankan ⇧↵" at bounding box center [352, 107] width 129 height 14
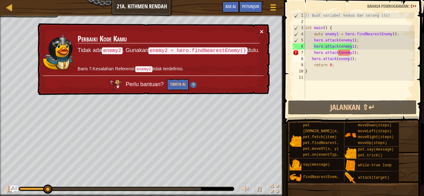
drag, startPoint x: 262, startPoint y: 29, endPoint x: 317, endPoint y: 37, distance: 56.0
click at [262, 29] on div "× Perbaiki Kode Kamu Tidak ada enemy2 . Gunakan enemy2 = hero.findNearestEnemy(…" at bounding box center [152, 59] width 233 height 72
click at [354, 47] on div "// Buat variabel kedua dan serang itu! int main ( ) { auto enemy1 = hero . find…" at bounding box center [359, 61] width 111 height 99
type textarea "hero.attack(enemy1);"
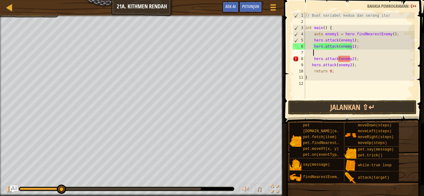
scroll to position [3, 0]
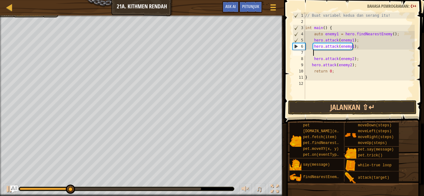
type textarea "a"
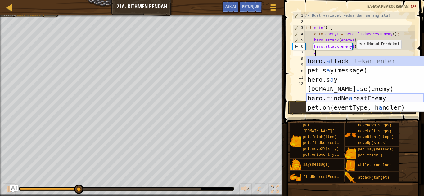
click at [365, 100] on div "hero. a ttack tekan enter pet.s a y(message) tekan enter hero.s a y tekan enter…" at bounding box center [364, 93] width 117 height 74
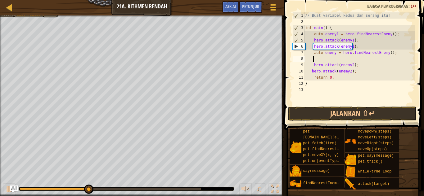
click at [334, 52] on div "// Buat variabel kedua dan serang itu! int main ( ) { auto enemy1 = hero . find…" at bounding box center [359, 64] width 111 height 105
click at [360, 46] on div "// Buat variabel kedua dan serang itu! int main ( ) { auto enemy1 = hero . find…" at bounding box center [359, 64] width 111 height 105
type textarea "hero.attack(enemy1);"
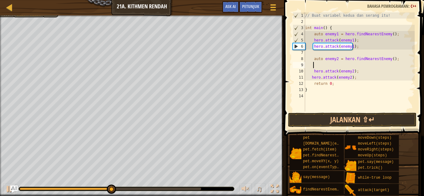
click at [335, 64] on div "// Buat variabel kedua dan serang itu! int main ( ) { auto enemy1 = hero . find…" at bounding box center [359, 68] width 111 height 112
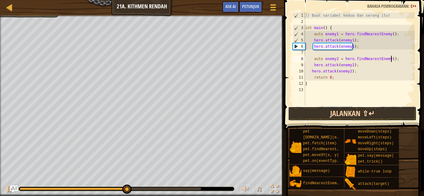
click at [363, 109] on button "Jalankan ⇧↵" at bounding box center [352, 114] width 129 height 14
click at [357, 110] on button "Jalankan ⇧↵" at bounding box center [352, 114] width 129 height 14
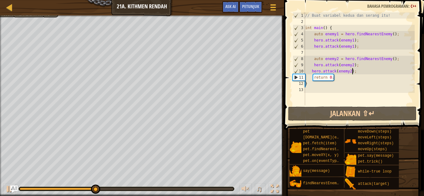
click at [355, 71] on div "// Buat variabel kedua dan serang itu! int main ( ) { auto enemy1 = hero . find…" at bounding box center [359, 64] width 111 height 105
type textarea "hero.attack(enemy2);"
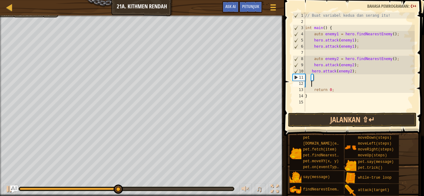
type textarea "h"
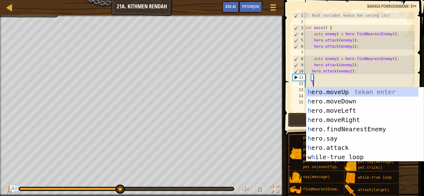
scroll to position [3, 0]
click at [344, 96] on div "h ero.moveUp tekan enter h ero.moveDown tekan enter h ero.moveLeft tekan enter …" at bounding box center [362, 133] width 112 height 93
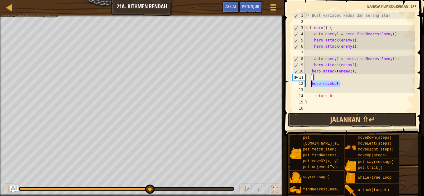
drag, startPoint x: 340, startPoint y: 82, endPoint x: 310, endPoint y: 84, distance: 29.8
click at [310, 84] on div "// Buat variabel kedua dan serang itu! int main ( ) { auto enemy1 = hero . find…" at bounding box center [359, 68] width 111 height 112
type textarea "hero.moveUp();"
type textarea "h"
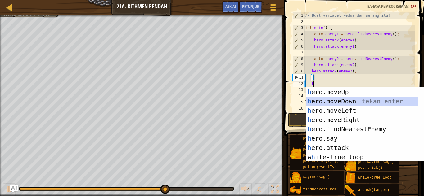
click at [342, 101] on div "h ero.moveUp tekan enter h ero.moveDown tekan enter h ero.moveLeft tekan enter …" at bounding box center [362, 133] width 112 height 93
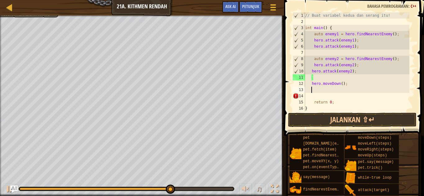
type textarea "h"
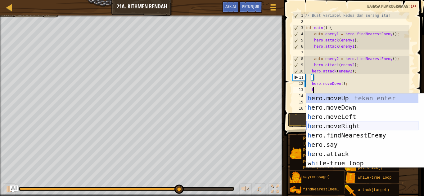
click at [343, 123] on div "h ero.moveUp tekan enter h ero.moveDown tekan enter h ero.moveLeft tekan enter …" at bounding box center [362, 140] width 112 height 93
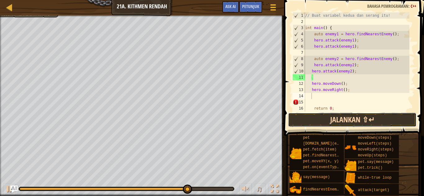
click at [351, 120] on button "Jalankan ⇧↵" at bounding box center [352, 120] width 129 height 14
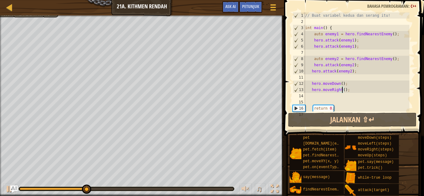
click at [341, 90] on div "// Buat variabel kedua dan serang itu! int main ( ) { auto enemy1 = hero . find…" at bounding box center [356, 68] width 105 height 112
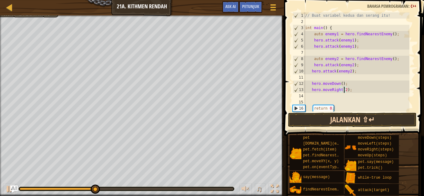
type textarea "hero.moveRight(2);"
click at [364, 123] on button "Jalankan ⇧↵" at bounding box center [352, 120] width 129 height 14
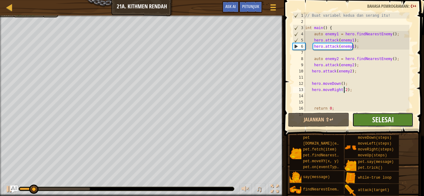
click at [378, 118] on span "Selesai" at bounding box center [383, 120] width 22 height 10
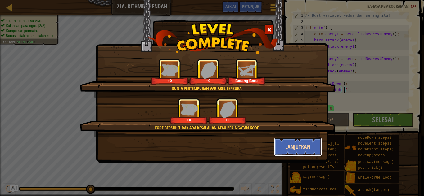
drag, startPoint x: 299, startPoint y: 144, endPoint x: 300, endPoint y: 149, distance: 4.4
click at [300, 149] on button "Lanjutkan" at bounding box center [298, 147] width 48 height 19
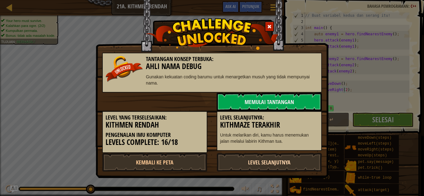
click at [272, 164] on link "Level Selanjutnya" at bounding box center [268, 162] width 105 height 19
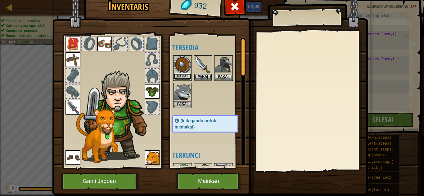
click at [177, 76] on button "Pakai" at bounding box center [182, 76] width 17 height 7
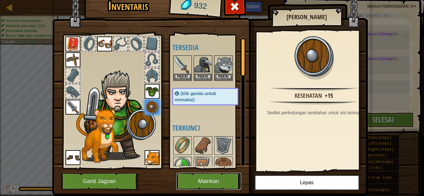
click at [226, 179] on button "Mainkan" at bounding box center [208, 181] width 65 height 17
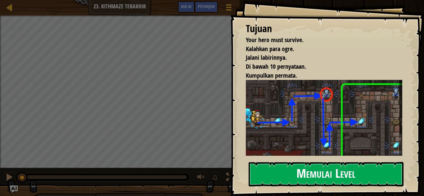
click at [292, 162] on button "Memulai Level" at bounding box center [325, 174] width 155 height 24
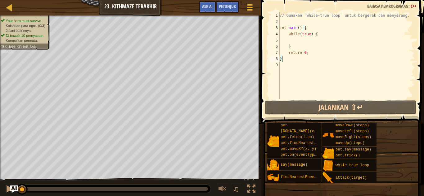
click at [288, 41] on div "// Gunakan `while-true loop` untuk bergerak dan menyerang. int main ( ) { while…" at bounding box center [346, 61] width 136 height 99
type textarea "h"
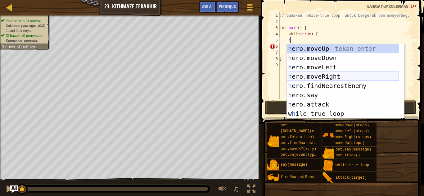
click at [317, 73] on div "h ero.moveUp tekan enter h ero.moveDown tekan enter h ero.moveLeft tekan enter …" at bounding box center [342, 90] width 112 height 93
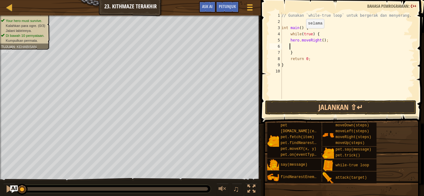
type textarea "h"
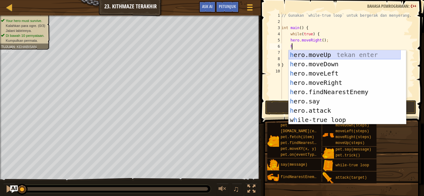
click at [318, 51] on div "h ero.moveUp tekan enter h ero.moveDown tekan enter h ero.moveLeft tekan enter …" at bounding box center [344, 96] width 112 height 93
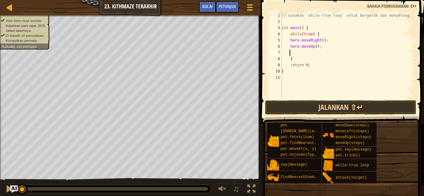
type textarea "h"
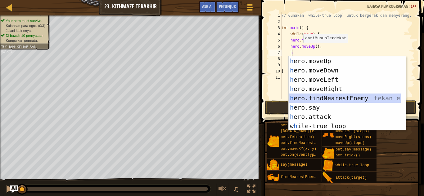
click at [327, 97] on div "h ero.moveUp tekan enter h ero.moveDown tekan enter h ero.moveLeft tekan enter …" at bounding box center [344, 102] width 112 height 93
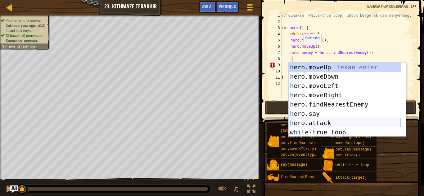
click at [319, 122] on div "h ero.moveUp tekan enter h ero.moveDown tekan enter h ero.moveLeft tekan enter …" at bounding box center [344, 109] width 112 height 93
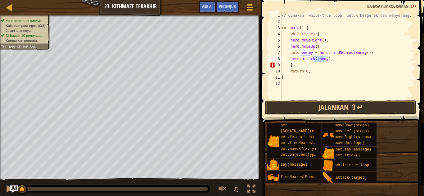
click at [323, 58] on div "// Gunakan `while-true loop` untuk bergerak dan menyerang. int main ( ) { while…" at bounding box center [347, 55] width 134 height 87
click at [324, 59] on div "// Gunakan `while-true loop` untuk bergerak dan menyerang. int main ( ) { while…" at bounding box center [347, 61] width 134 height 99
click at [318, 64] on div "// Gunakan `while-true loop` untuk bergerak dan menyerang. int main ( ) { while…" at bounding box center [347, 61] width 134 height 99
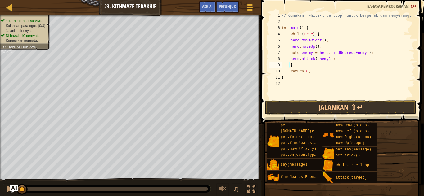
click at [333, 59] on div "// Gunakan `while-true loop` untuk bergerak dan menyerang. int main ( ) { while…" at bounding box center [347, 61] width 134 height 99
type textarea "hero.attack(enemy1);"
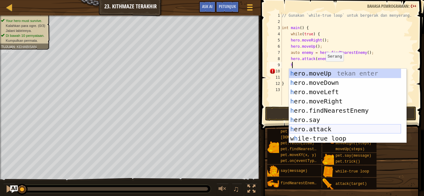
click at [319, 127] on div "h ero.moveUp tekan enter h ero.moveDown tekan enter h ero.moveLeft tekan enter …" at bounding box center [345, 115] width 112 height 93
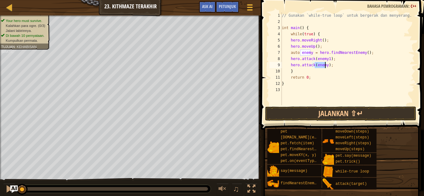
click at [325, 64] on div "// Gunakan `while-true loop` untuk bergerak dan menyerang. int main ( ) { while…" at bounding box center [347, 58] width 134 height 93
click at [332, 111] on button "Jalankan ⇧↵" at bounding box center [340, 114] width 151 height 14
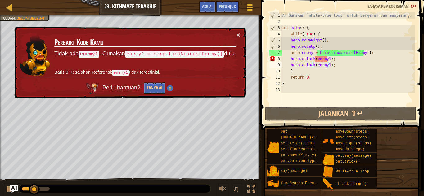
click at [309, 52] on div "// Gunakan `while-true loop` untuk bergerak dan menyerang. int main ( ) { while…" at bounding box center [347, 64] width 134 height 105
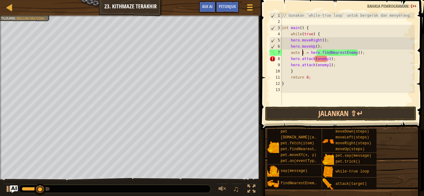
scroll to position [3, 2]
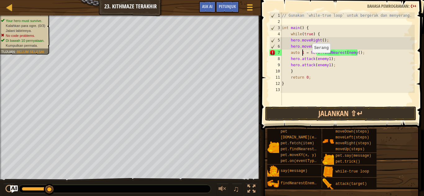
type textarea "auto = hero.findNearestEnemy();"
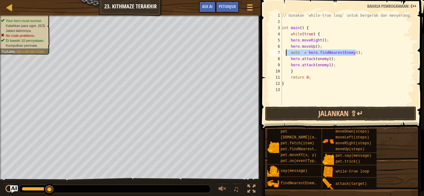
drag, startPoint x: 362, startPoint y: 55, endPoint x: 286, endPoint y: 55, distance: 76.6
click at [286, 55] on div "// Gunakan `while-true loop` untuk bergerak dan menyerang. int main ( ) { while…" at bounding box center [347, 64] width 134 height 105
drag, startPoint x: 299, startPoint y: 54, endPoint x: 295, endPoint y: 52, distance: 4.6
click at [295, 52] on div "// Gunakan `while-true loop` untuk bergerak dan menyerang. int main ( ) { while…" at bounding box center [347, 64] width 134 height 105
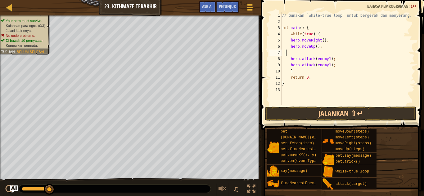
type textarea "h"
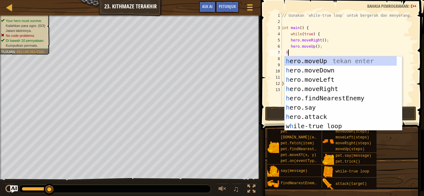
scroll to position [3, 0]
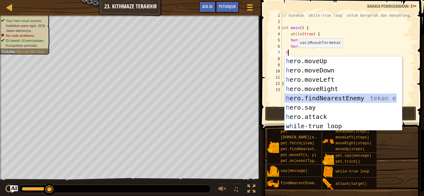
click at [319, 97] on div "h ero.moveUp tekan enter h ero.moveDown tekan enter h ero.moveLeft tekan enter …" at bounding box center [340, 102] width 112 height 93
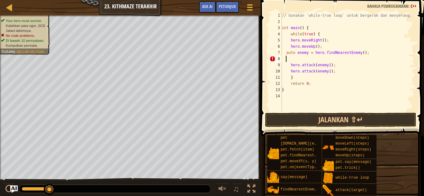
click at [306, 53] on div "// Gunakan `while-true loop` untuk bergerak dan menyerang. int main ( ) { while…" at bounding box center [347, 68] width 134 height 112
type textarea "auto enemy1 = hero.findNearestEnemy();"
click at [312, 60] on div "// Gunakan `while-true loop` untuk bergerak dan menyerang. int main ( ) { while…" at bounding box center [347, 68] width 134 height 112
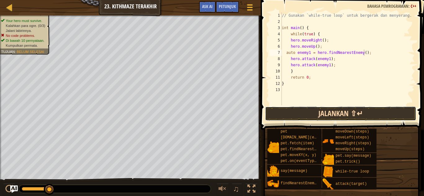
click at [335, 109] on button "Jalankan ⇧↵" at bounding box center [340, 114] width 151 height 14
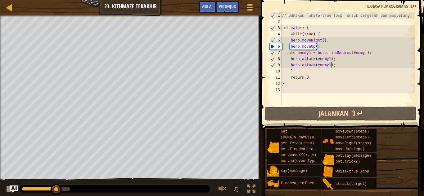
click at [339, 66] on div "// Gunakan `while-true loop` untuk bergerak dan menyerang. int main ( ) { while…" at bounding box center [347, 64] width 134 height 105
type textarea "hero.attack(enemy1);"
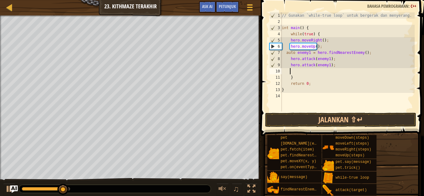
type textarea "h"
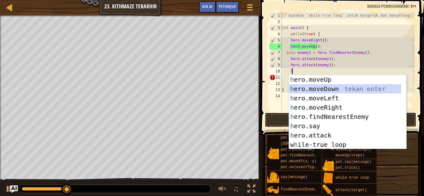
click at [328, 88] on div "h ero.moveUp tekan enter h ero.moveDown tekan enter h ero.moveLeft tekan enter …" at bounding box center [345, 121] width 112 height 93
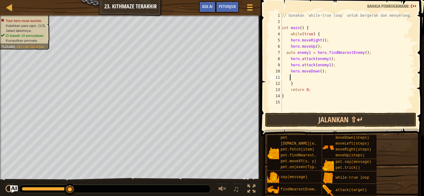
click at [317, 71] on div "// Gunakan `while-true loop` untuk bergerak dan menyerang. int main ( ) { while…" at bounding box center [347, 68] width 134 height 112
type textarea "hero.moveDown(2);"
click at [313, 79] on div "// Gunakan `while-true loop` untuk bergerak dan menyerang. int main ( ) { while…" at bounding box center [347, 68] width 134 height 112
type textarea "h"
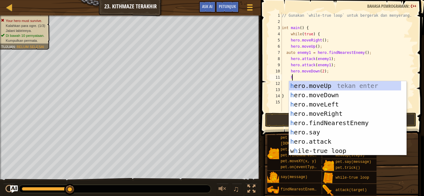
scroll to position [3, 1]
click at [325, 82] on div "h ero.moveUp tekan enter h ero.moveDown tekan enter h ero.moveLeft tekan enter …" at bounding box center [345, 127] width 112 height 93
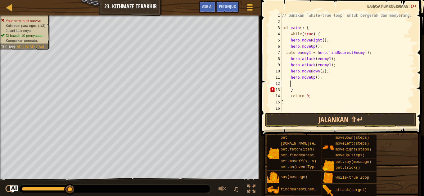
scroll to position [3, 0]
click at [314, 78] on div "// Gunakan `while-true loop` untuk bergerak dan menyerang. int main ( ) { while…" at bounding box center [347, 68] width 134 height 112
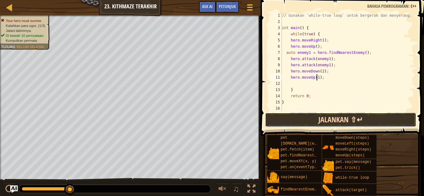
click at [341, 118] on button "Jalankan ⇧↵" at bounding box center [340, 120] width 151 height 14
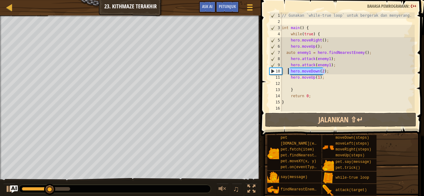
drag, startPoint x: 334, startPoint y: 72, endPoint x: 288, endPoint y: 70, distance: 46.5
click at [288, 70] on div "// Gunakan `while-true loop` untuk bergerak dan menyerang. int main ( ) { while…" at bounding box center [347, 68] width 134 height 112
type textarea "hero.moveDown(2);"
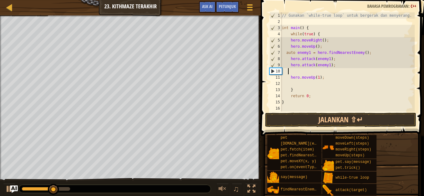
type textarea "h"
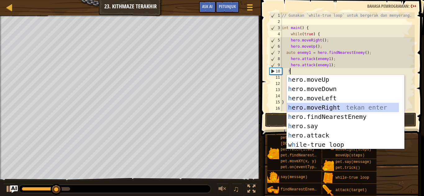
click at [325, 107] on div "h ero.moveUp tekan enter h ero.moveDown tekan enter h ero.moveLeft tekan enter …" at bounding box center [342, 121] width 112 height 93
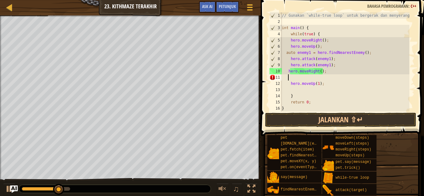
click at [317, 72] on div "// Gunakan `while-true loop` untuk bergerak dan menyerang. int main ( ) { while…" at bounding box center [344, 68] width 129 height 112
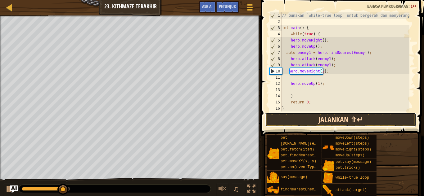
click at [334, 116] on button "Jalankan ⇧↵" at bounding box center [340, 120] width 151 height 14
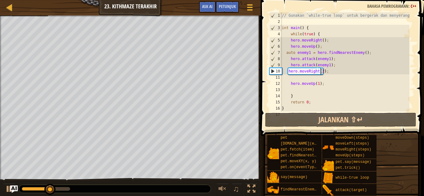
scroll to position [3, 3]
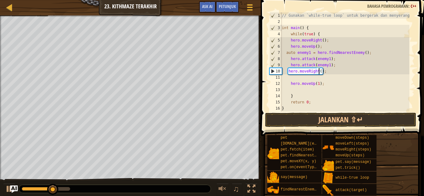
type textarea "hero.moveRight(1);"
click at [310, 78] on div "// Gunakan `while-true loop` untuk bergerak dan menyerang. int main ( ) { while…" at bounding box center [344, 68] width 129 height 112
type textarea "h"
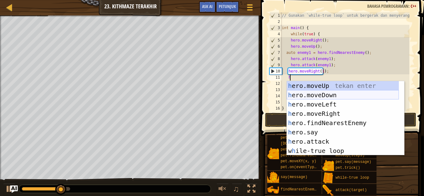
click at [322, 96] on div "h ero.moveUp tekan enter h ero.moveDown tekan enter h ero.moveLeft tekan enter …" at bounding box center [342, 127] width 112 height 93
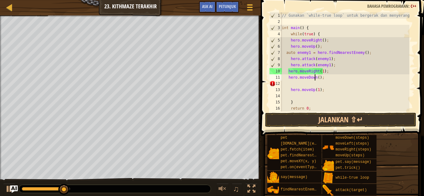
click at [315, 78] on div "// Gunakan `while-true loop` untuk bergerak dan menyerang. int main ( ) { while…" at bounding box center [344, 68] width 129 height 112
click at [317, 78] on div "// Gunakan `while-true loop` untuk bergerak dan menyerang. int main ( ) { while…" at bounding box center [344, 68] width 129 height 112
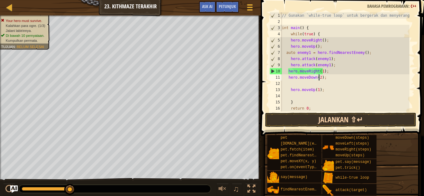
type textarea "hero.moveDown(2);"
click at [329, 116] on button "Jalankan ⇧↵" at bounding box center [340, 120] width 151 height 14
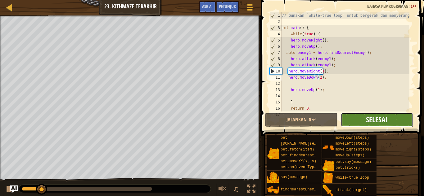
click at [366, 119] on button "Selesai" at bounding box center [376, 120] width 72 height 14
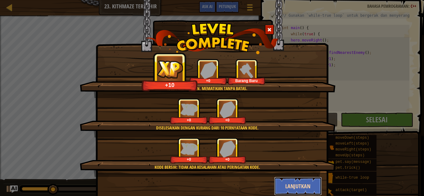
click at [291, 180] on button "Lanjutkan" at bounding box center [298, 186] width 48 height 19
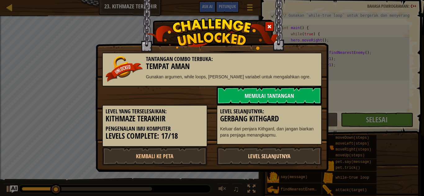
click at [272, 162] on link "Level Selanjutnya" at bounding box center [268, 156] width 105 height 19
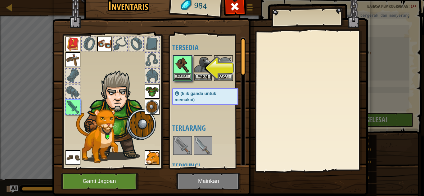
click at [184, 71] on img at bounding box center [182, 64] width 17 height 17
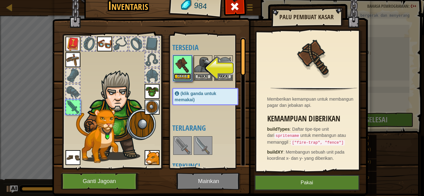
click at [183, 74] on button "Pakai" at bounding box center [182, 76] width 17 height 7
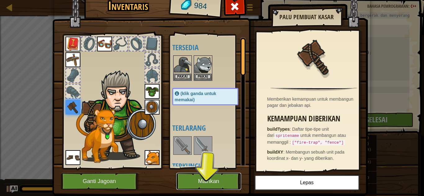
click at [226, 179] on button "Mainkan" at bounding box center [208, 181] width 65 height 17
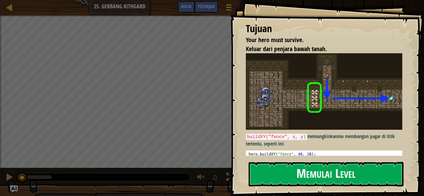
click at [291, 162] on button "Memulai Level" at bounding box center [325, 174] width 155 height 24
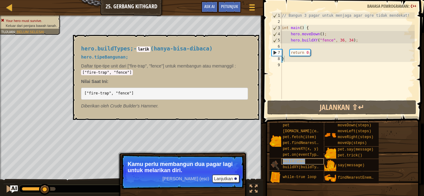
click at [288, 163] on span "buildTypes" at bounding box center [293, 161] width 22 height 4
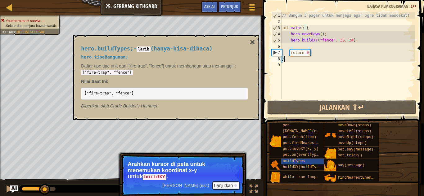
click at [292, 45] on div "// Bangun 3 pagar untuk menjaga agar ogre tidak mendekat! int main ( ) { hero .…" at bounding box center [347, 61] width 134 height 99
click at [257, 43] on div "hero.buildTypes; - larik ( hanya-bisa-dibaca ) hero.tipeBangunan; Daftar tipe-t…" at bounding box center [166, 77] width 186 height 85
click at [248, 42] on div "hero.buildTypes; - larik ( hanya-bisa-dibaca ) hero.tipeBangunan; Daftar tipe-t…" at bounding box center [164, 77] width 175 height 75
click at [250, 42] on button "×" at bounding box center [252, 42] width 5 height 9
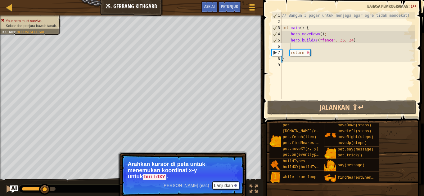
click at [319, 44] on div "// Bangun 3 pagar untuk menjaga agar ogre tidak mendekat! int main ( ) { hero .…" at bounding box center [347, 61] width 134 height 99
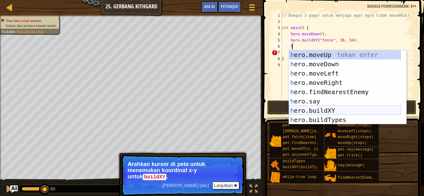
click at [329, 109] on div "h ero.moveUp tekan enter h ero.moveDown tekan enter h ero.moveLeft tekan enter …" at bounding box center [345, 96] width 112 height 93
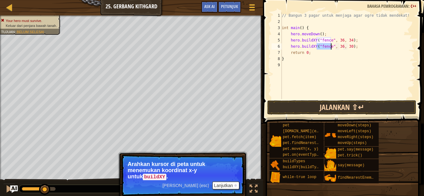
type textarea "hero.buildXY("fence", 36, 30);"
click at [340, 109] on button "Jalankan ⇧↵" at bounding box center [341, 107] width 149 height 14
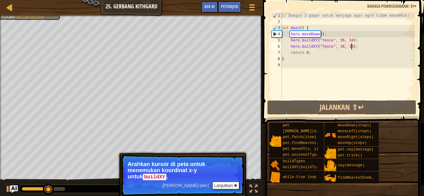
click at [351, 48] on div "// Bangun 3 pagar untuk menjaga agar ogre tidak mendekat! int main ( ) { hero .…" at bounding box center [347, 61] width 134 height 99
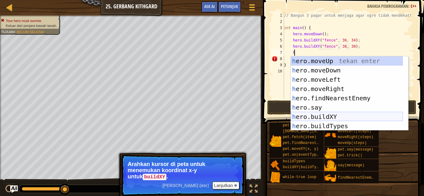
click at [329, 114] on div "h ero.moveUp tekan enter h ero.moveDown tekan enter h ero.moveLeft tekan enter …" at bounding box center [347, 102] width 112 height 93
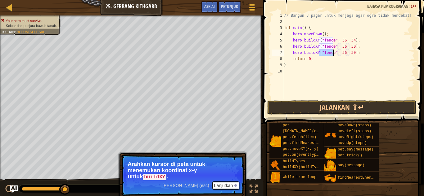
click at [357, 52] on div "// Bangun 3 pagar untuk menjaga agar ogre tidak mendekat! int main ( ) { hero .…" at bounding box center [348, 61] width 132 height 99
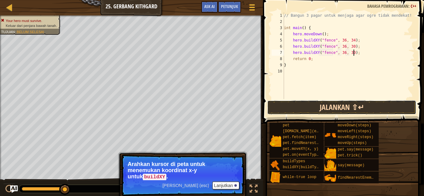
click at [355, 105] on button "Jalankan ⇧↵" at bounding box center [341, 107] width 149 height 14
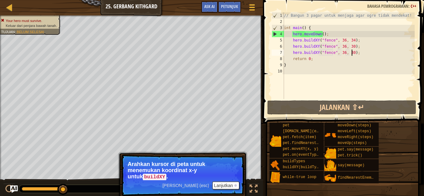
click at [350, 53] on div "// Bangun 3 pagar untuk menjaga agar ogre tidak mendekat! int main ( ) { hero .…" at bounding box center [348, 61] width 132 height 99
click at [349, 52] on div "// Bangun 3 pagar untuk menjaga agar ogre tidak mendekat! int main ( ) { hero .…" at bounding box center [348, 61] width 132 height 99
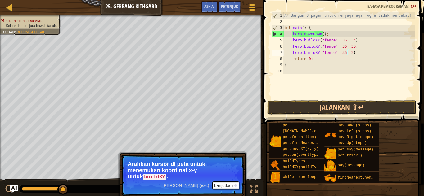
type textarea "hero.buildXY("fence", 36, 27);"
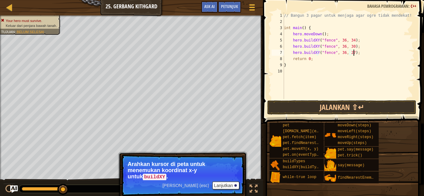
click at [361, 52] on div "// Bangun 3 pagar untuk menjaga agar ogre tidak mendekat! int main ( ) { hero .…" at bounding box center [348, 61] width 132 height 99
type textarea "h"
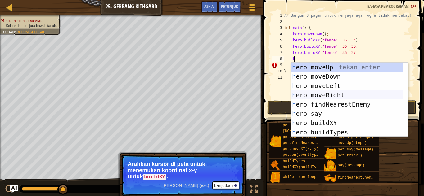
click at [330, 94] on div "h ero.moveUp tekan enter h ero.moveDown tekan enter h ero.moveLeft tekan enter …" at bounding box center [347, 109] width 112 height 93
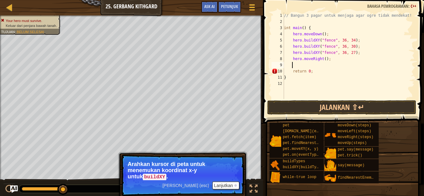
scroll to position [3, 0]
click at [322, 60] on div "// Bangun 3 pagar untuk menjaga agar ogre tidak mendekat! int main ( ) { hero .…" at bounding box center [348, 61] width 132 height 99
type textarea "hero.moveRight(3);"
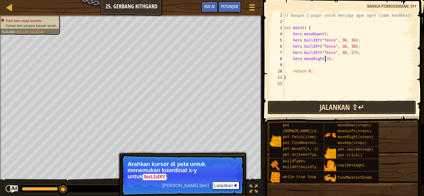
click at [350, 103] on button "Jalankan ⇧↵" at bounding box center [341, 107] width 149 height 14
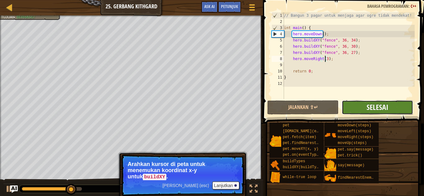
click at [385, 111] on span "Selesai" at bounding box center [377, 107] width 22 height 10
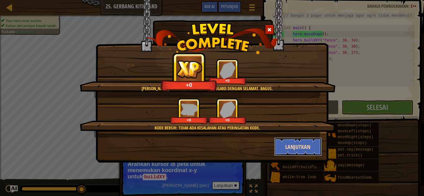
click at [303, 143] on button "Lanjutkan" at bounding box center [298, 147] width 48 height 19
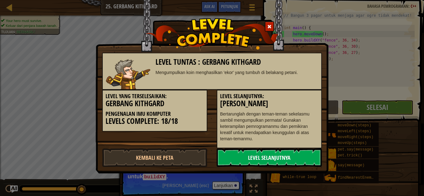
click at [282, 153] on link "Level Selanjutnya" at bounding box center [268, 158] width 105 height 19
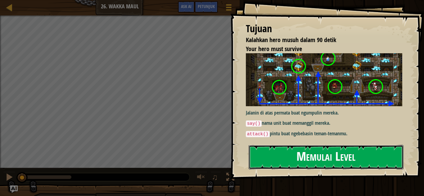
click at [324, 155] on button "Memulai Level" at bounding box center [325, 157] width 155 height 24
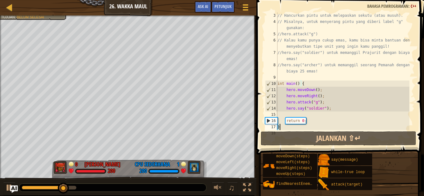
scroll to position [25, 0]
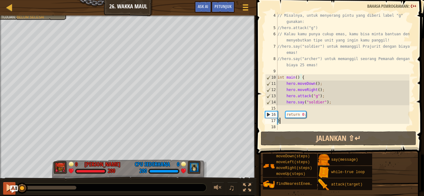
drag, startPoint x: 68, startPoint y: 191, endPoint x: 4, endPoint y: 185, distance: 64.1
click at [4, 185] on div "♫" at bounding box center [128, 186] width 256 height 19
click at [274, 53] on div "Tangga Pengenalan Imu Komputer 26. Wakka Maul Menu Permainan Selesai Petunjuk A…" at bounding box center [212, 98] width 424 height 196
click at [314, 109] on div "// Misalnya, untuk menyerang pintu yang diberi label "g" gunakan: //hero.attack…" at bounding box center [342, 80] width 133 height 136
type textarea "h"
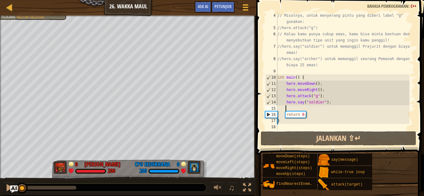
scroll to position [3, 0]
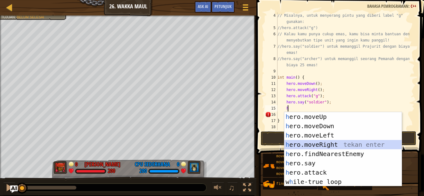
click at [321, 145] on div "h ero.moveUp tekan enter h ero.moveDown tekan enter h ero.moveLeft tekan enter …" at bounding box center [342, 158] width 117 height 93
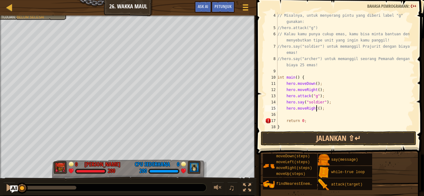
click at [316, 108] on div "// Misalnya, untuk menyerang pintu yang diberi label "g" gunakan: //hero.attack…" at bounding box center [342, 80] width 133 height 136
type textarea "hero.moveRight(1);"
click at [316, 117] on div "// Misalnya, untuk menyerang pintu yang diberi label "g" gunakan: //hero.attack…" at bounding box center [342, 80] width 133 height 136
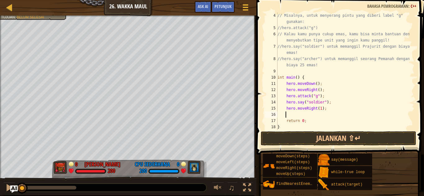
type textarea "h"
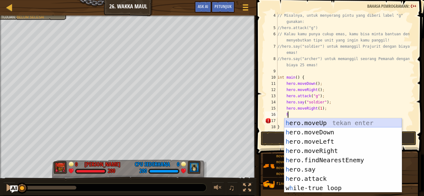
click at [318, 124] on div "h ero.moveUp tekan enter h ero.moveDown tekan enter h ero.moveLeft tekan enter …" at bounding box center [342, 164] width 117 height 93
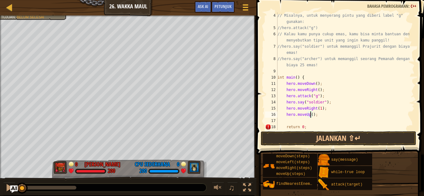
click at [310, 116] on div "// Misalnya, untuk menyerang pintu yang diberi label "g" gunakan: //hero.attack…" at bounding box center [342, 80] width 133 height 136
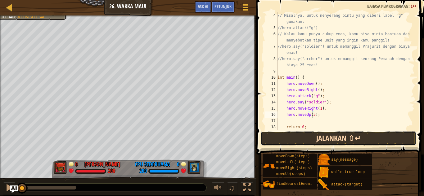
click at [341, 141] on button "Jalankan ⇧↵" at bounding box center [337, 138] width 155 height 14
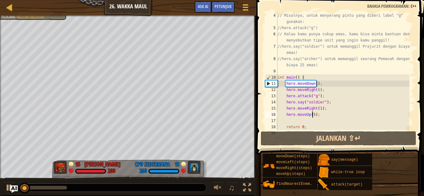
click at [51, 186] on div at bounding box center [44, 188] width 45 height 4
click at [30, 186] on div at bounding box center [24, 188] width 11 height 11
click at [40, 186] on div at bounding box center [31, 188] width 18 height 4
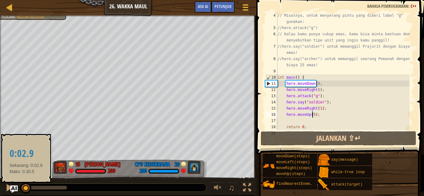
drag, startPoint x: 49, startPoint y: 188, endPoint x: 26, endPoint y: 186, distance: 22.7
click at [26, 186] on div at bounding box center [44, 188] width 45 height 4
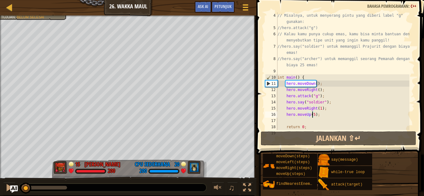
click at [43, 185] on div at bounding box center [112, 188] width 187 height 8
click at [47, 186] on div at bounding box center [112, 188] width 187 height 8
click at [40, 188] on div at bounding box center [44, 188] width 45 height 4
click at [9, 187] on div at bounding box center [9, 188] width 8 height 8
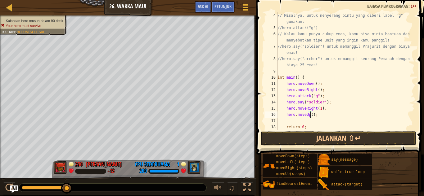
type textarea "hero.moveUp(5);"
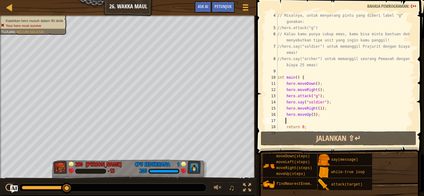
click at [292, 120] on div "// Misalnya, untuk menyerang pintu yang diberi label "g" gunakan: //hero.attack…" at bounding box center [342, 80] width 133 height 136
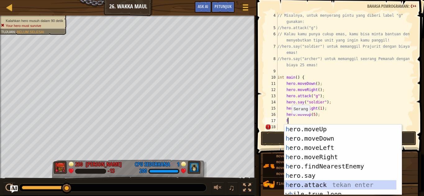
click at [314, 181] on div "h ero.moveUp tekan enter h ero.moveDown tekan enter h ero.moveLeft tekan enter …" at bounding box center [340, 169] width 112 height 89
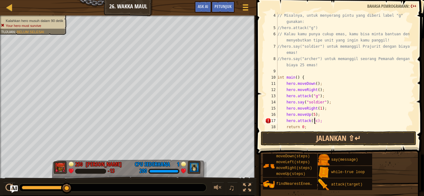
scroll to position [3, 3]
type textarea "hero.attack("c");"
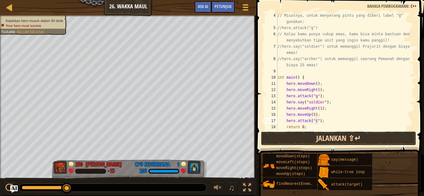
click at [332, 137] on button "Jalankan ⇧↵" at bounding box center [337, 138] width 155 height 14
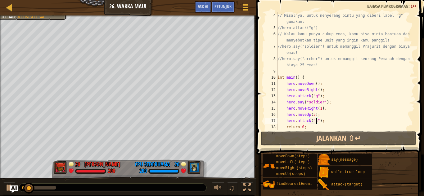
click at [49, 186] on div at bounding box center [39, 188] width 34 height 4
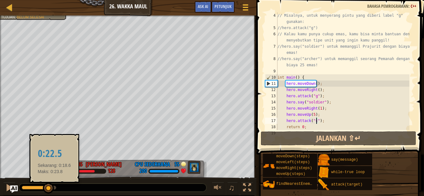
click at [56, 188] on div at bounding box center [39, 188] width 34 height 4
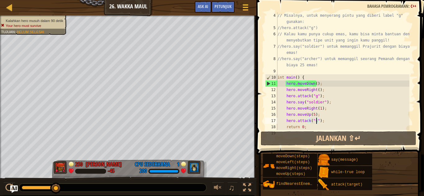
click at [330, 118] on div "// Misalnya, untuk menyerang pintu yang diberi label "g" gunakan: //hero.attack…" at bounding box center [342, 80] width 133 height 136
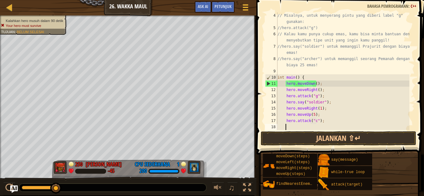
scroll to position [3, 0]
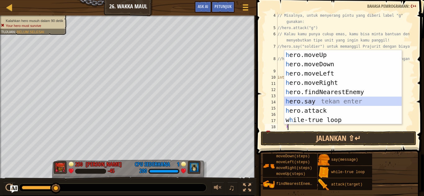
click at [311, 100] on div "h ero.moveUp tekan enter h ero.moveDown tekan enter h ero.moveLeft tekan enter …" at bounding box center [342, 96] width 117 height 93
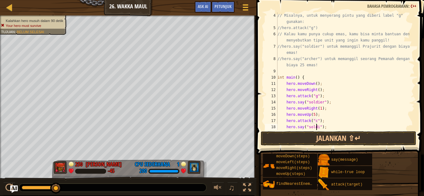
scroll to position [3, 3]
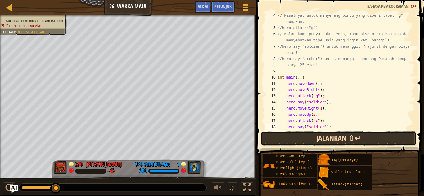
click at [334, 139] on button "Jalankan ⇧↵" at bounding box center [337, 138] width 155 height 14
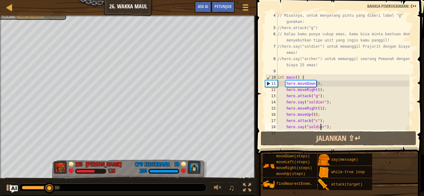
click at [55, 16] on div at bounding box center [128, 17] width 256 height 2
click at [55, 20] on div "Kalahkan hero musuh dalam 90 detik Your hero must survive Tujuan : Belum selesai" at bounding box center [30, 8] width 74 height 23
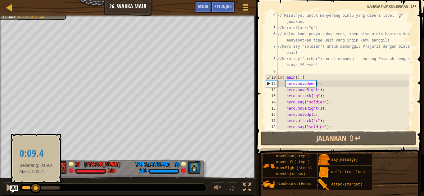
drag, startPoint x: 54, startPoint y: 185, endPoint x: 36, endPoint y: 183, distance: 18.4
click at [36, 183] on div at bounding box center [35, 188] width 11 height 11
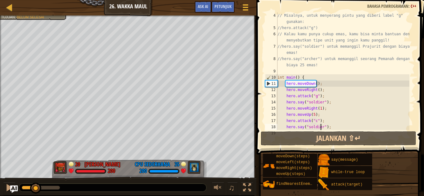
scroll to position [25, 0]
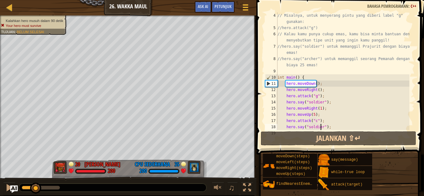
click at [32, 18] on div "Kalahkan hero musuh dalam 90 detik Your hero must survive Tujuan : Belum selesai" at bounding box center [32, 23] width 63 height 10
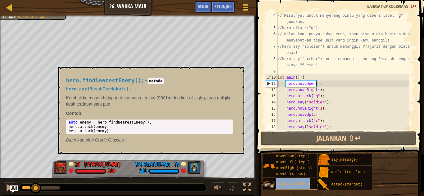
click at [298, 183] on span "findNearestEnemy()" at bounding box center [296, 184] width 40 height 4
click at [237, 72] on button "×" at bounding box center [236, 74] width 5 height 9
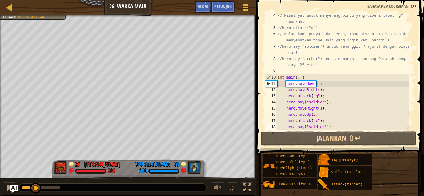
click at [263, 98] on div "Tangga Pengenalan Imu Komputer 26. Wakka Maul Menu Permainan Selesai Petunjuk A…" at bounding box center [212, 98] width 424 height 196
click at [114, 0] on html "Tangga Pengenalan Imu Komputer 26. Wakka Maul Menu Permainan Selesai Petunjuk A…" at bounding box center [212, 0] width 424 height 0
click at [226, 0] on html "Tangga Pengenalan Imu Komputer 26. Wakka Maul Menu Permainan Selesai Petunjuk A…" at bounding box center [212, 0] width 424 height 0
click at [129, 6] on div "Tangga Pengenalan Imu Komputer 26. Wakka Maul Menu Permainan Selesai Petunjuk A…" at bounding box center [212, 98] width 424 height 196
drag, startPoint x: 126, startPoint y: 2, endPoint x: 95, endPoint y: 4, distance: 31.7
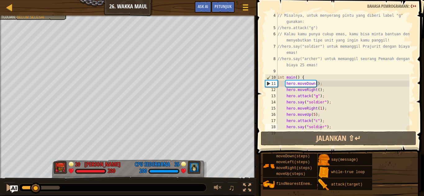
click at [93, 0] on html "Tangga Pengenalan Imu Komputer 26. Wakka Maul Menu Permainan Selesai Petunjuk A…" at bounding box center [212, 0] width 424 height 0
click at [101, 3] on div "Tangga Pengenalan Imu Komputer 26. Wakka Maul Menu Permainan Selesai Petunjuk A…" at bounding box center [212, 98] width 424 height 196
click at [14, 6] on div "Tangga Pengenalan Imu Komputer 26. Wakka Maul Menu Permainan Selesai Petunjuk A…" at bounding box center [212, 98] width 424 height 196
click at [0, 26] on div "Kalahkan hero musuh dalam 90 detik Your hero must survive Tujuan : Belum selesai" at bounding box center [128, 97] width 256 height 163
click at [0, 33] on div "Kalahkan hero musuh dalam 90 detik Your hero must survive Tujuan : Belum selesai" at bounding box center [128, 97] width 256 height 163
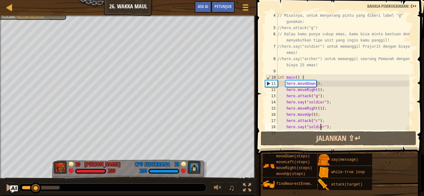
click at [145, 0] on html "Tangga Pengenalan Imu Komputer 26. Wakka Maul Menu Permainan Selesai Petunjuk A…" at bounding box center [212, 0] width 424 height 0
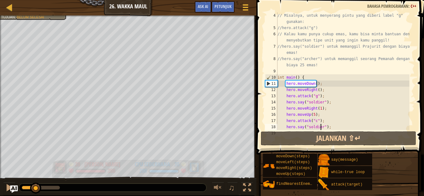
click at [161, 178] on div "Kalahkan hero musuh dalam 90 detik Your hero must survive Tujuan : Belum selesa…" at bounding box center [212, 106] width 424 height 180
click at [166, 180] on div "Kalahkan hero musuh dalam 90 detik Your hero must survive Tujuan : Belum selesa…" at bounding box center [212, 106] width 424 height 180
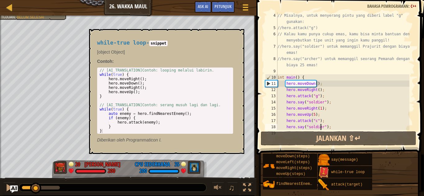
click at [327, 169] on div "Tangga Pengenalan Imu Komputer 26. Wakka Maul Menu Permainan Selesai Petunjuk A…" at bounding box center [212, 98] width 424 height 196
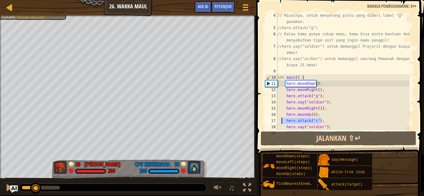
drag, startPoint x: 321, startPoint y: 122, endPoint x: 282, endPoint y: 121, distance: 39.1
click at [282, 121] on div "// Misalnya, untuk menyerang pintu yang diberi label "g" gunakan: //hero.attack…" at bounding box center [342, 80] width 133 height 136
type textarea "hero.attack("c");"
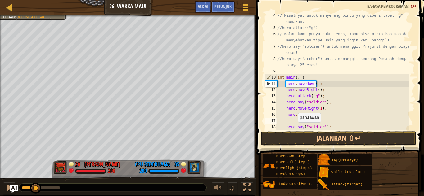
scroll to position [3, 0]
drag, startPoint x: 304, startPoint y: 116, endPoint x: 282, endPoint y: 116, distance: 21.4
click at [282, 116] on div "// Misalnya, untuk menyerang pintu yang diberi label "g" gunakan: //hero.attack…" at bounding box center [342, 80] width 133 height 136
type textarea "hero.moveUp(5);"
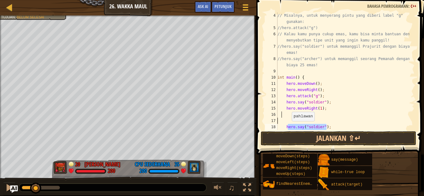
drag, startPoint x: 337, startPoint y: 127, endPoint x: 288, endPoint y: 127, distance: 48.4
click at [288, 127] on div "// Misalnya, untuk menyerang pintu yang diberi label "g" gunakan: //hero.attack…" at bounding box center [342, 80] width 133 height 136
type textarea "h"
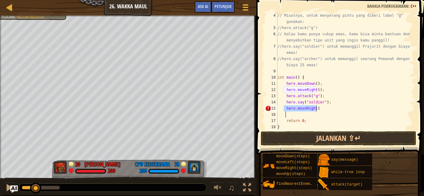
drag, startPoint x: 324, startPoint y: 107, endPoint x: 283, endPoint y: 109, distance: 41.0
click at [283, 109] on div "// Misalnya, untuk menyerang pintu yang diberi label "g" gunakan: //hero.attack…" at bounding box center [342, 80] width 133 height 136
type textarea "hero.moveRight("
click at [308, 108] on div "// Misalnya, untuk menyerang pintu yang diberi label "g" gunakan: //hero.attack…" at bounding box center [342, 80] width 133 height 136
type textarea "h"
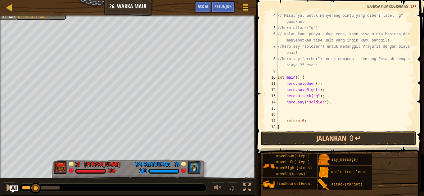
scroll to position [3, 0]
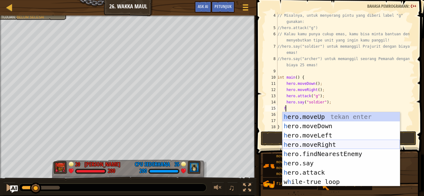
click at [318, 146] on div "h ero.moveUp tekan enter h ero.moveDown tekan enter h ero.moveLeft tekan enter …" at bounding box center [340, 158] width 117 height 93
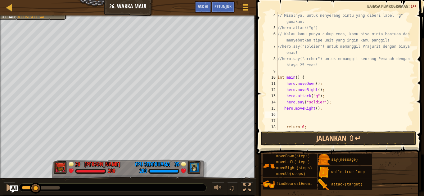
click at [313, 109] on div "// Misalnya, untuk menyerang pintu yang diberi label "g" gunakan: //hero.attack…" at bounding box center [342, 80] width 133 height 136
type textarea "hero.moveRight(4);"
click at [325, 111] on div "// Misalnya, untuk menyerang pintu yang diberi label "g" gunakan: //hero.attack…" at bounding box center [342, 80] width 133 height 136
click at [312, 114] on div "// Misalnya, untuk menyerang pintu yang diberi label "g" gunakan: //hero.attack…" at bounding box center [342, 80] width 133 height 136
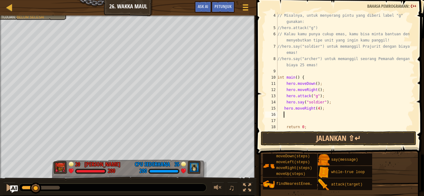
click at [312, 114] on div "// Misalnya, untuk menyerang pintu yang diberi label "g" gunakan: //hero.attack…" at bounding box center [342, 80] width 133 height 136
type textarea "h"
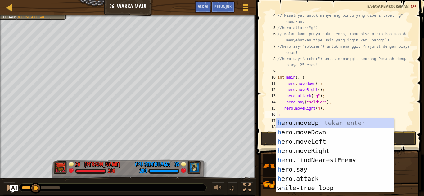
scroll to position [3, 0]
click at [314, 120] on div "h ero.moveUp tekan enter h ero.moveDown tekan enter h ero.moveLeft tekan enter …" at bounding box center [334, 164] width 117 height 93
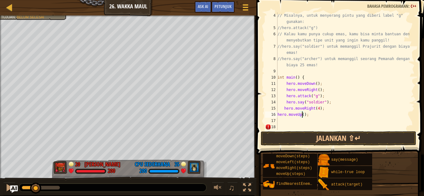
click at [301, 114] on div "// Misalnya, untuk menyerang pintu yang diberi label "g" gunakan: //hero.attack…" at bounding box center [342, 80] width 133 height 136
type textarea "hero.moveUp(1);"
click at [296, 121] on div "// Misalnya, untuk menyerang pintu yang diberi label "g" gunakan: //hero.attack…" at bounding box center [342, 80] width 133 height 136
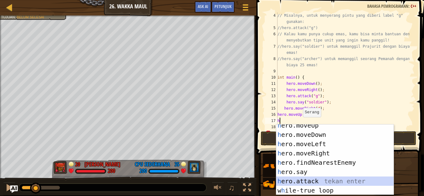
click at [309, 180] on div "h ero.moveUp tekan enter h ero.moveDown tekan enter h ero.moveLeft tekan enter …" at bounding box center [334, 165] width 117 height 89
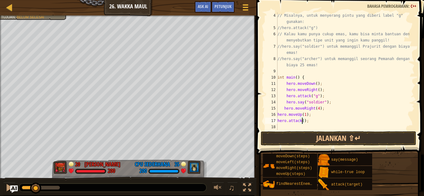
scroll to position [3, 2]
type textarea "hero.attack("h");"
click at [286, 126] on div "// Misalnya, untuk menyerang pintu yang diberi label "g" gunakan: //hero.attack…" at bounding box center [342, 80] width 133 height 136
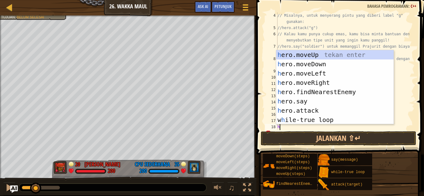
click at [177, 5] on div "Tangga Pengenalan Imu Komputer 26. Wakka Maul Menu Permainan Selesai Petunjuk A…" at bounding box center [128, 8] width 256 height 16
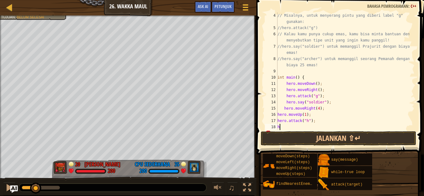
click at [177, 5] on div "Tangga Pengenalan Imu Komputer 26. Wakka Maul Menu Permainan Selesai Petunjuk A…" at bounding box center [128, 8] width 256 height 16
drag, startPoint x: 177, startPoint y: 5, endPoint x: 182, endPoint y: -5, distance: 10.4
click at [182, 0] on html "Tangga Pengenalan Imu Komputer 26. Wakka Maul Menu Permainan Selesai Petunjuk A…" at bounding box center [212, 0] width 424 height 0
click at [421, 167] on div "h 4 5 6 7 8 9 10 11 12 13 14 15 16 17 18 19 // Misalnya, untuk menyerang pintu …" at bounding box center [338, 89] width 169 height 173
type textarea "h"
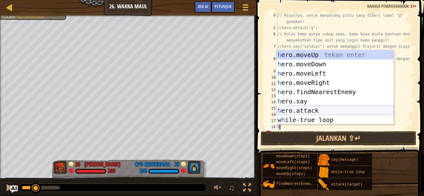
click at [305, 108] on div "h ero.moveUp tekan enter h ero.moveDown tekan enter h ero.moveLeft tekan enter …" at bounding box center [334, 96] width 117 height 93
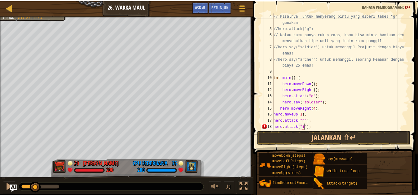
scroll to position [3, 2]
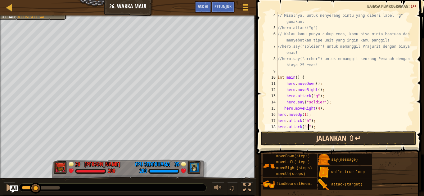
type textarea "hero.attack("i");"
click at [328, 135] on button "Jalankan ⇧↵" at bounding box center [337, 138] width 155 height 14
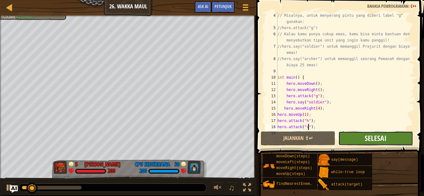
click at [370, 141] on span "Selesai" at bounding box center [375, 138] width 22 height 10
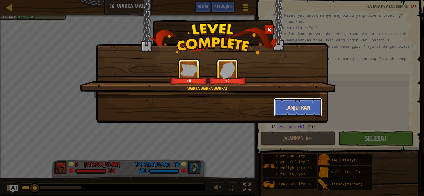
click at [295, 101] on button "Lanjutkan" at bounding box center [298, 107] width 48 height 19
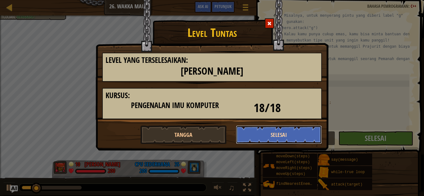
click at [295, 134] on button "Selesai" at bounding box center [279, 135] width 86 height 19
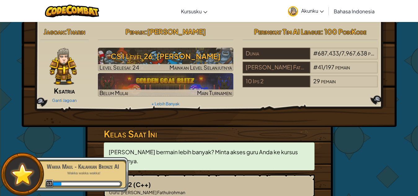
click at [76, 180] on div "Wakka Maul - Kalahkan Bronze AI Wakka wakka wakka! 13" at bounding box center [80, 174] width 98 height 35
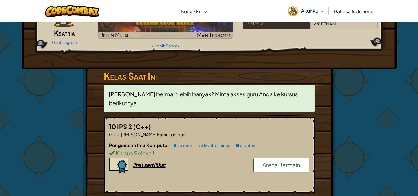
scroll to position [124, 0]
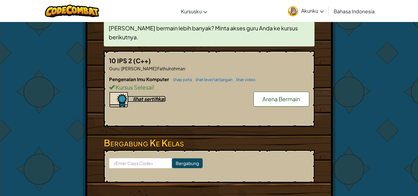
click at [119, 92] on img at bounding box center [118, 100] width 19 height 16
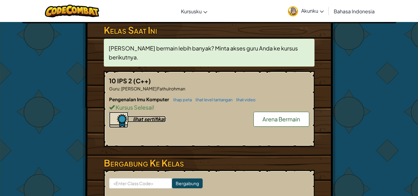
scroll to position [93, 0]
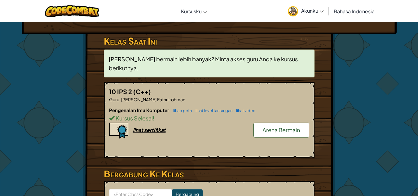
click at [292, 126] on span "Arena Bermain" at bounding box center [282, 129] width 38 height 7
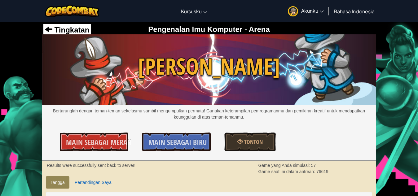
click at [344, 10] on span "Bahasa Indonesia" at bounding box center [354, 11] width 41 height 7
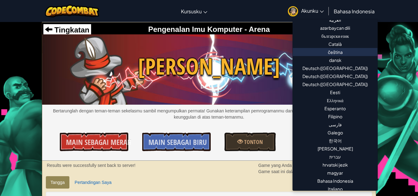
scroll to position [93, 0]
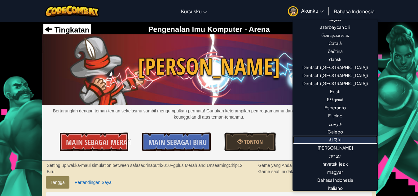
click at [338, 140] on link "한국어" at bounding box center [335, 140] width 85 height 8
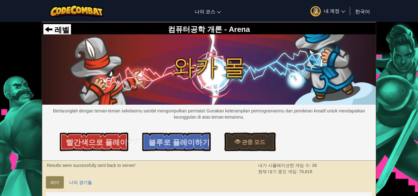
click at [371, 12] on link "한국어" at bounding box center [362, 11] width 21 height 17
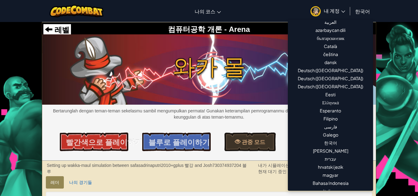
scroll to position [124, 0]
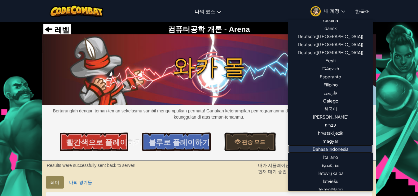
click at [344, 150] on link "Bahasa Indonesia" at bounding box center [330, 149] width 85 height 8
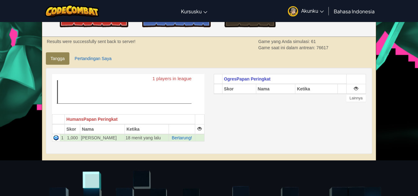
click at [353, 92] on th at bounding box center [356, 89] width 19 height 10
drag, startPoint x: 355, startPoint y: 90, endPoint x: 348, endPoint y: 90, distance: 6.2
click at [354, 90] on th at bounding box center [356, 89] width 19 height 10
click at [120, 93] on icon "1 players in league" at bounding box center [125, 93] width 146 height 39
click at [89, 60] on link "Pertandingan Saya" at bounding box center [93, 58] width 46 height 12
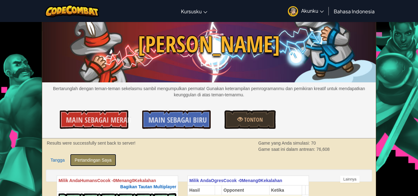
scroll to position [0, 0]
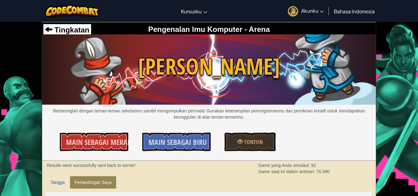
click at [319, 6] on link "Akunku" at bounding box center [306, 11] width 42 height 20
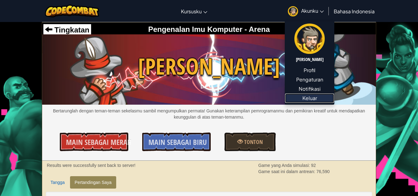
click at [315, 95] on link "Keluar" at bounding box center [309, 98] width 49 height 9
